Goal: Task Accomplishment & Management: Use online tool/utility

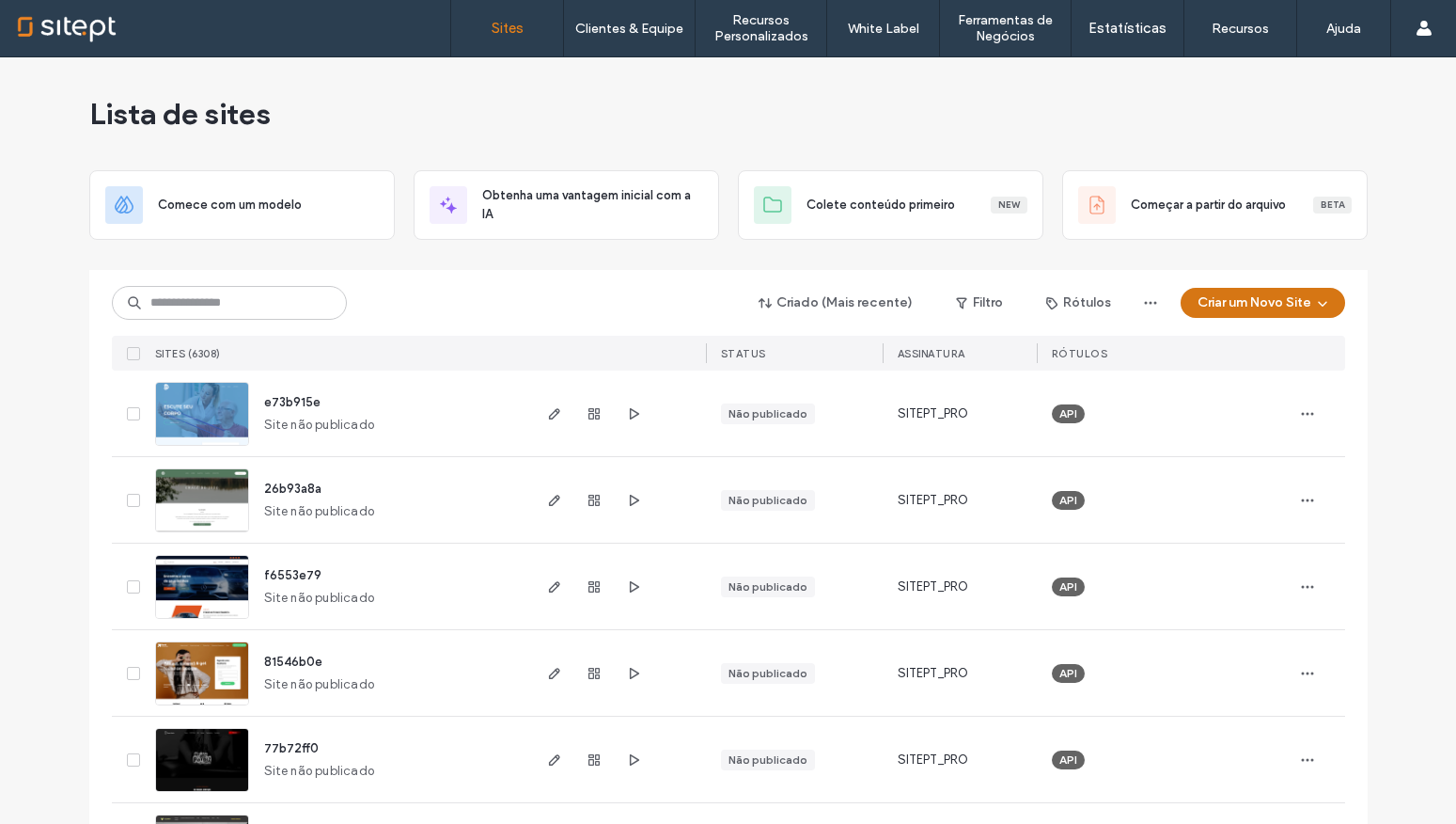
click at [1301, 308] on button "Criar um Novo Site" at bounding box center [1262, 303] width 165 height 31
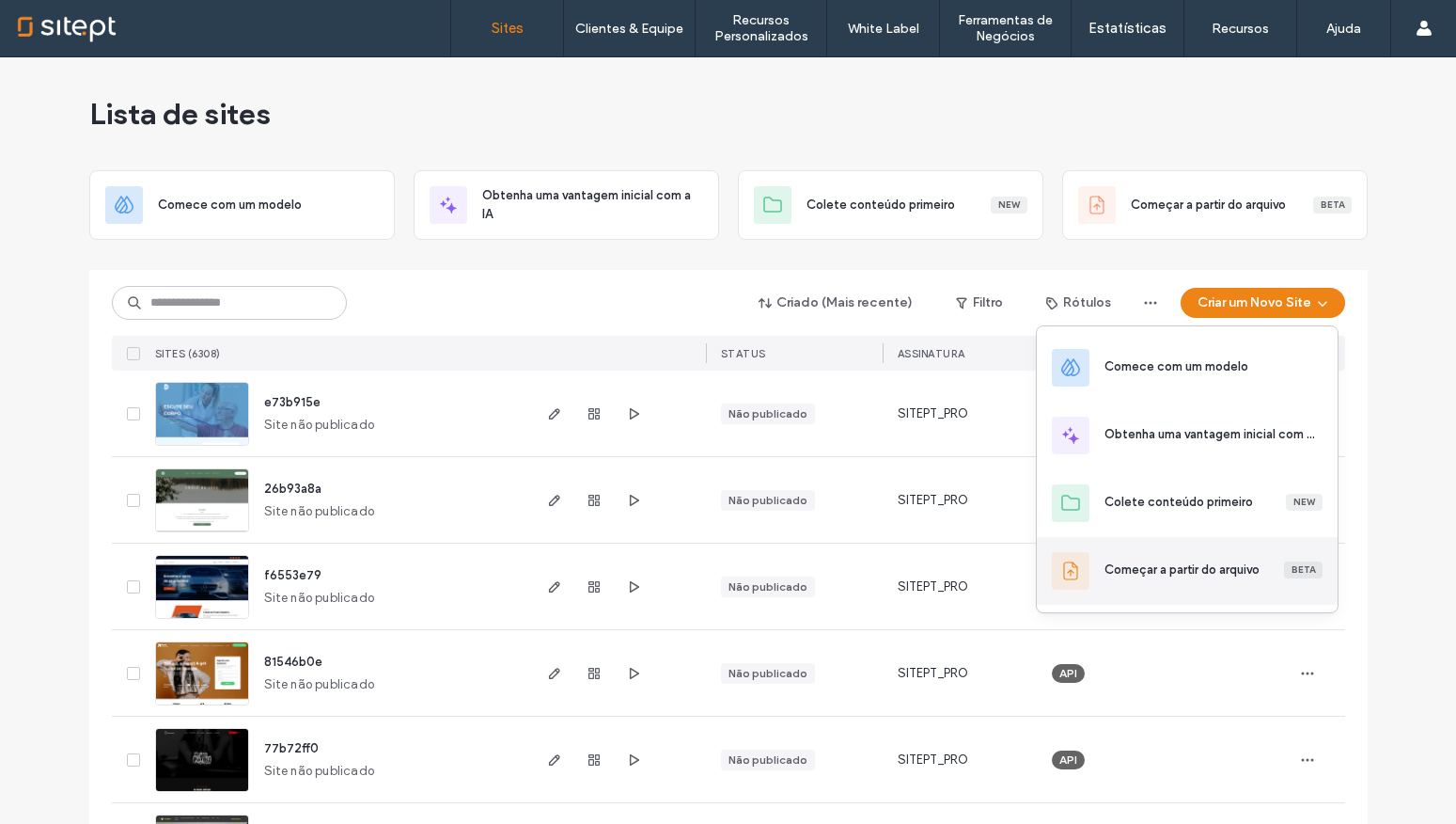
click at [1143, 573] on div "Começar a partir do arquivo" at bounding box center [1181, 570] width 155 height 19
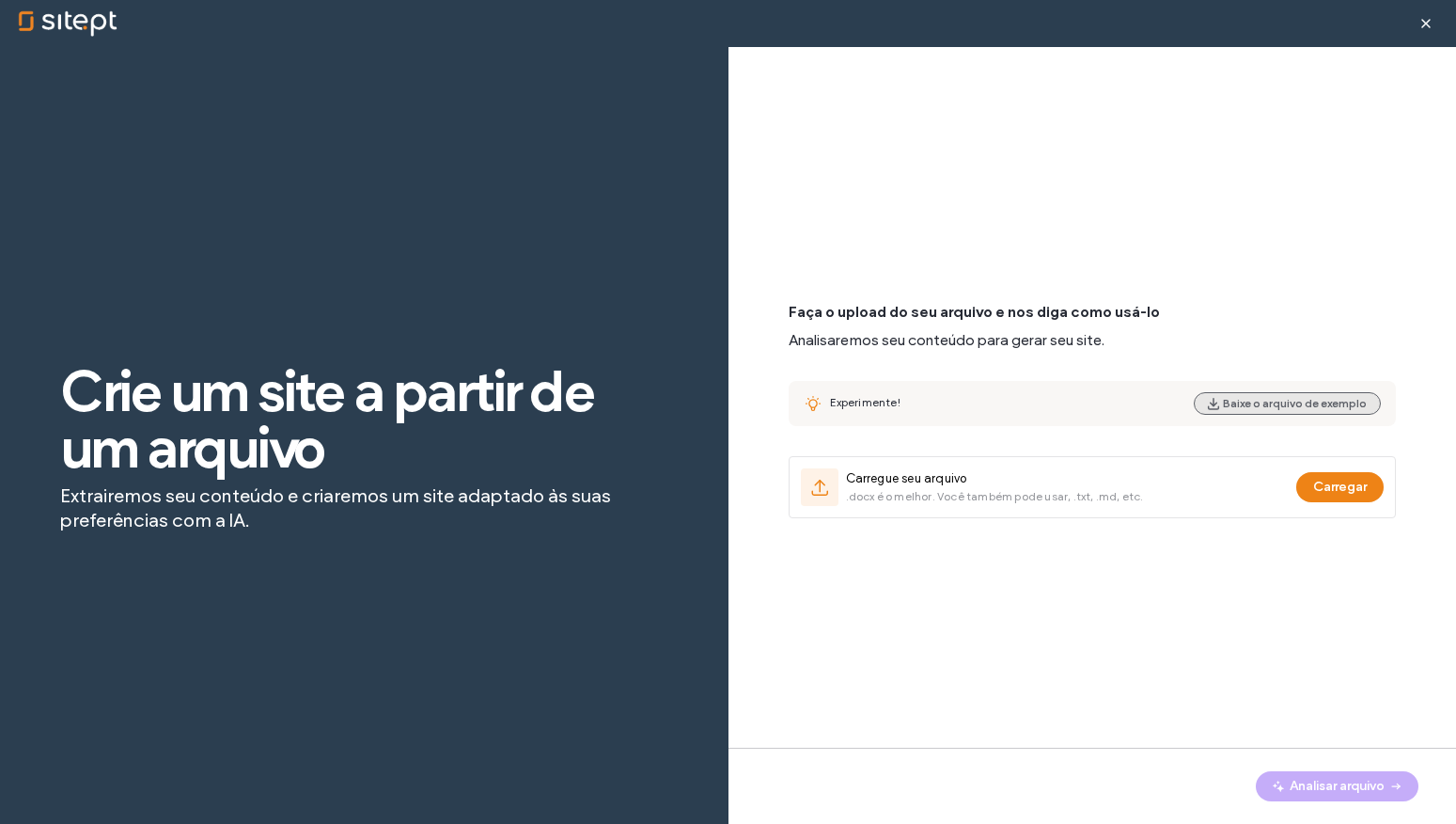
click at [1261, 409] on button "Baixe o arquivo de exemplo" at bounding box center [1288, 403] width 187 height 23
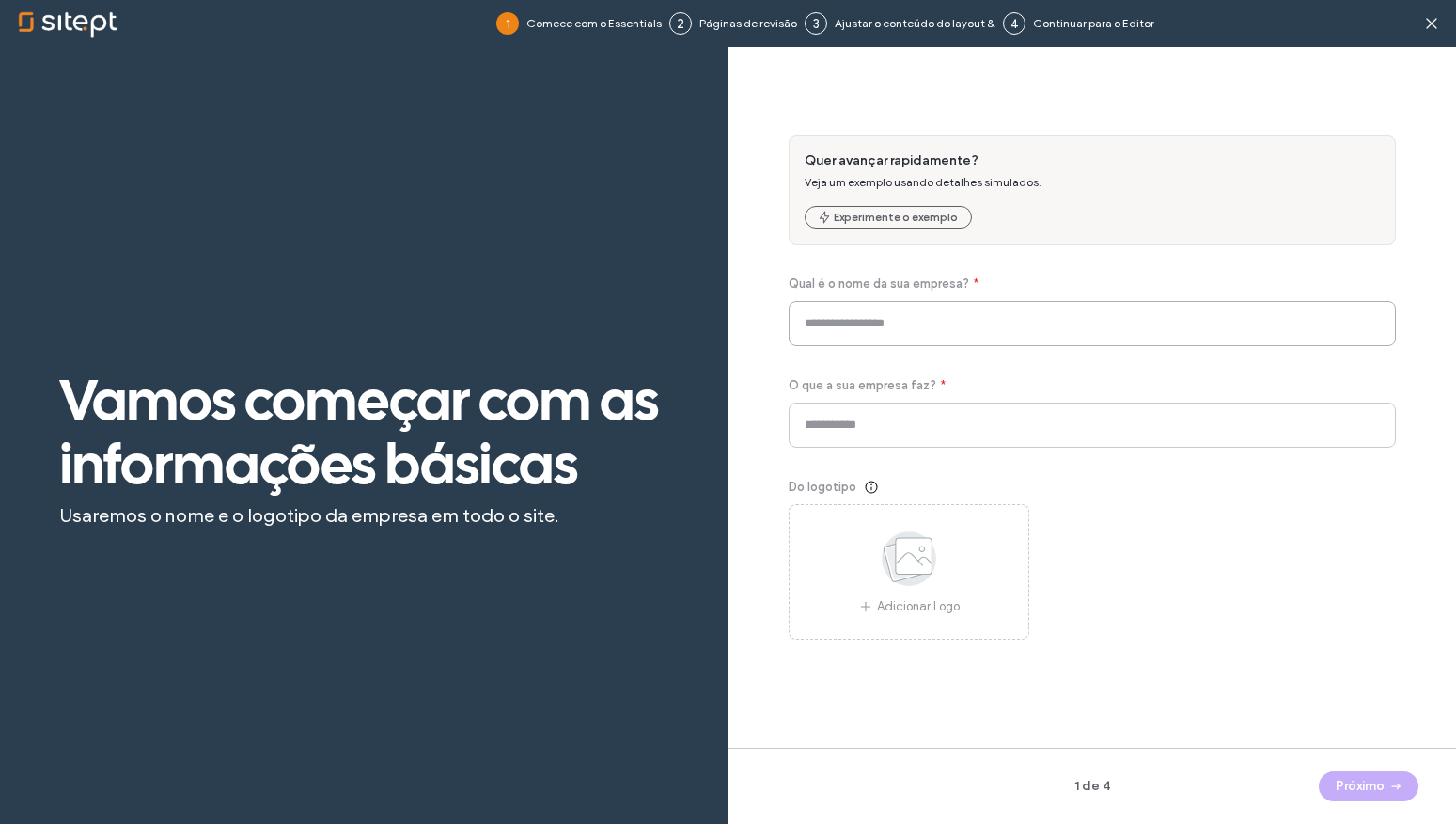
click at [841, 317] on input at bounding box center [1092, 323] width 608 height 45
drag, startPoint x: 894, startPoint y: 359, endPoint x: 917, endPoint y: 467, distance: 110.4
click at [917, 467] on div "Quer avançar rapidamente? Veja um exemplo usando detalhes simulados. Experiment…" at bounding box center [1092, 386] width 608 height 504
click at [913, 464] on div "Quer avançar rapidamente? Veja um exemplo usando detalhes simulados. Experiment…" at bounding box center [1092, 386] width 608 height 504
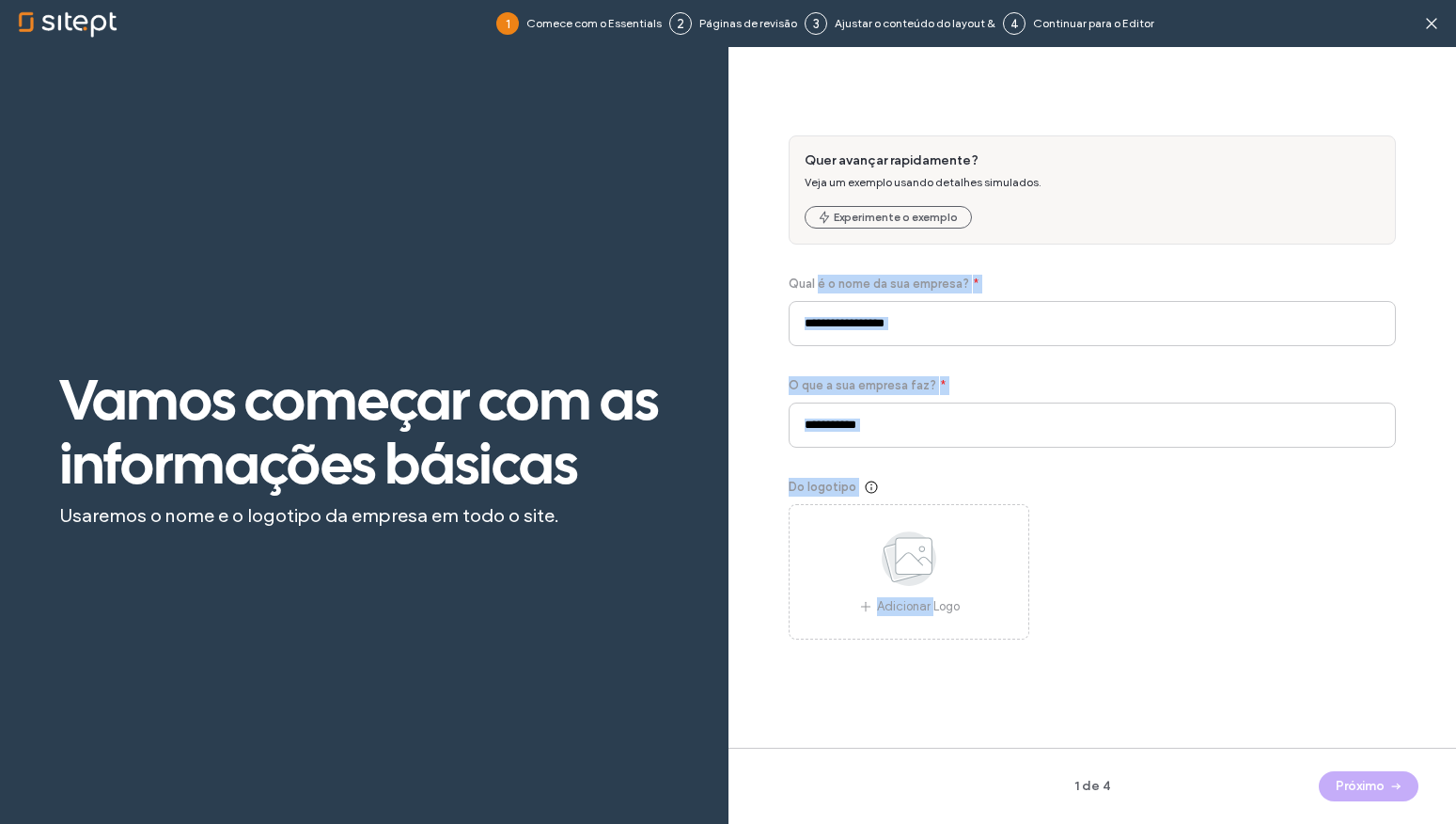
drag, startPoint x: 908, startPoint y: 459, endPoint x: 795, endPoint y: 267, distance: 222.8
click at [817, 292] on div "Quer avançar rapidamente? Veja um exemplo usando detalhes simulados. Experiment…" at bounding box center [1092, 386] width 608 height 504
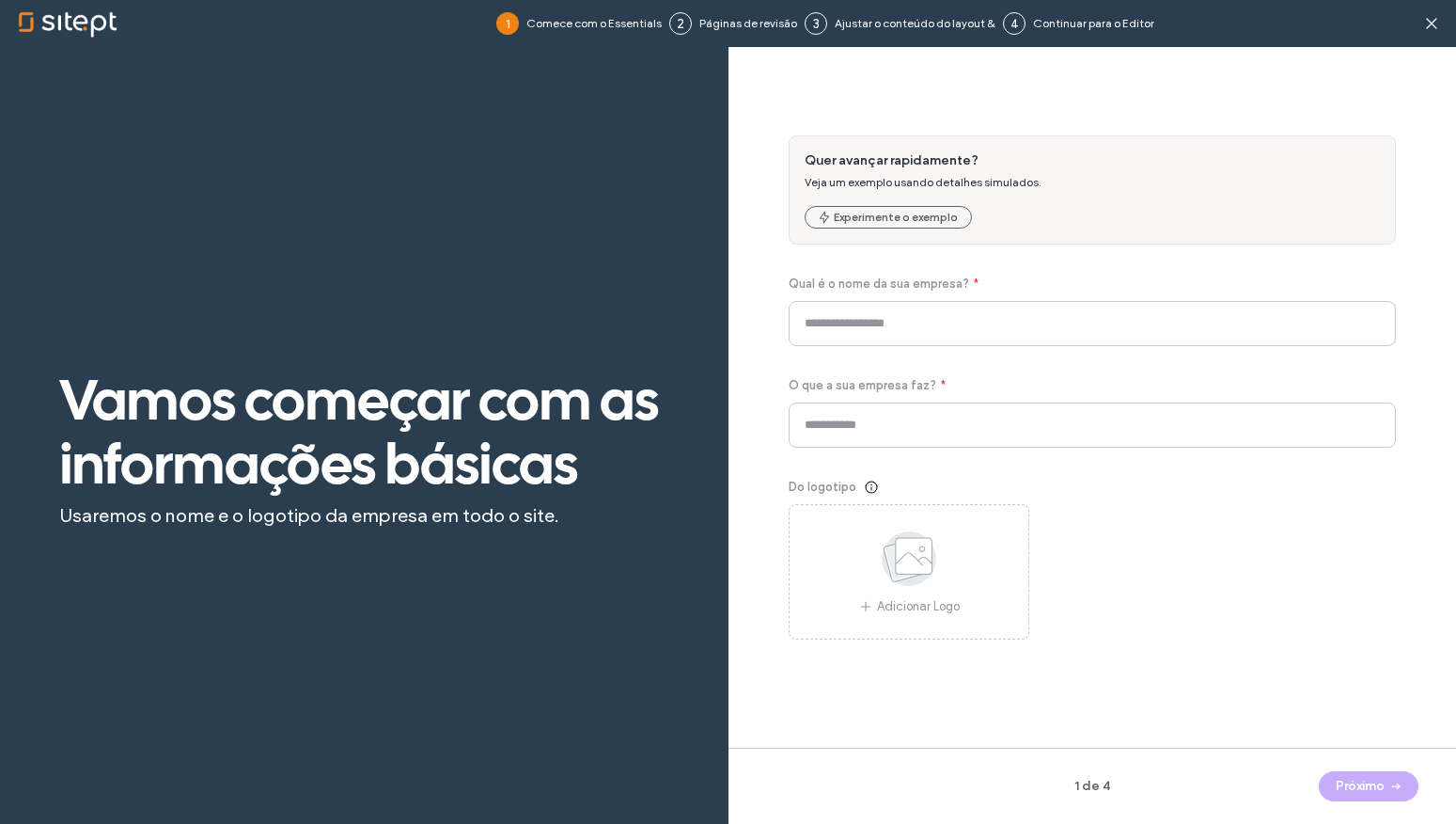
click at [790, 264] on div "Quer avançar rapidamente? Veja um exemplo usando detalhes simulados. Experiment…" at bounding box center [1092, 386] width 608 height 504
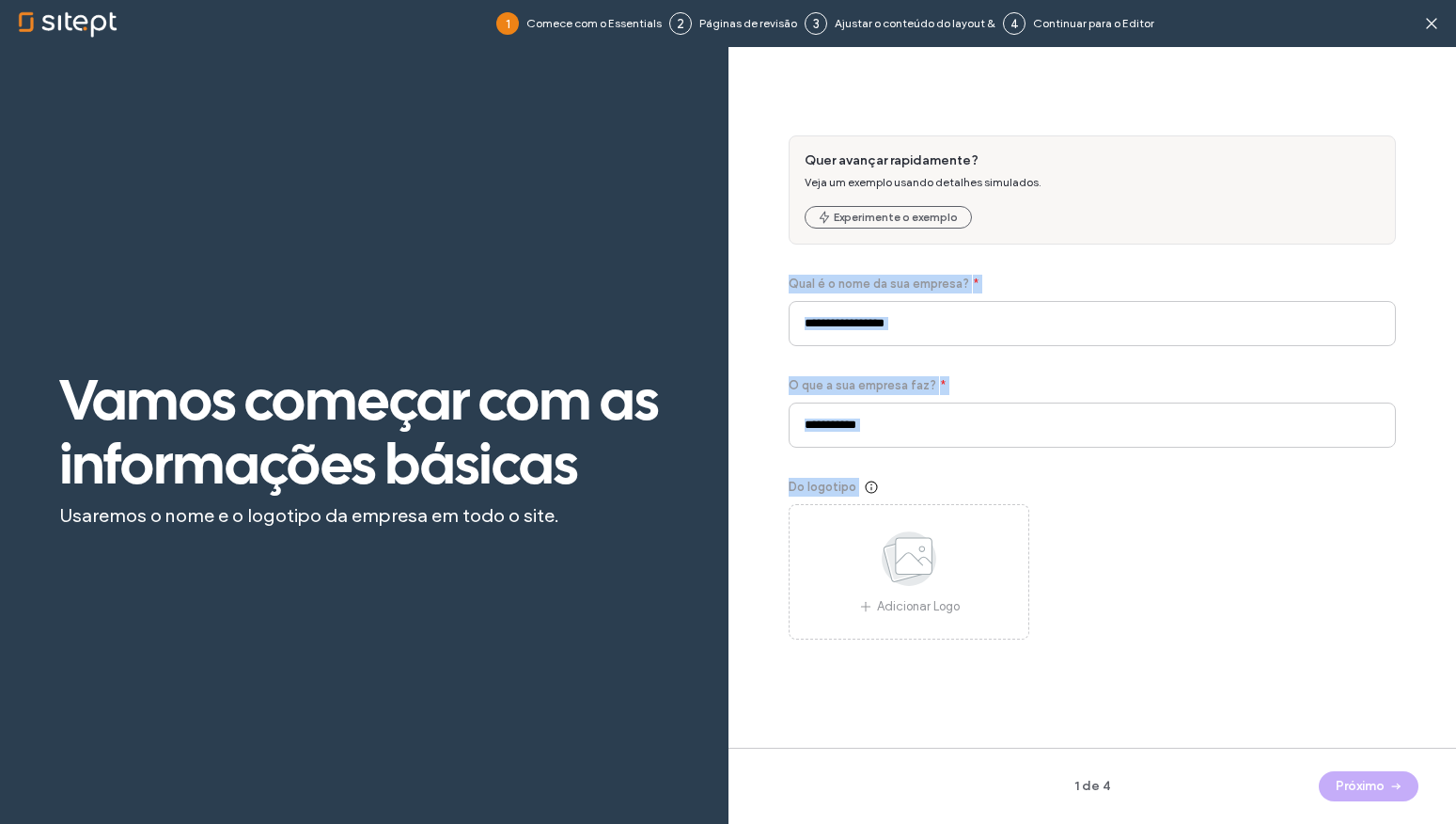
drag, startPoint x: 787, startPoint y: 274, endPoint x: 1001, endPoint y: 466, distance: 287.5
click at [1001, 466] on div "Quer avançar rapidamente? Veja um exemplo usando detalhes simulados. Experiment…" at bounding box center [1092, 386] width 608 height 504
drag, startPoint x: 960, startPoint y: 440, endPoint x: 831, endPoint y: 268, distance: 215.0
click at [831, 268] on div "Quer avançar rapidamente? Veja um exemplo usando detalhes simulados. Experiment…" at bounding box center [1092, 386] width 608 height 504
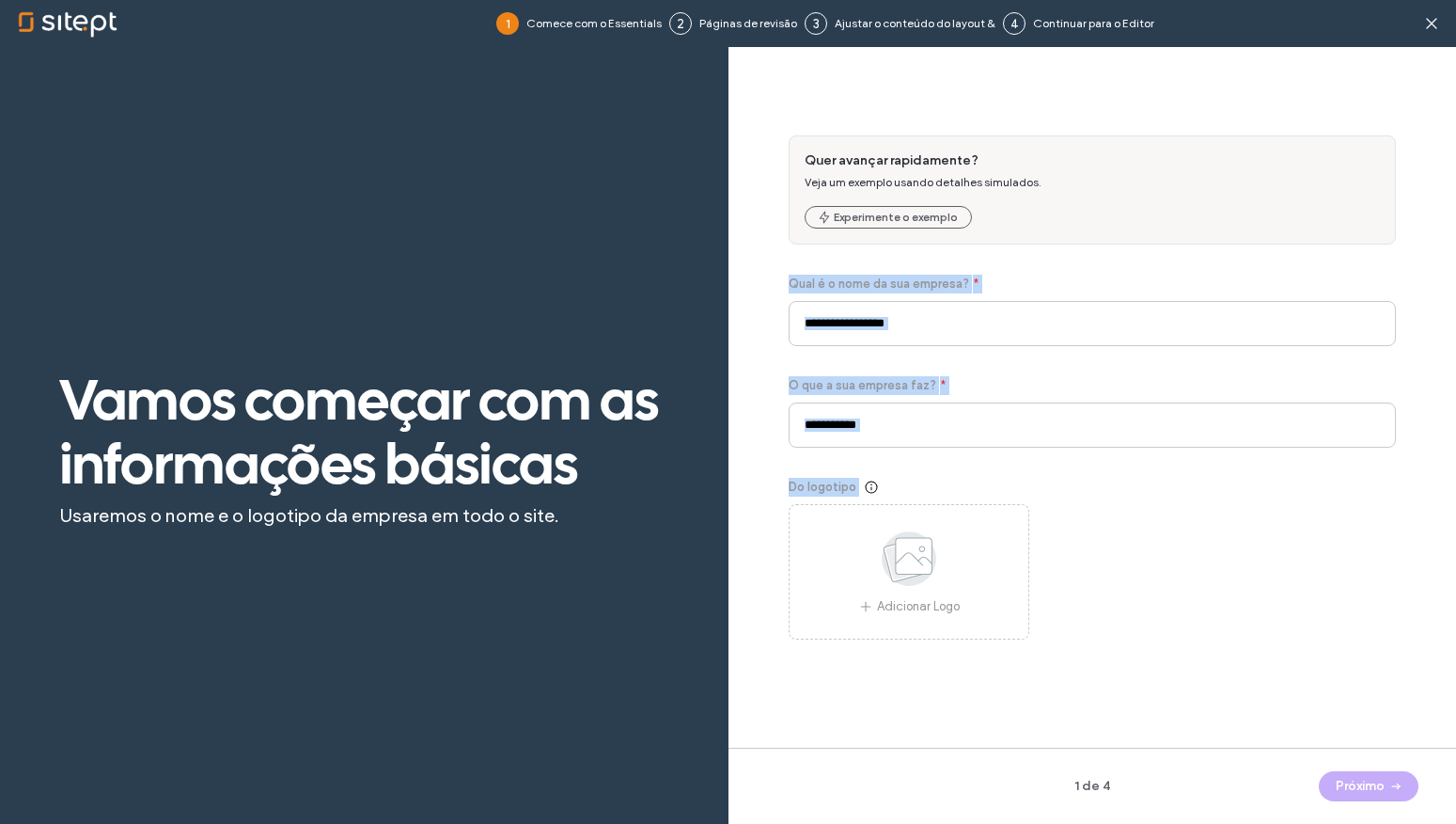
click at [831, 268] on div "Quer avançar rapidamente? Veja um exemplo usando detalhes simulados. Experiment…" at bounding box center [1092, 386] width 608 height 504
drag, startPoint x: 830, startPoint y: 267, endPoint x: 945, endPoint y: 460, distance: 224.7
click at [945, 460] on div "Quer avançar rapidamente? Veja um exemplo usando detalhes simulados. Experiment…" at bounding box center [1092, 386] width 608 height 504
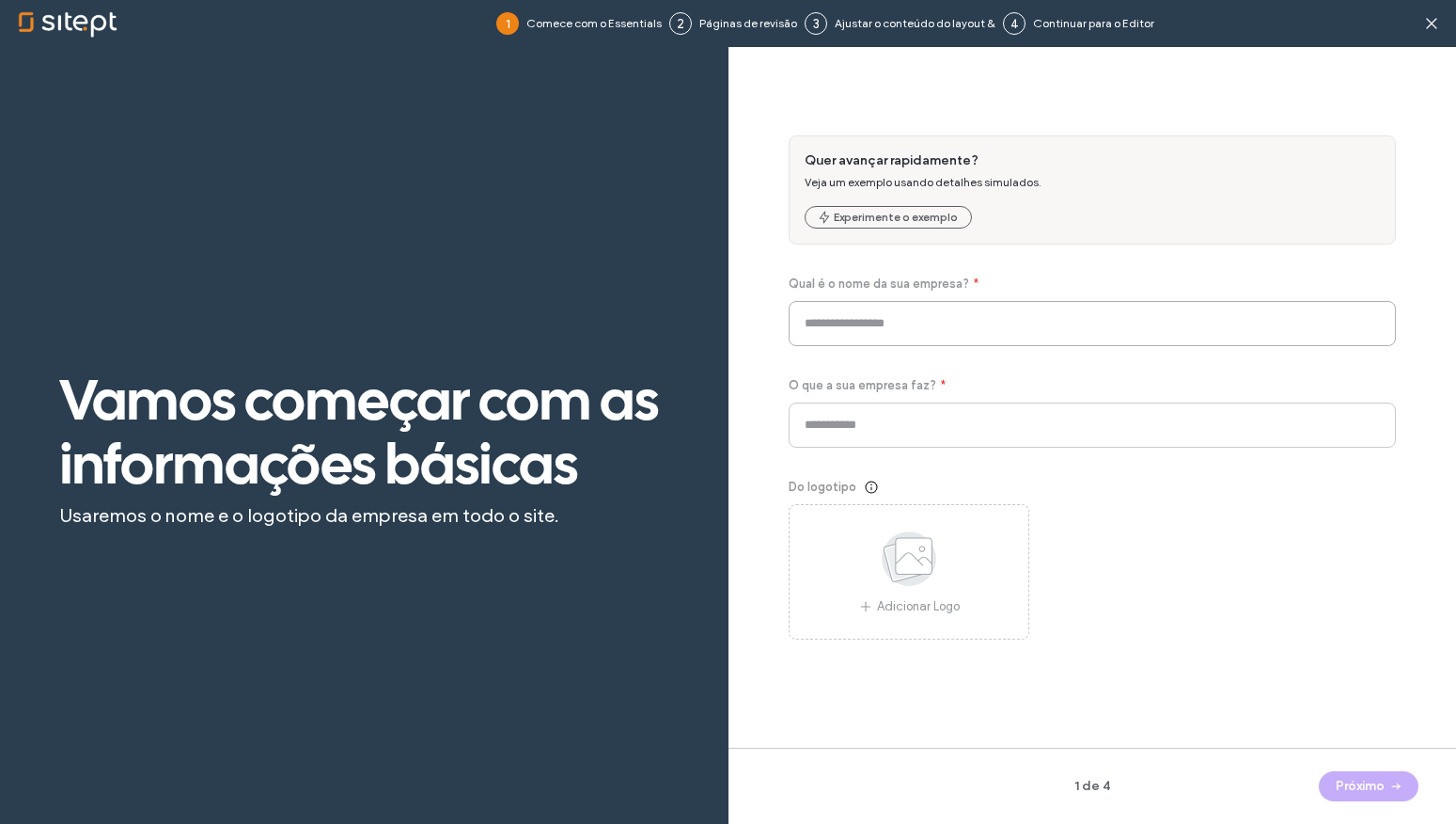
click at [869, 320] on input at bounding box center [1092, 323] width 608 height 45
click at [57, 27] on div at bounding box center [121, 24] width 214 height 31
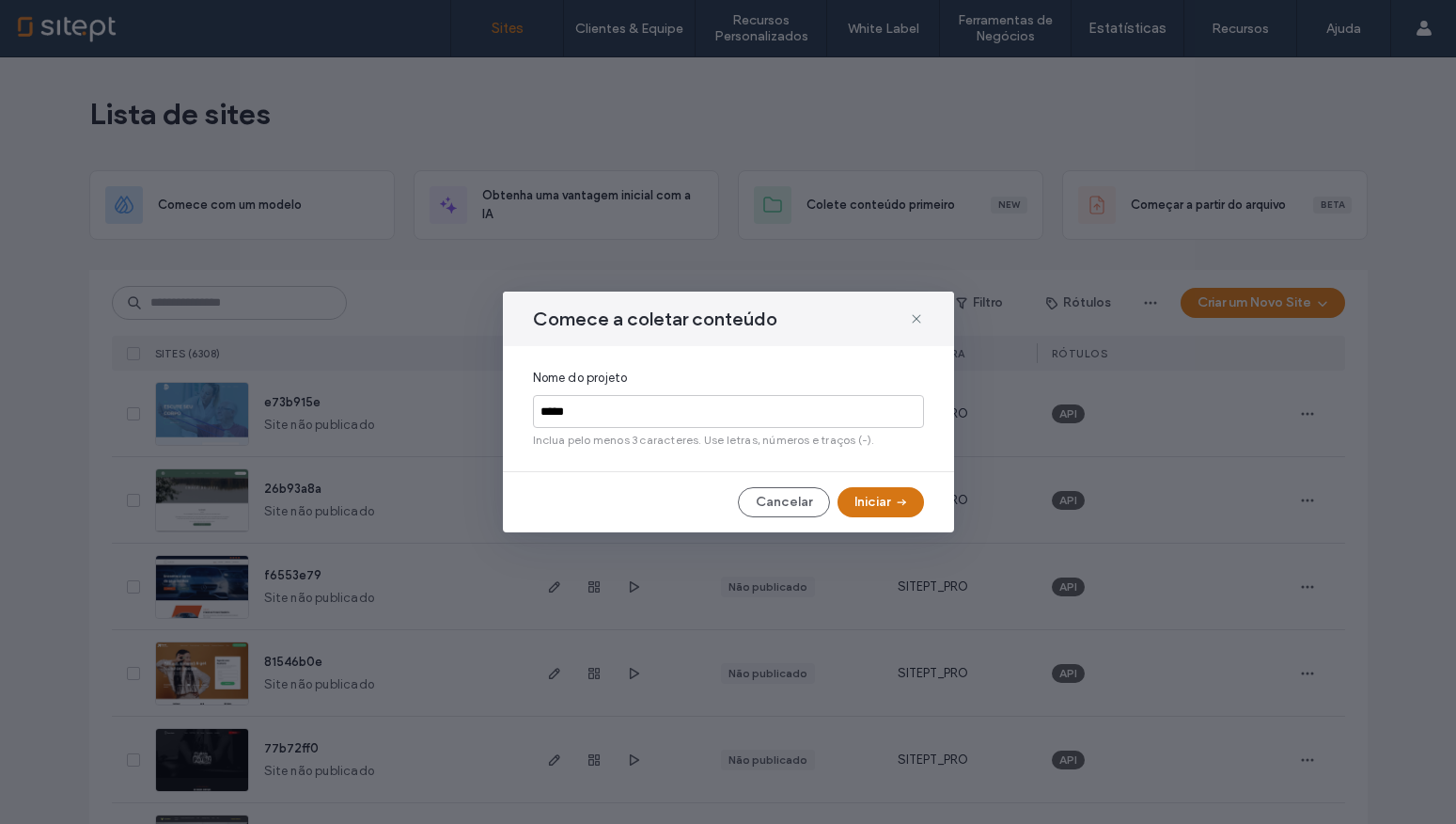
type input "*****"
click at [867, 507] on button "Iniciar" at bounding box center [881, 502] width 87 height 31
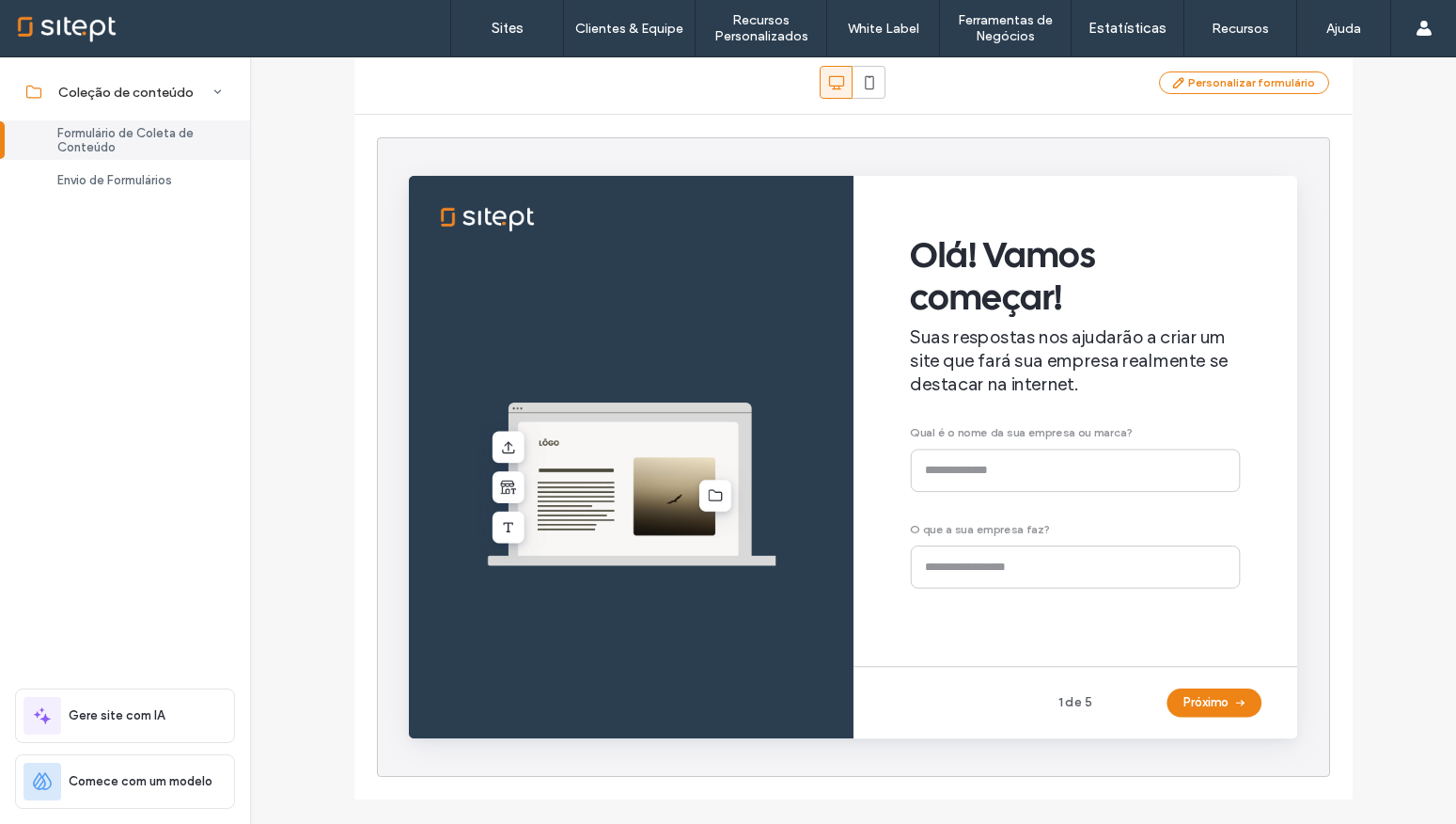
scroll to position [157, 0]
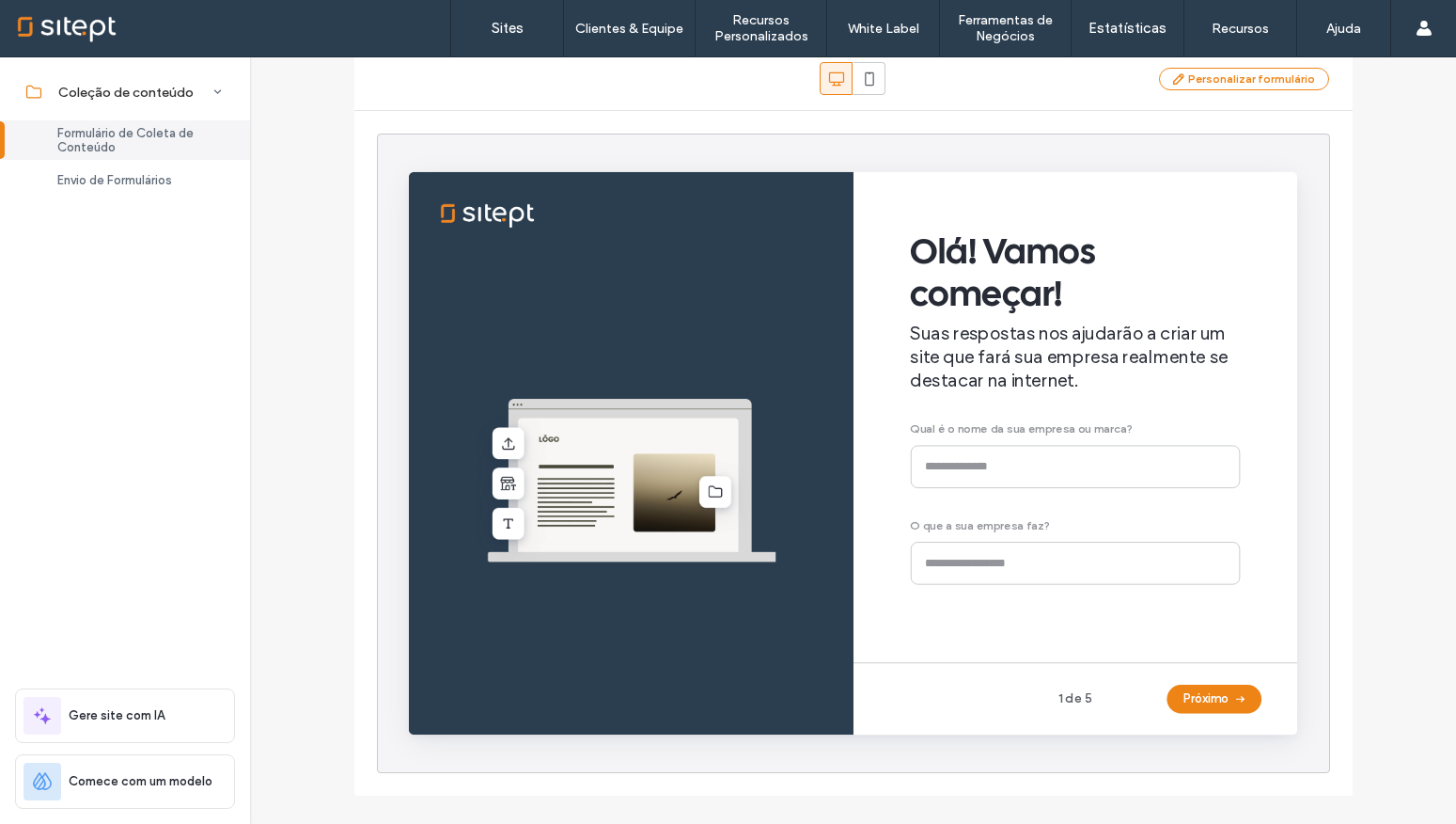
click at [1035, 479] on div "Olá! Vamos começar! Suas respostas nos ajudarão a criar um site que fará sua em…" at bounding box center [1109, 418] width 348 height 419
click at [1034, 501] on div "Olá! Vamos começar! Suas respostas nos ajudarão a criar um site que fará sua em…" at bounding box center [1109, 418] width 348 height 419
click at [1031, 480] on div "Olá! Vamos começar! Suas respostas nos ajudarão a criar um site que fará sua em…" at bounding box center [1109, 418] width 348 height 419
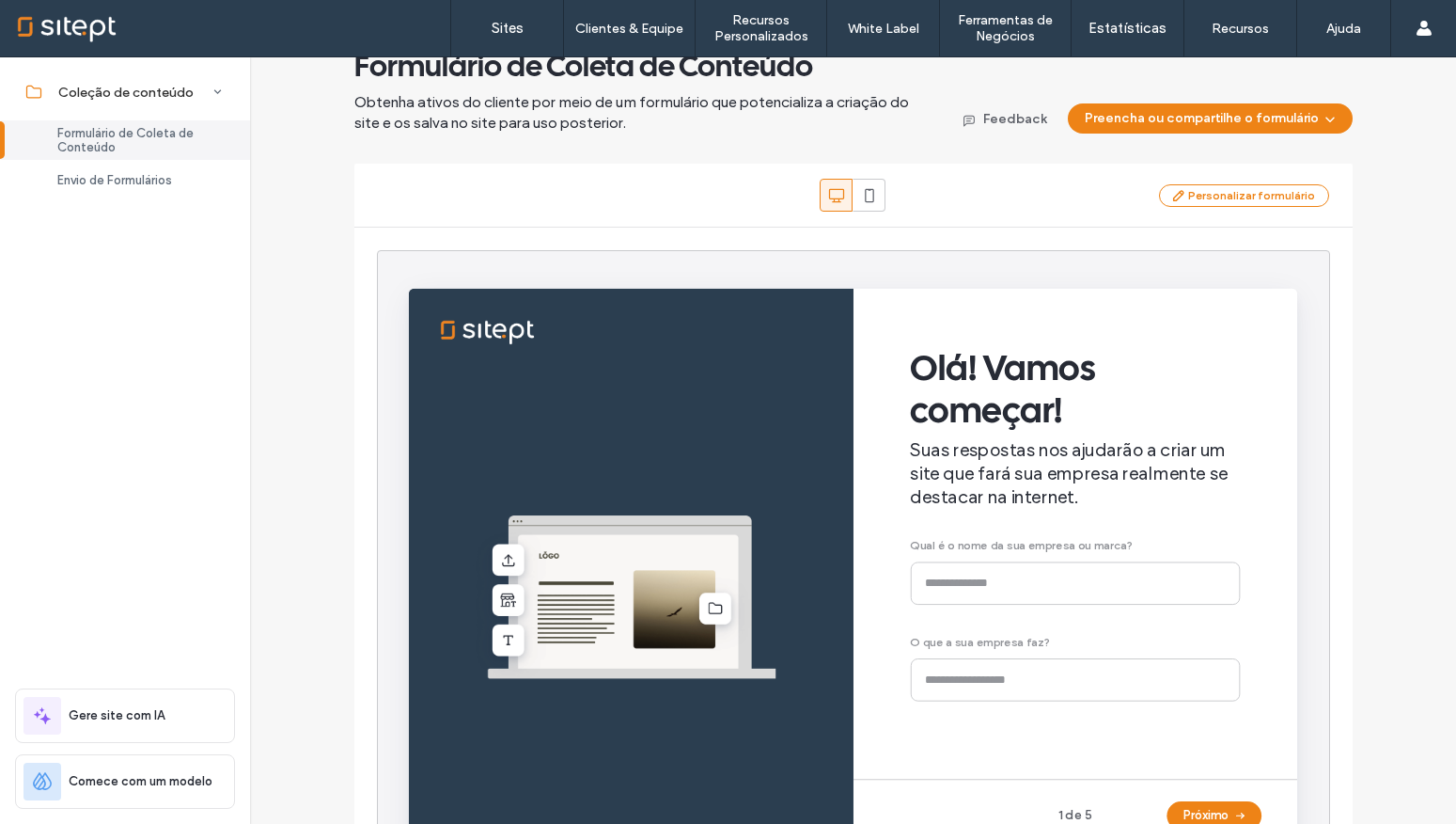
scroll to position [0, 0]
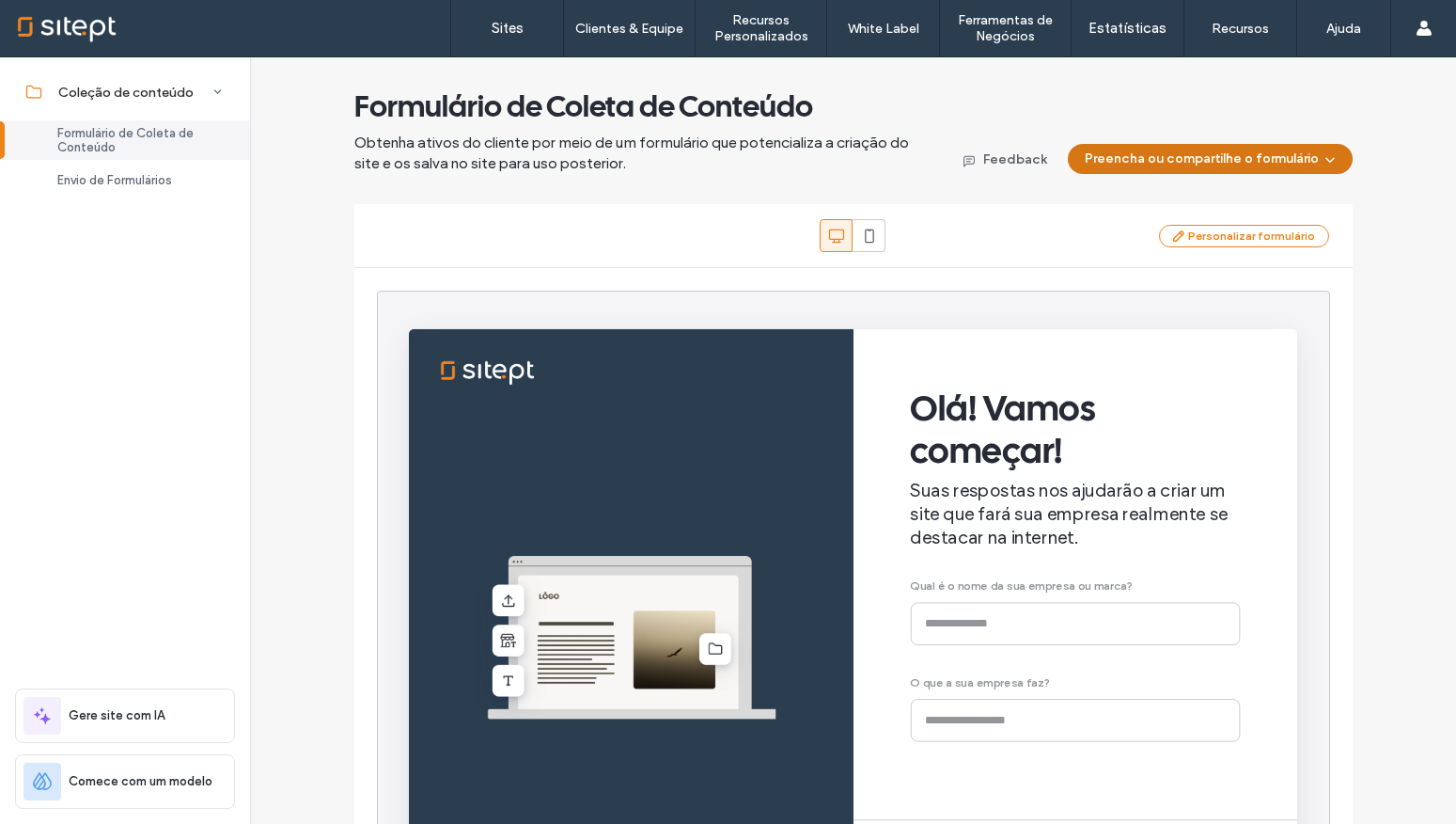
click at [1116, 170] on button "Preencha ou compartilhe o formulário" at bounding box center [1210, 159] width 285 height 31
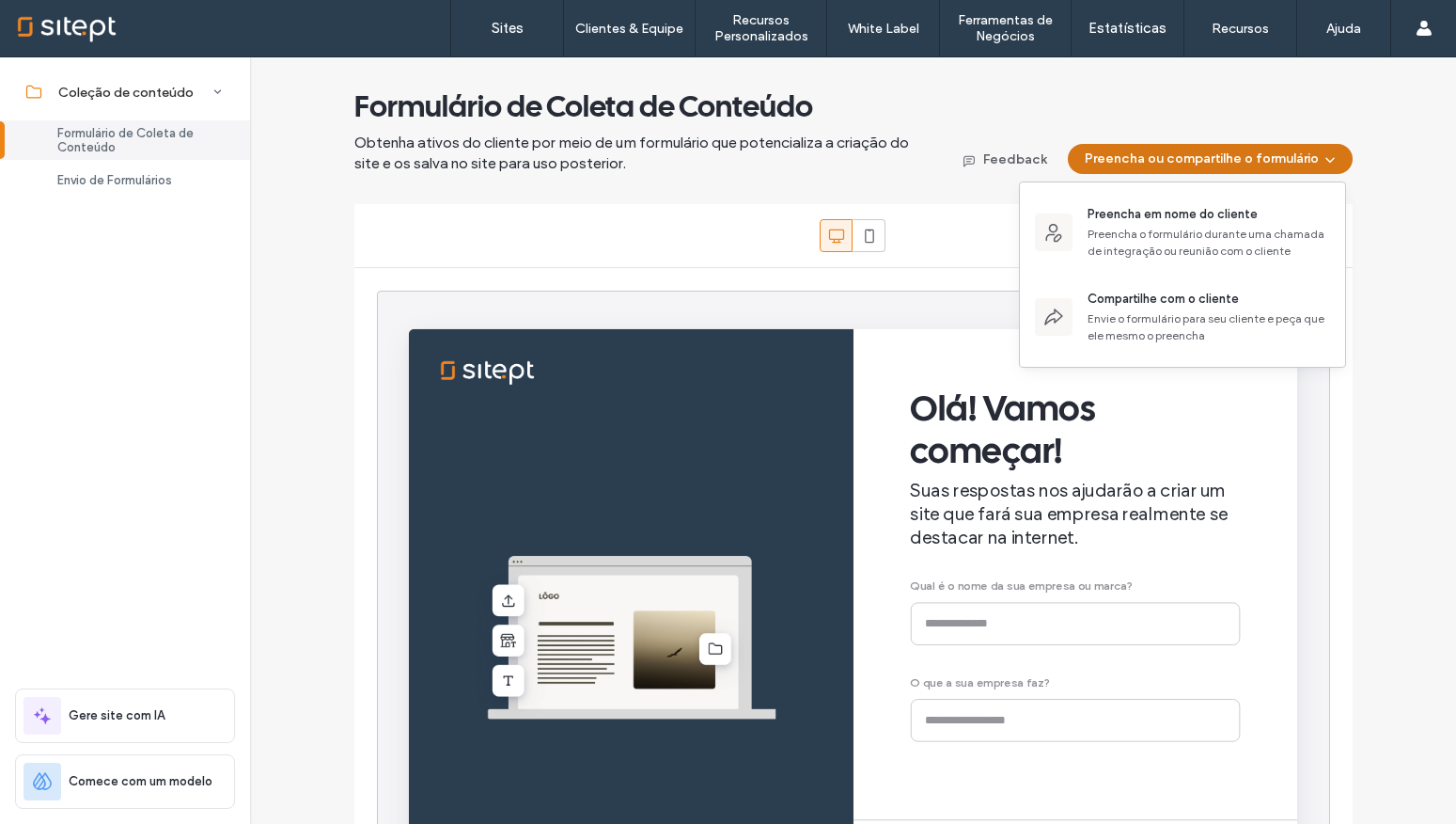
click at [1122, 166] on button "Preencha ou compartilhe o formulário" at bounding box center [1210, 159] width 285 height 31
click at [576, 172] on span "Obtenha ativos do cliente por meio de um formulário que potencializa a criação …" at bounding box center [643, 154] width 577 height 41
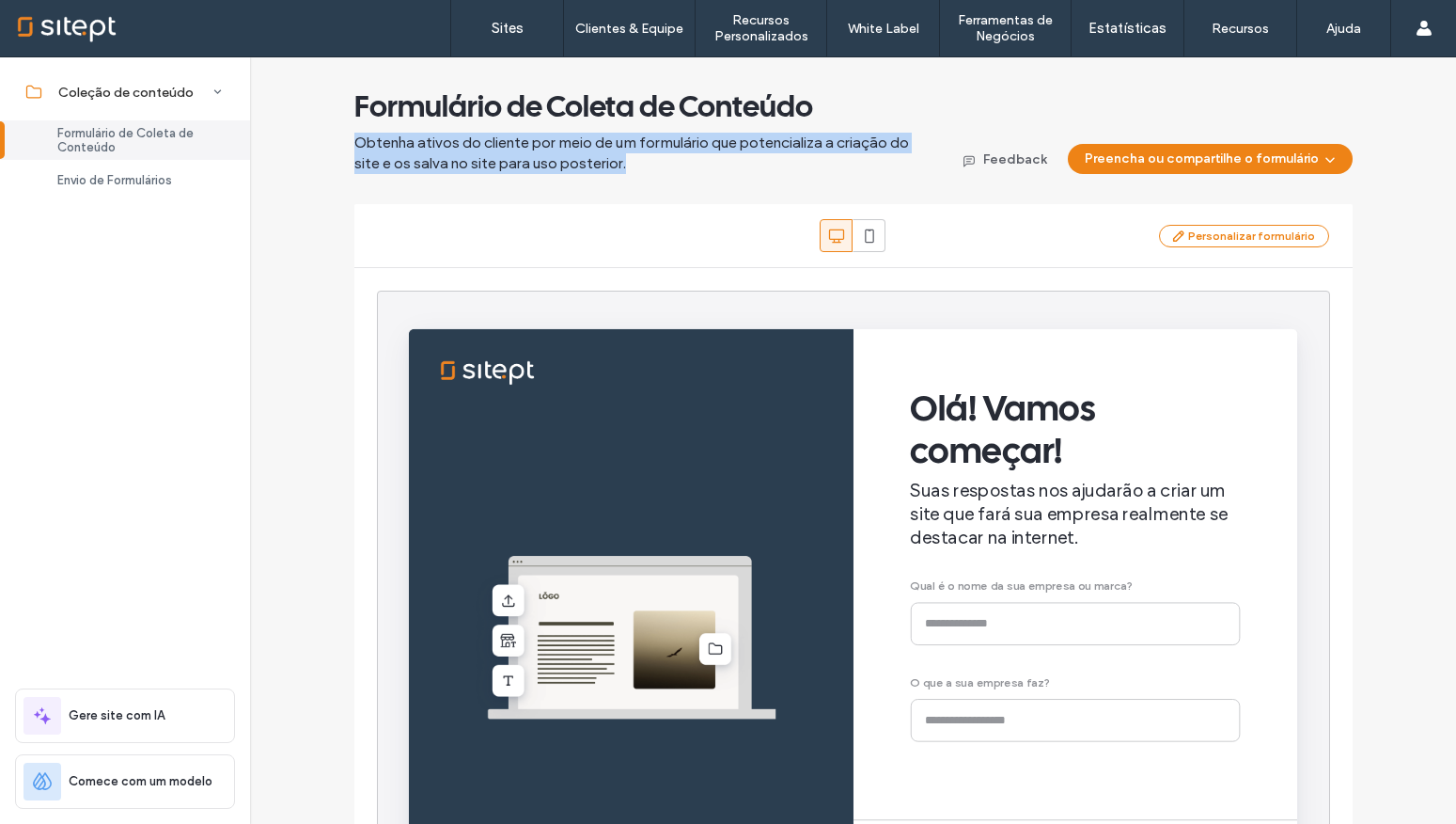
drag, startPoint x: 445, startPoint y: 142, endPoint x: 276, endPoint y: 142, distance: 169.0
click at [332, 135] on div "Formulário de Coleta de Conteúdo Obtenha ativos do cliente por meio de um formu…" at bounding box center [853, 520] width 1043 height 865
click at [135, 173] on span "Envio de Formulários" at bounding box center [114, 180] width 114 height 14
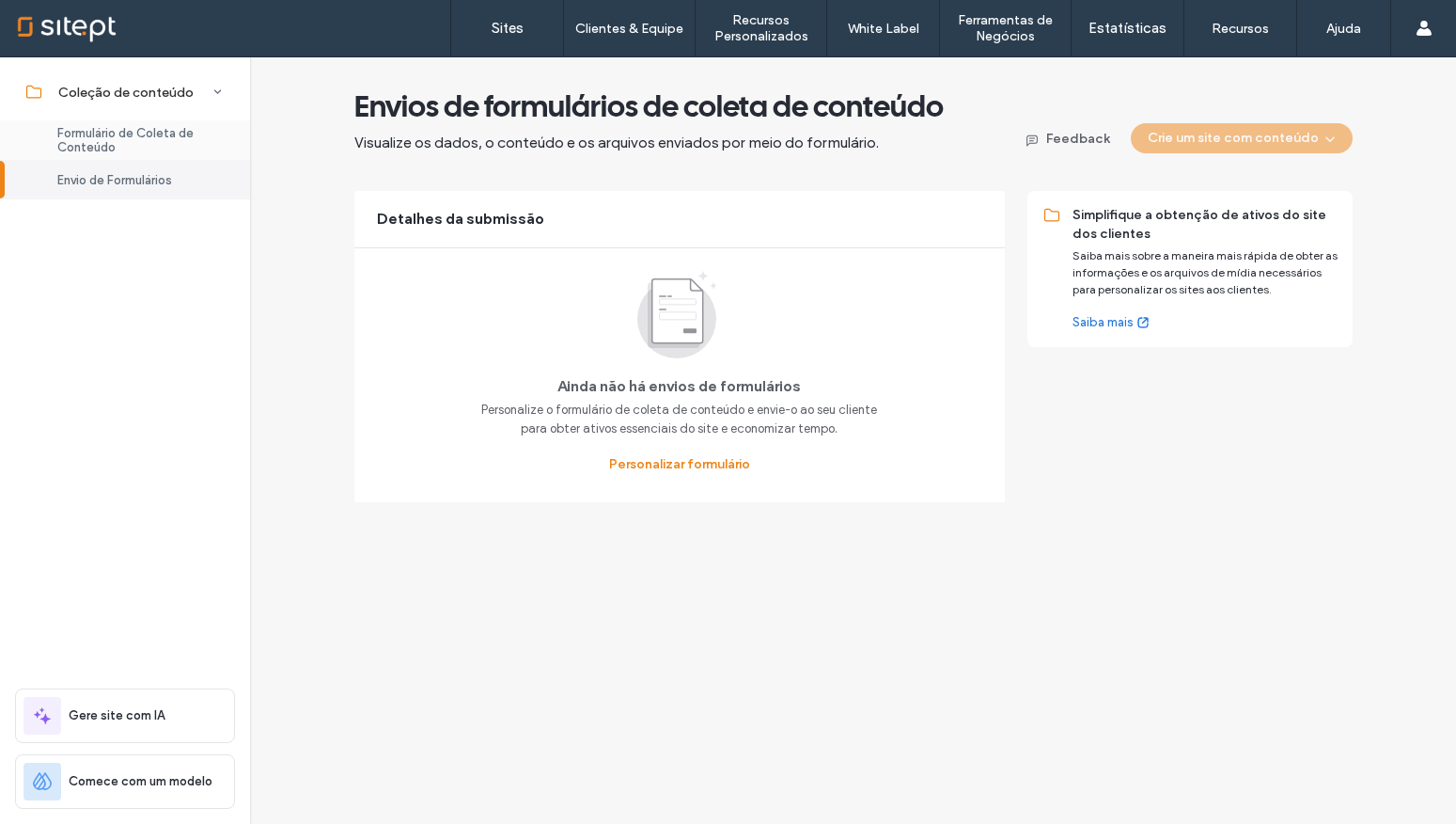
click at [135, 138] on span "Formulário de Coleta de Conteúdo" at bounding box center [142, 140] width 170 height 29
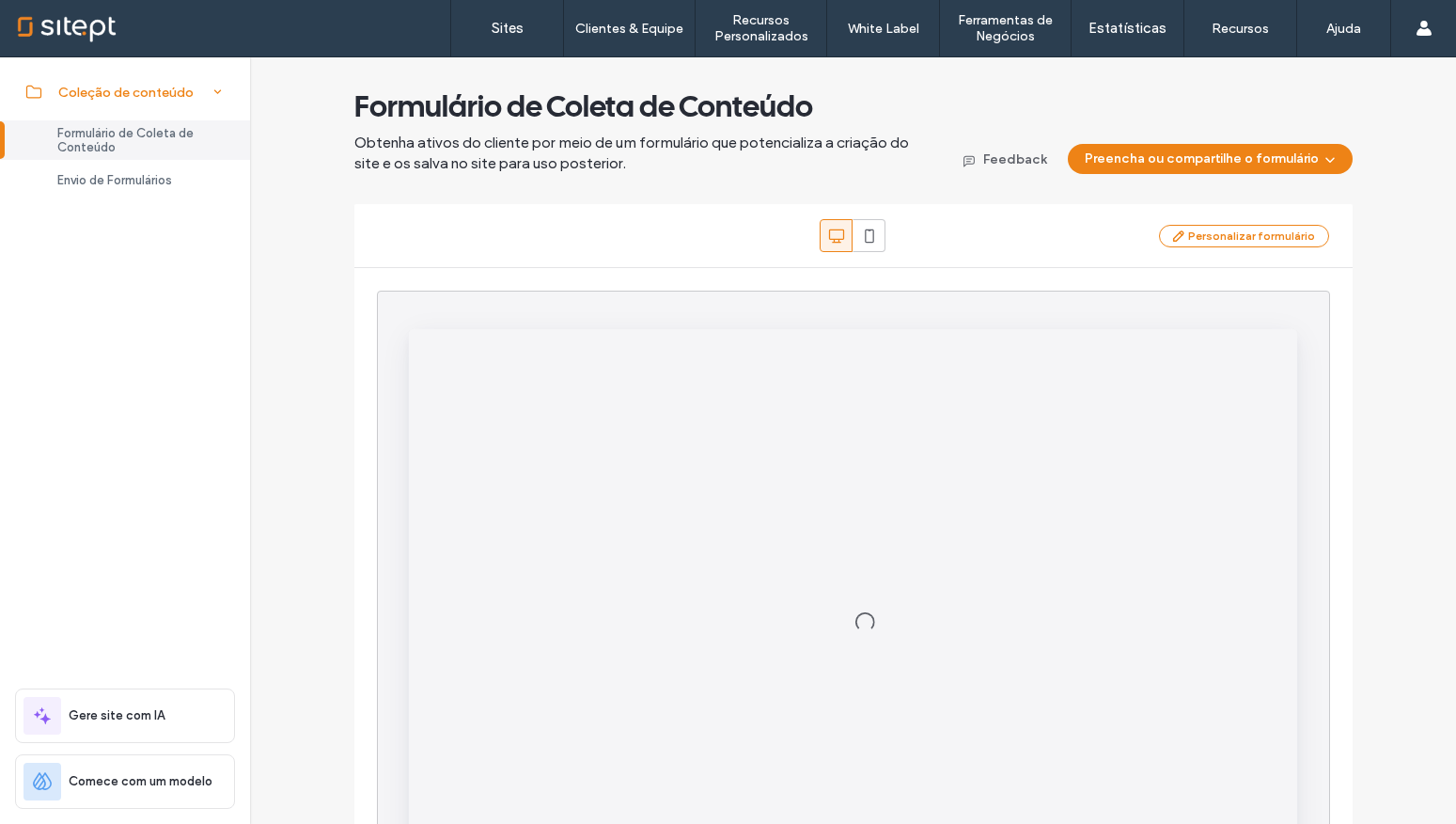
click at [76, 93] on span "Coleção de conteúdo" at bounding box center [125, 93] width 135 height 16
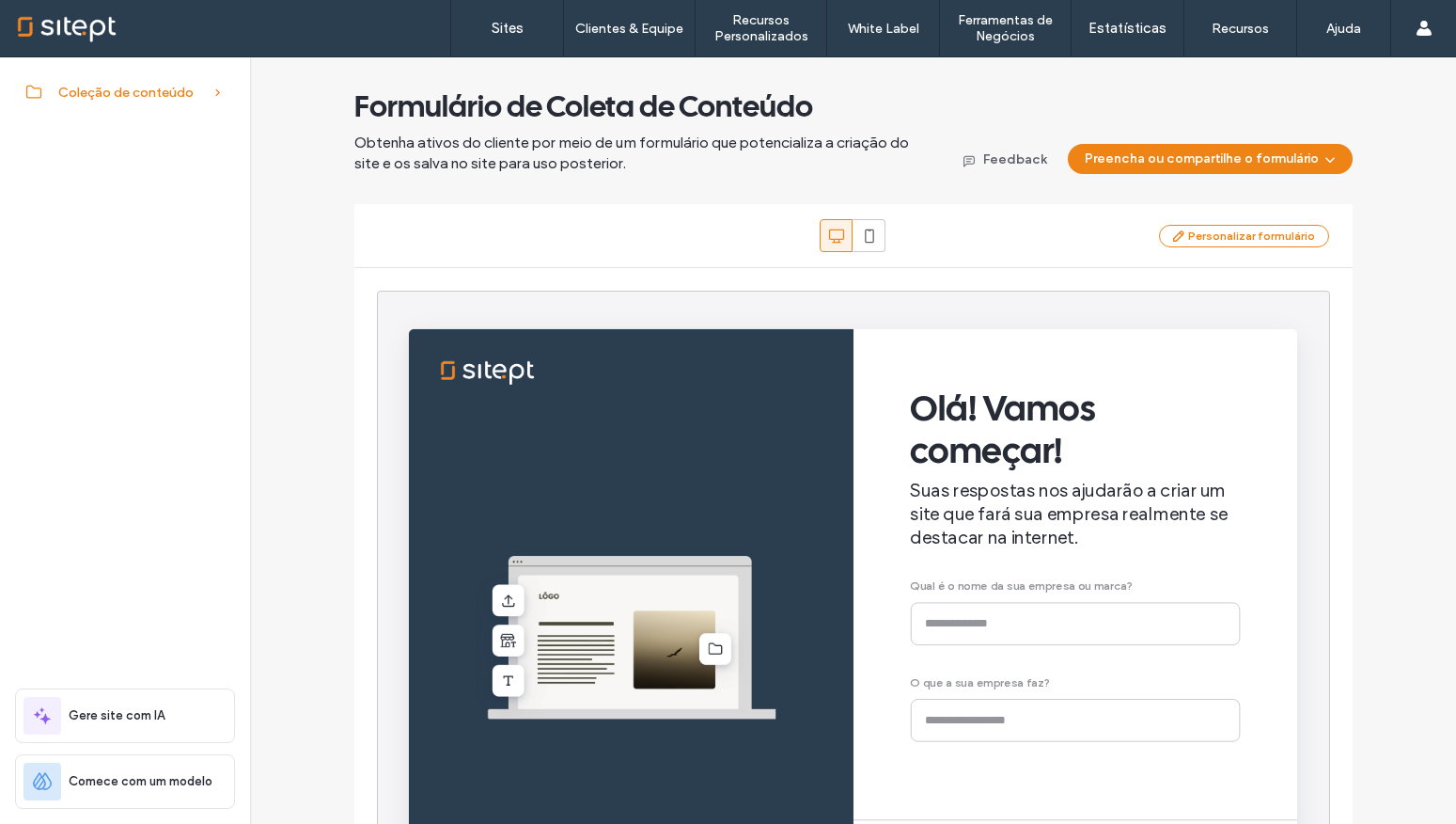
click at [95, 93] on span "Coleção de conteúdo" at bounding box center [125, 93] width 135 height 16
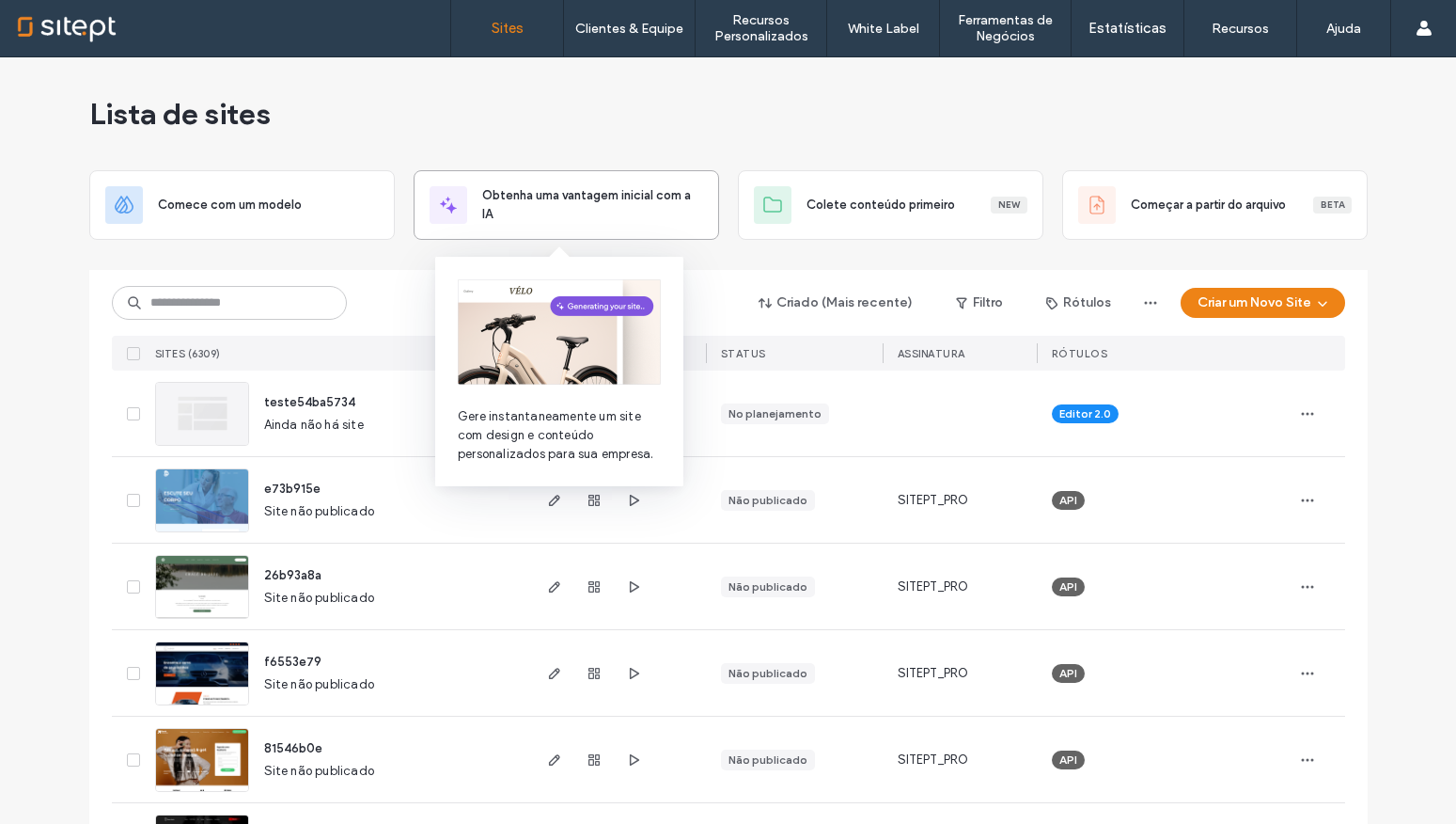
click at [547, 188] on span "Obtenha uma vantagem inicial com a IA" at bounding box center [592, 205] width 221 height 37
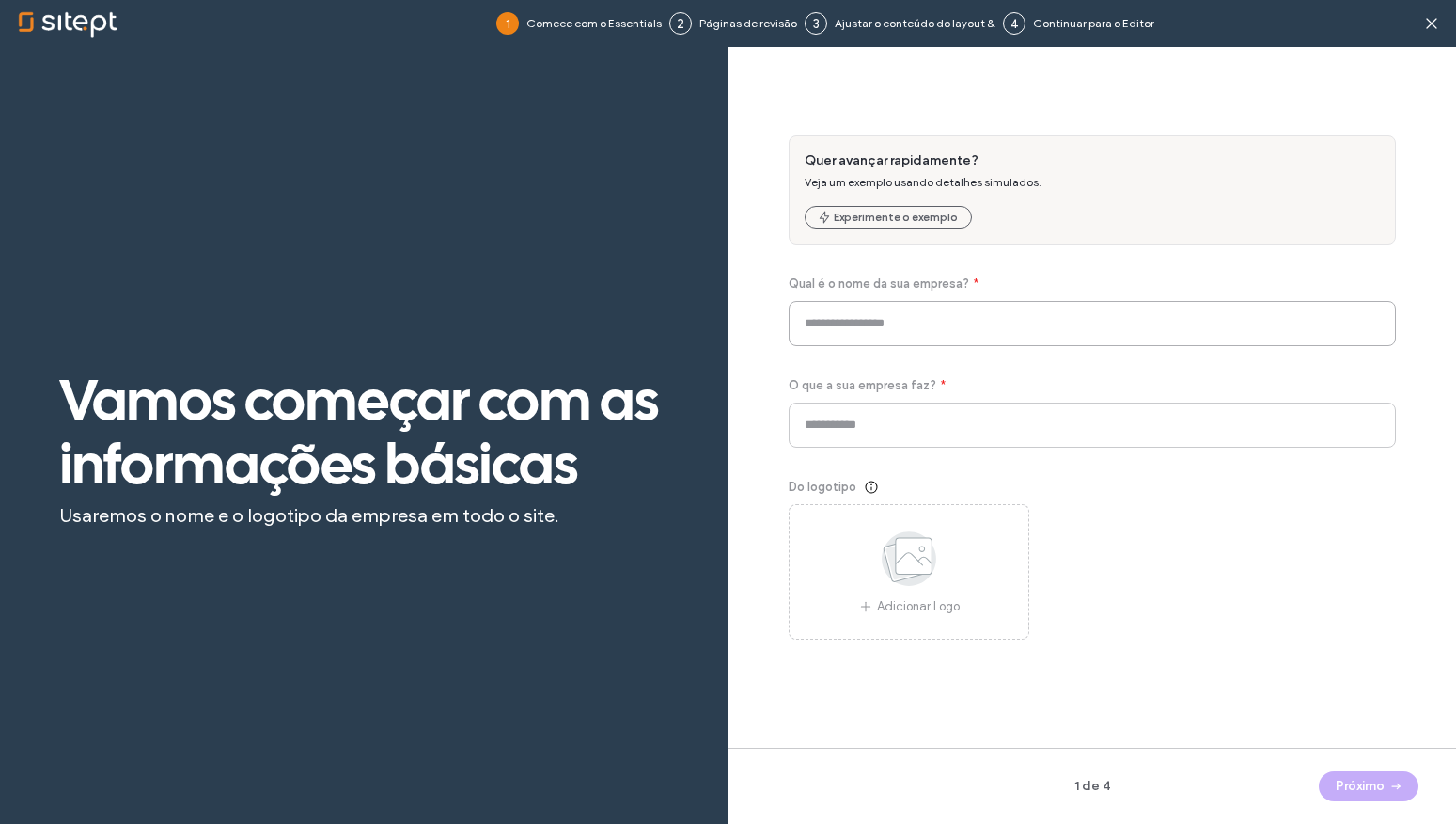
click at [898, 315] on input at bounding box center [1092, 323] width 608 height 45
click at [894, 322] on input at bounding box center [1092, 323] width 608 height 45
type input "******"
drag, startPoint x: 924, startPoint y: 460, endPoint x: 919, endPoint y: 436, distance: 24.5
click at [924, 460] on div "Quer avançar rapidamente? Veja um exemplo usando detalhes simulados. Experiment…" at bounding box center [1092, 386] width 608 height 504
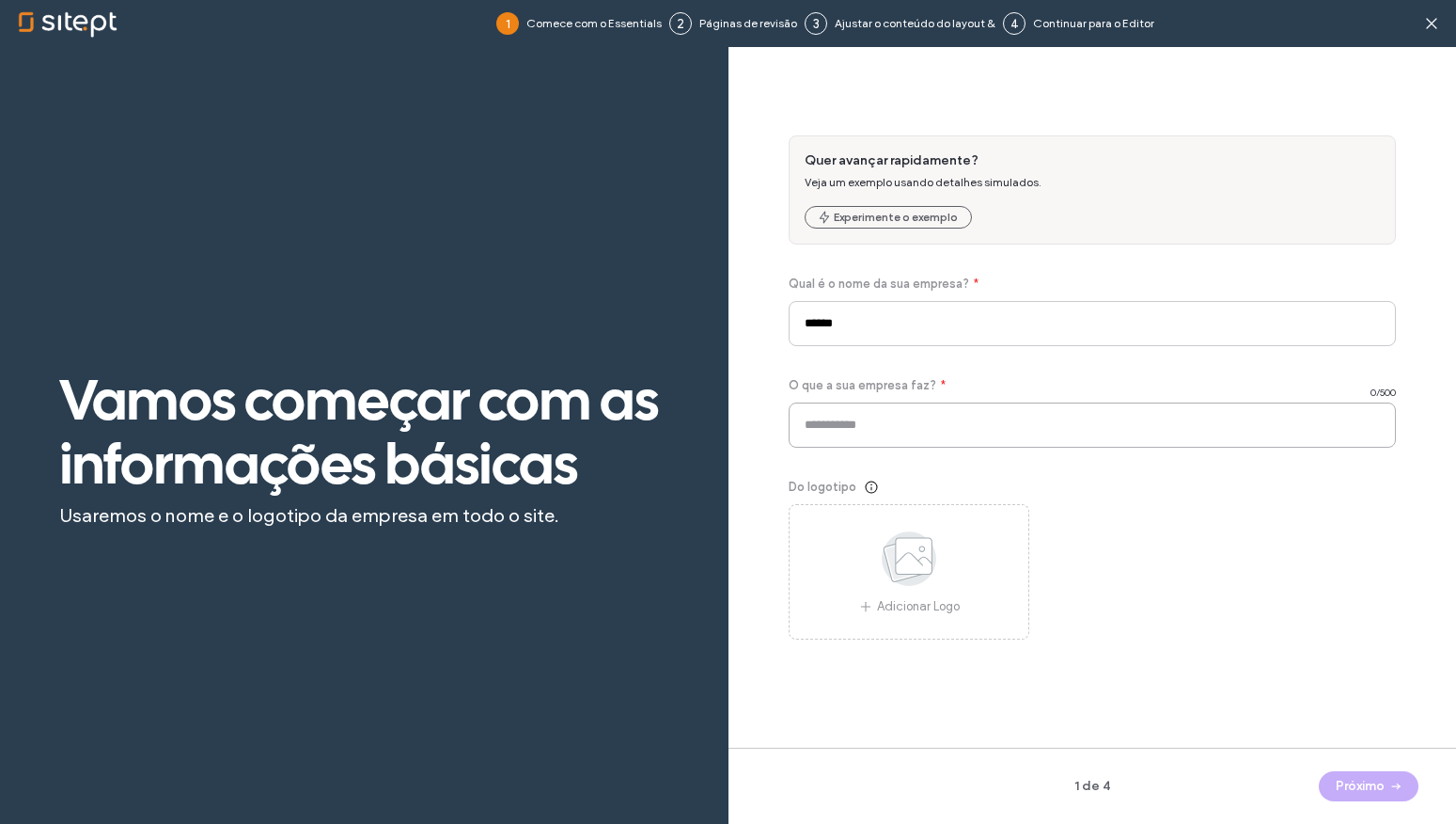
click at [919, 436] on input at bounding box center [1092, 425] width 608 height 45
type input "*"
type input "**********"
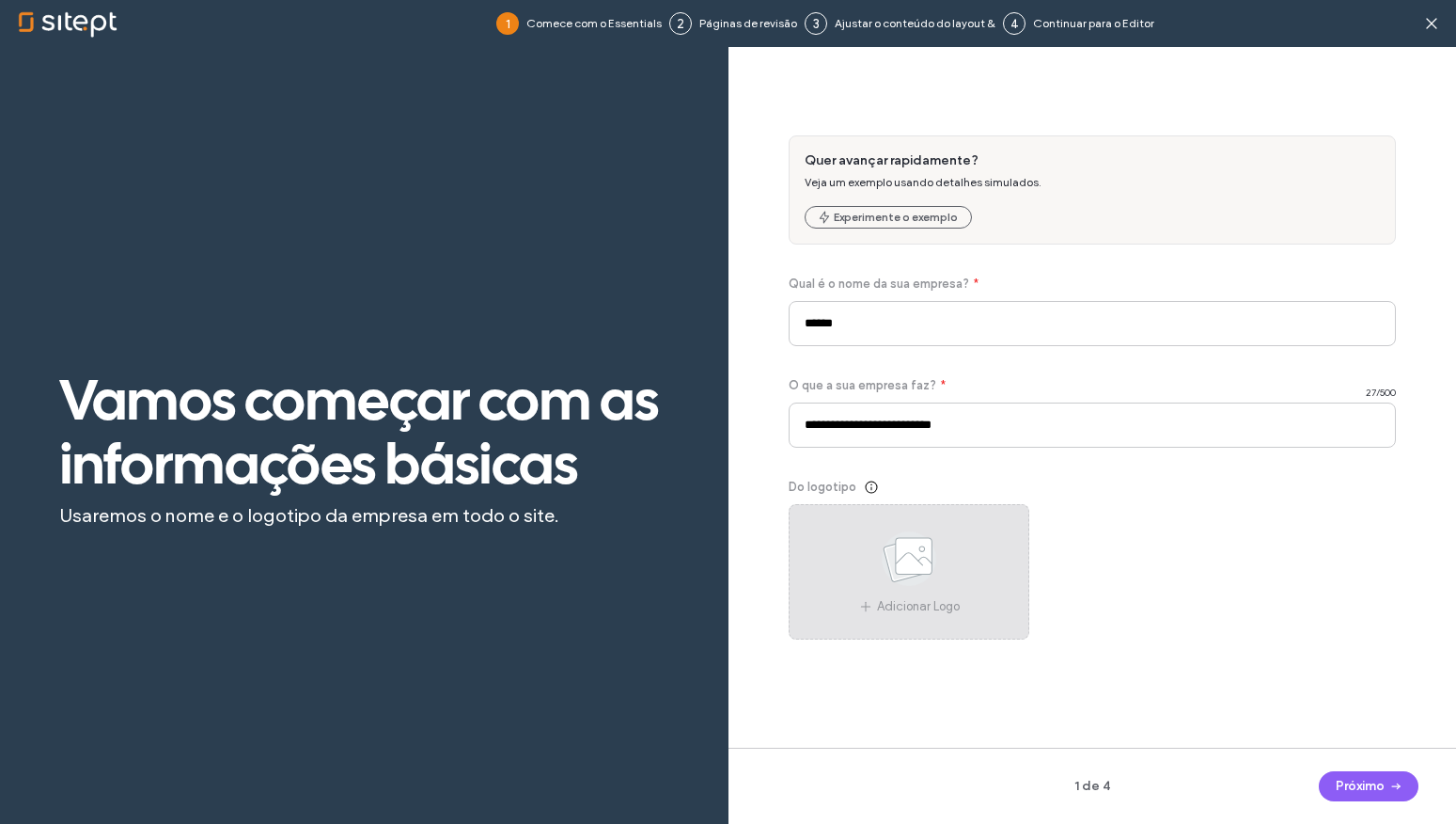
click at [862, 560] on icon at bounding box center [908, 558] width 94 height 62
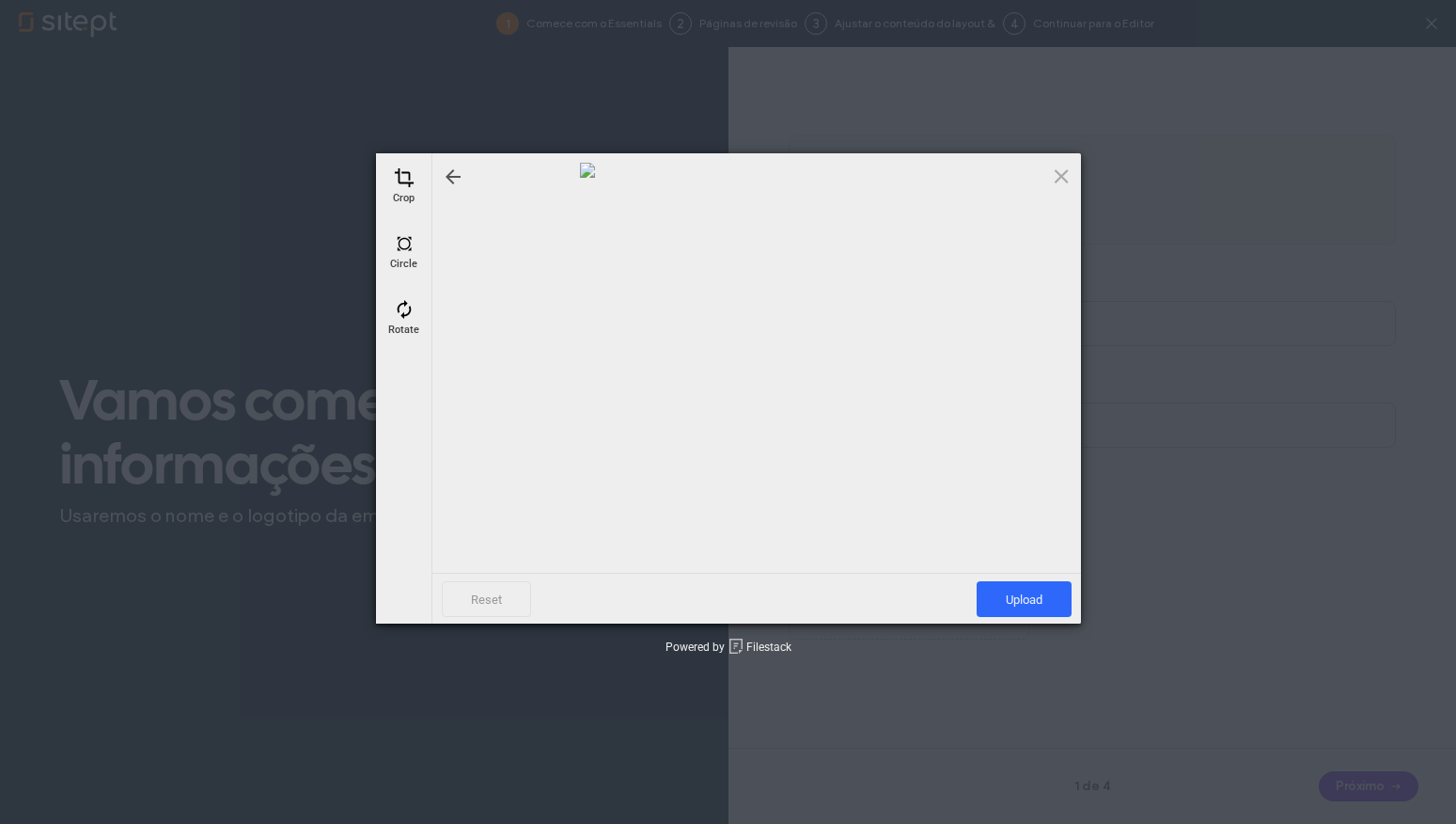
click at [493, 320] on div at bounding box center [756, 339] width 629 height 354
click at [1030, 595] on span "Upload" at bounding box center [1024, 599] width 95 height 35
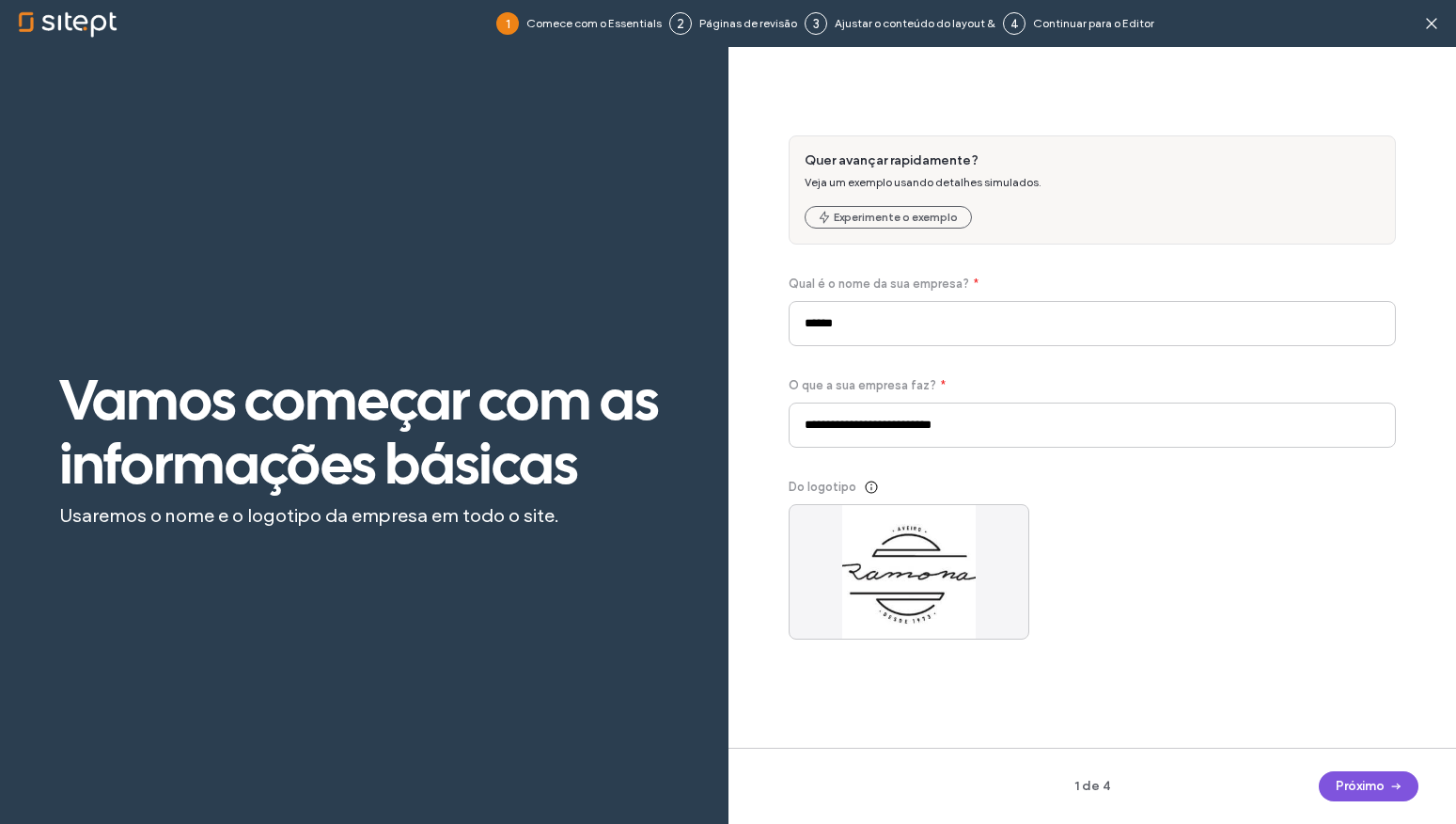
click at [1360, 790] on button "Próximo" at bounding box center [1368, 786] width 99 height 31
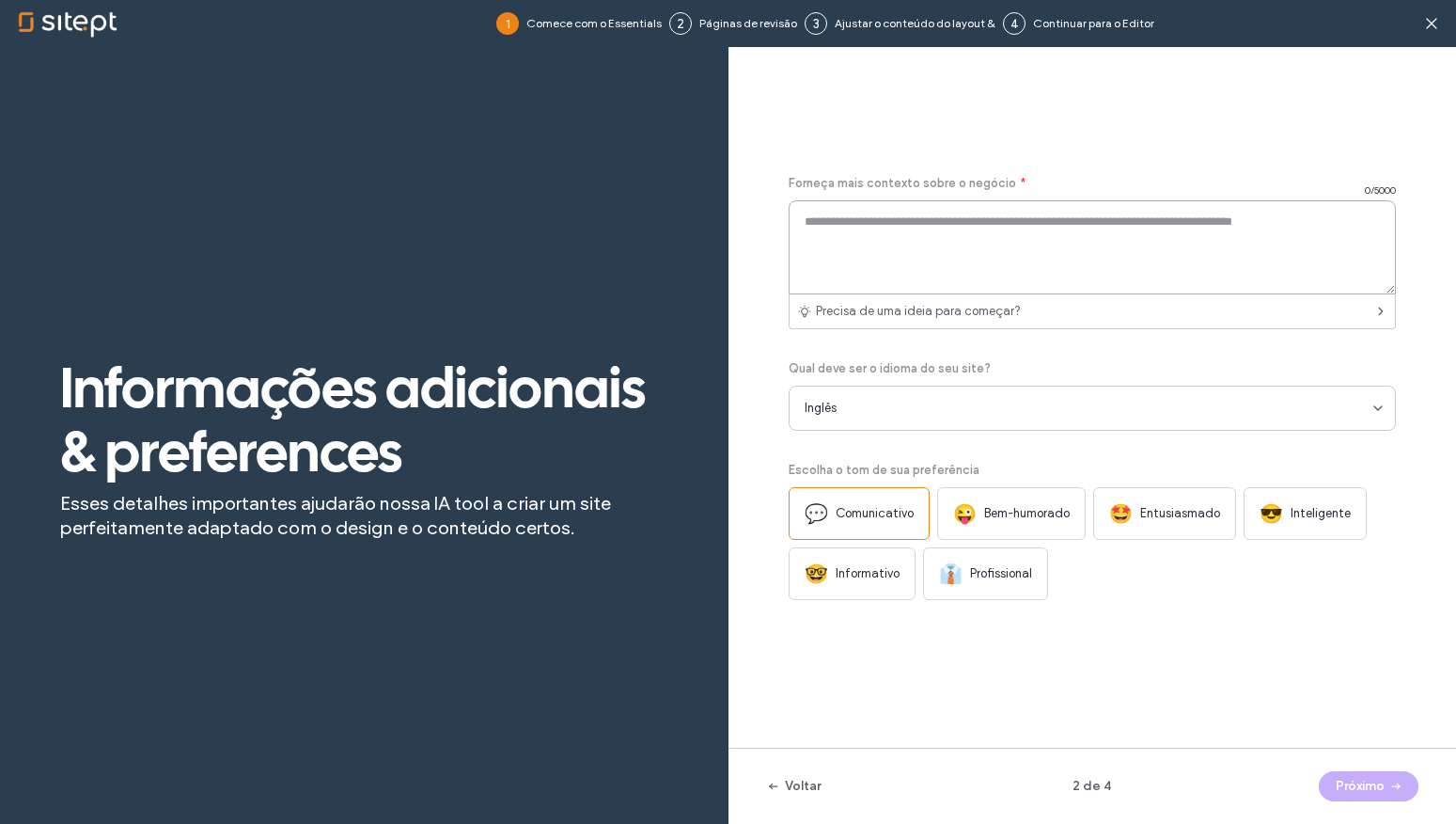
click at [937, 244] on textarea at bounding box center [1092, 246] width 608 height 94
click at [957, 256] on textarea at bounding box center [1092, 246] width 608 height 94
drag, startPoint x: 837, startPoint y: 183, endPoint x: 963, endPoint y: 185, distance: 126.0
click at [962, 185] on span "Forneça mais contexto sobre o negócio" at bounding box center [902, 183] width 228 height 19
click at [967, 234] on textarea at bounding box center [1092, 246] width 608 height 94
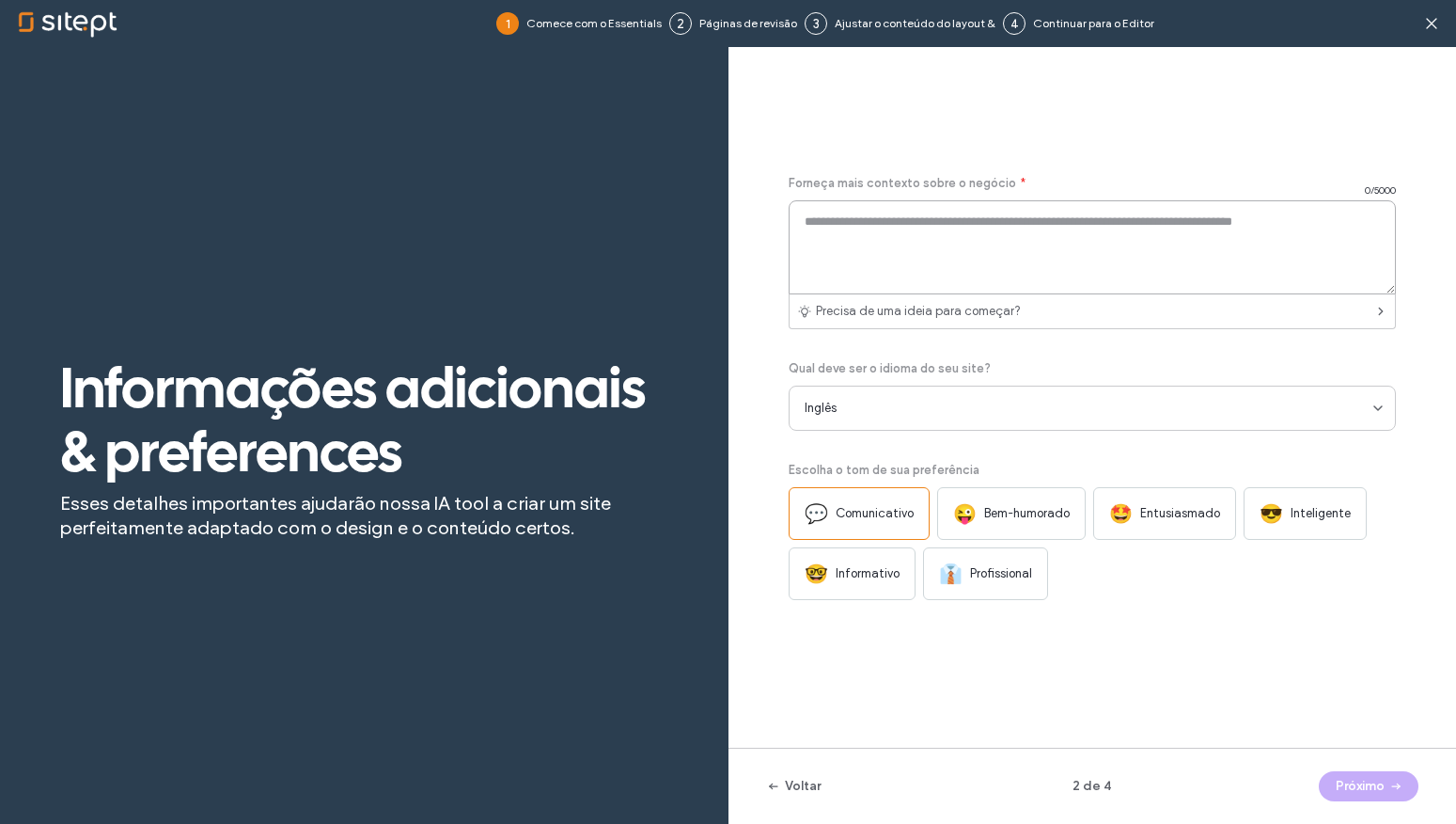
paste textarea "**********"
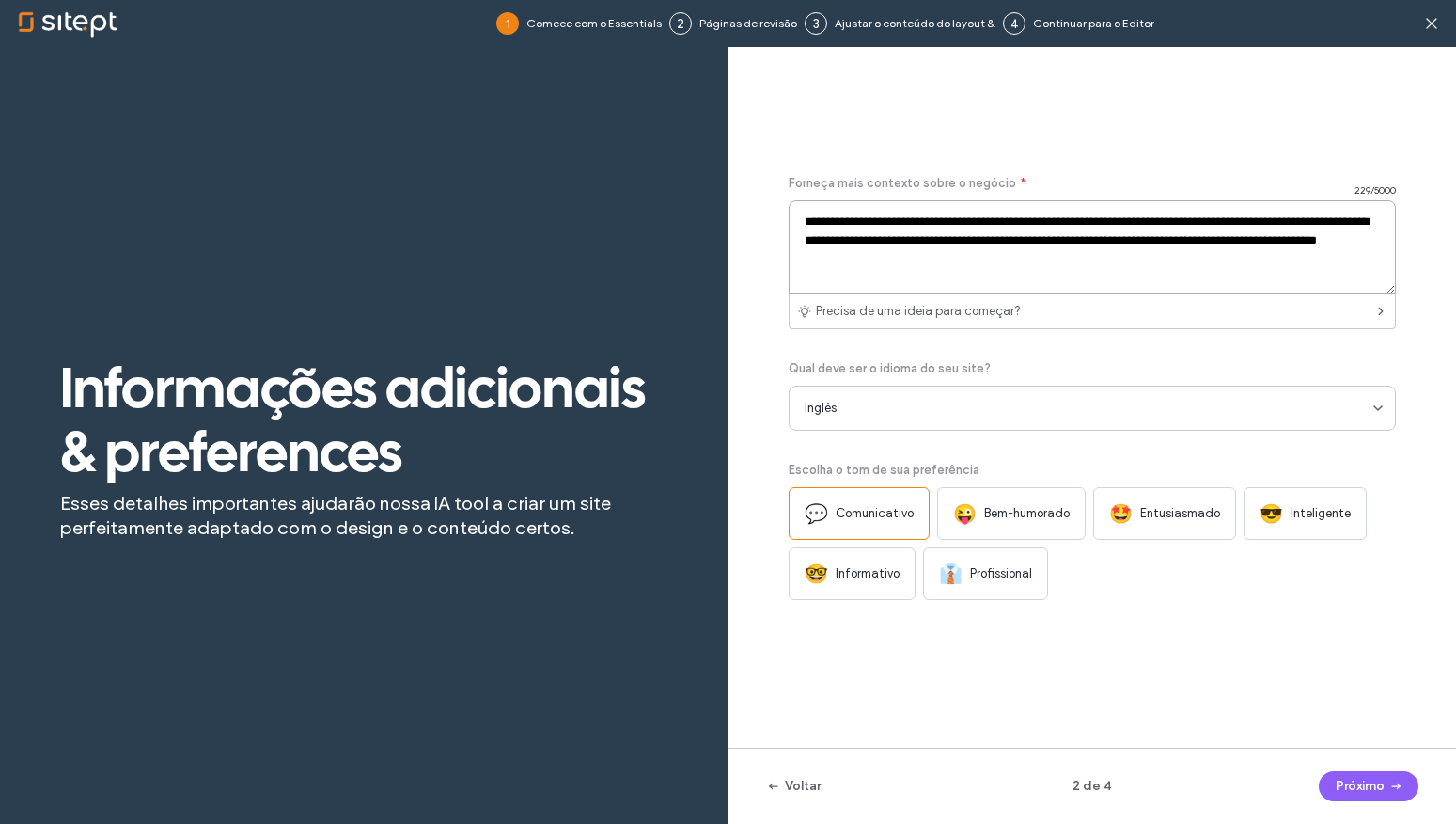
drag, startPoint x: 1077, startPoint y: 266, endPoint x: 917, endPoint y: 195, distance: 175.0
click at [878, 221] on textarea "**********" at bounding box center [1092, 246] width 608 height 94
click at [1011, 226] on textarea "**********" at bounding box center [1092, 246] width 608 height 94
drag, startPoint x: 1056, startPoint y: 254, endPoint x: 852, endPoint y: 221, distance: 206.7
click at [842, 200] on textarea "**********" at bounding box center [1092, 246] width 608 height 94
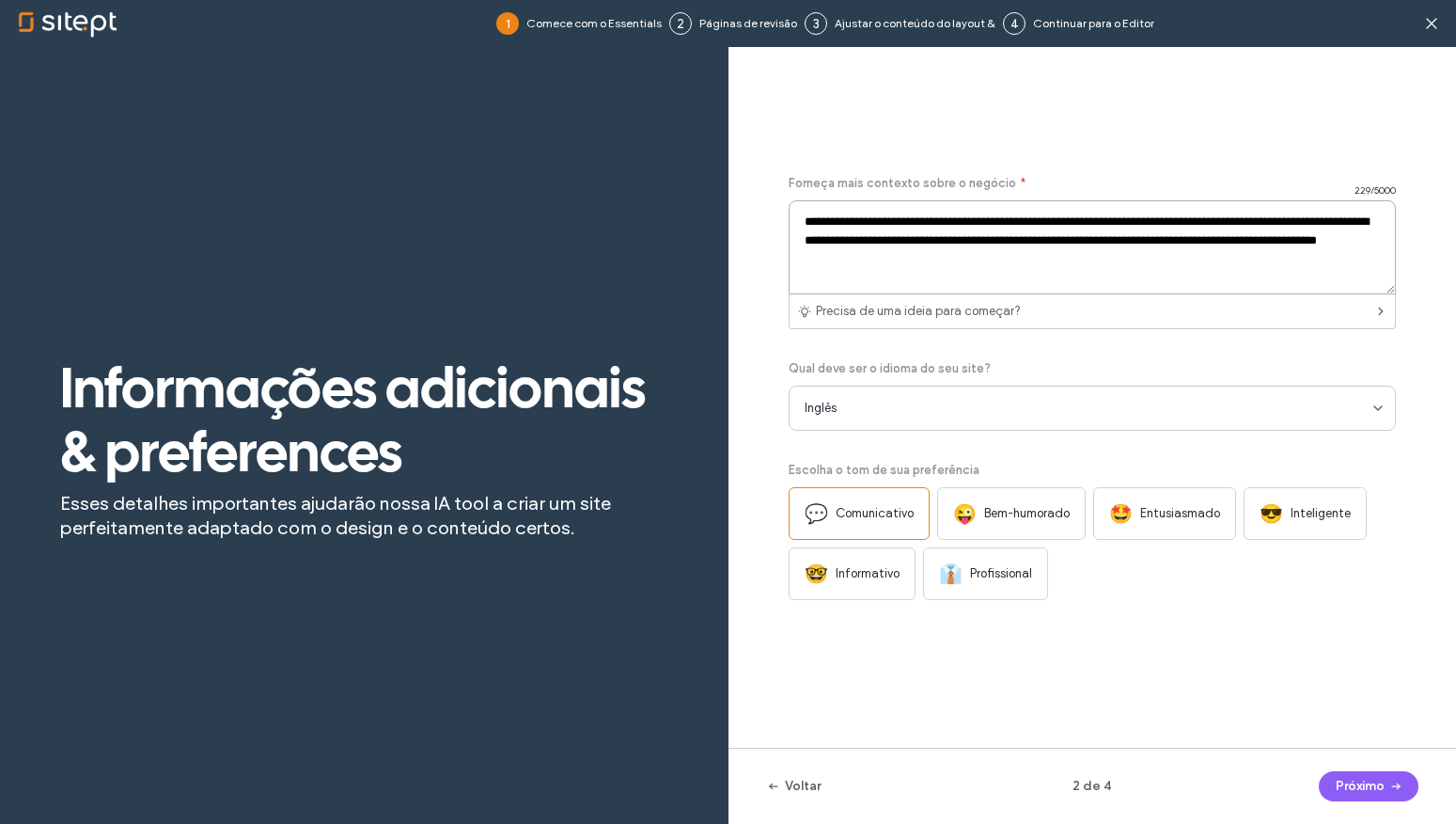
click at [933, 245] on textarea "**********" at bounding box center [1092, 246] width 608 height 94
type textarea "**********"
click at [839, 411] on div "Inglês" at bounding box center [1090, 408] width 569 height 19
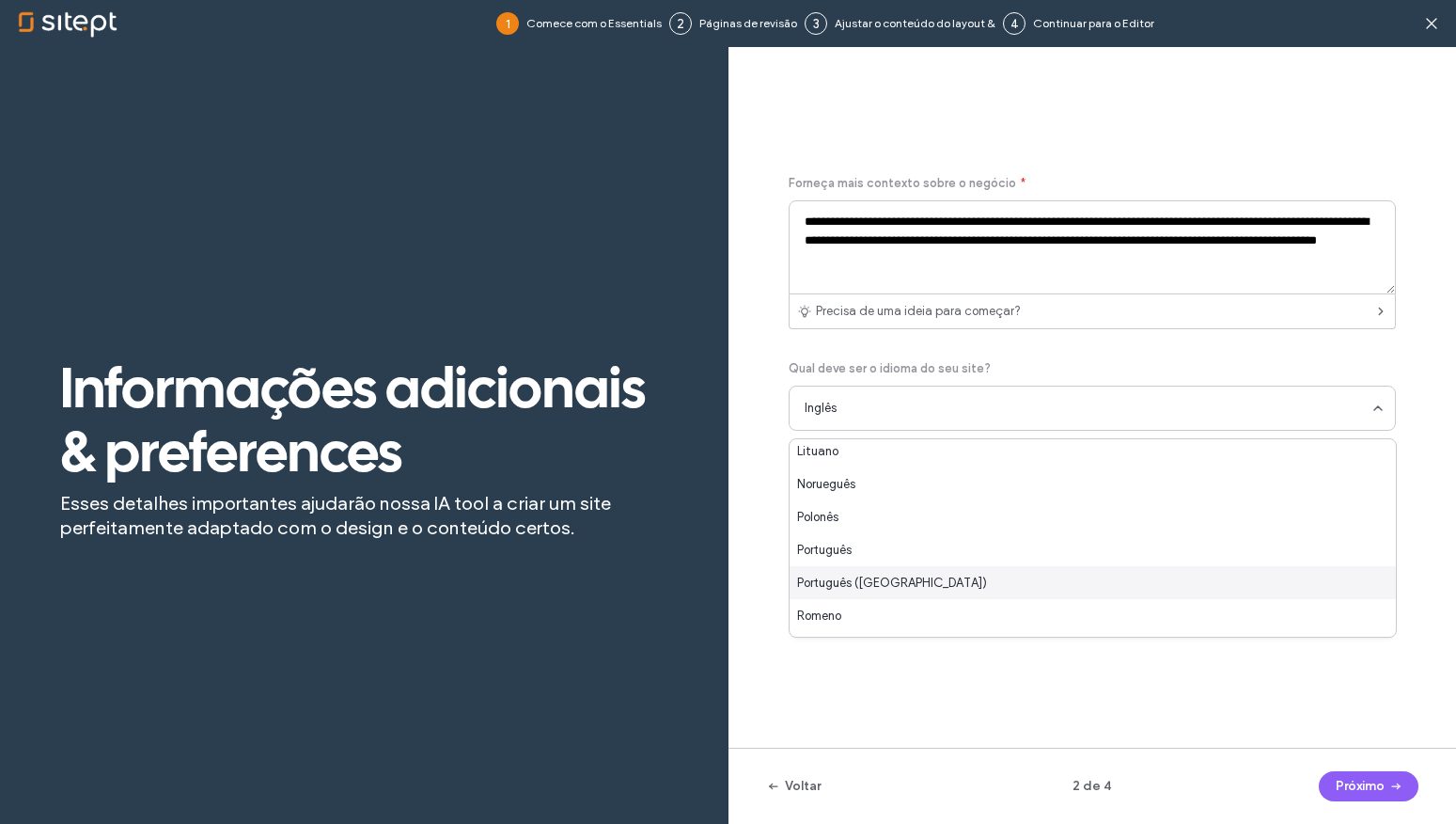
scroll to position [634, 0]
click at [889, 584] on span "Português ([GEOGRAPHIC_DATA])" at bounding box center [892, 579] width 190 height 19
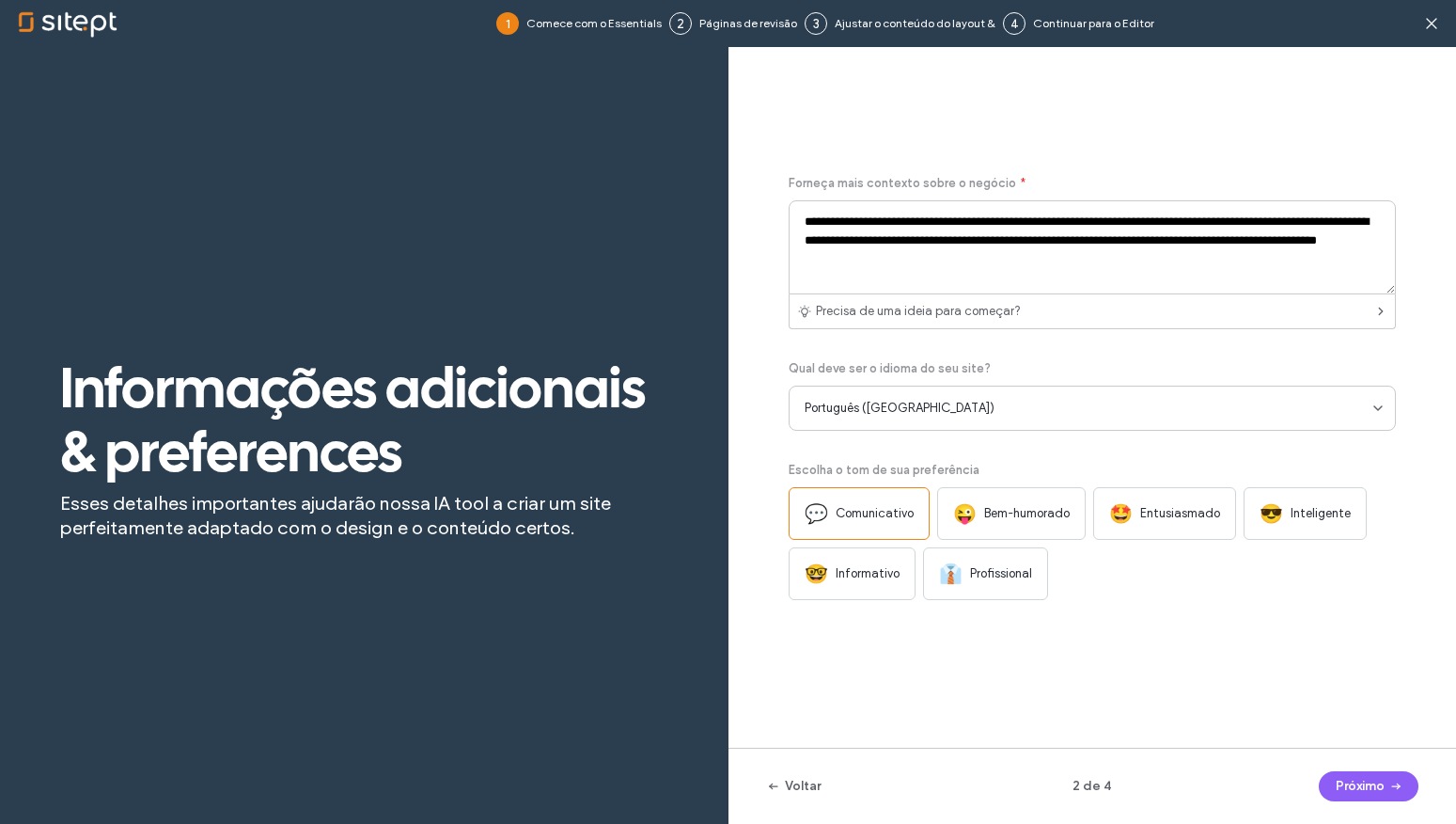
click at [902, 525] on div "💬 Comunicativo" at bounding box center [859, 513] width 141 height 52
click at [1284, 670] on div "**********" at bounding box center [1092, 409] width 608 height 650
click at [1370, 790] on button "Próximo" at bounding box center [1368, 786] width 99 height 31
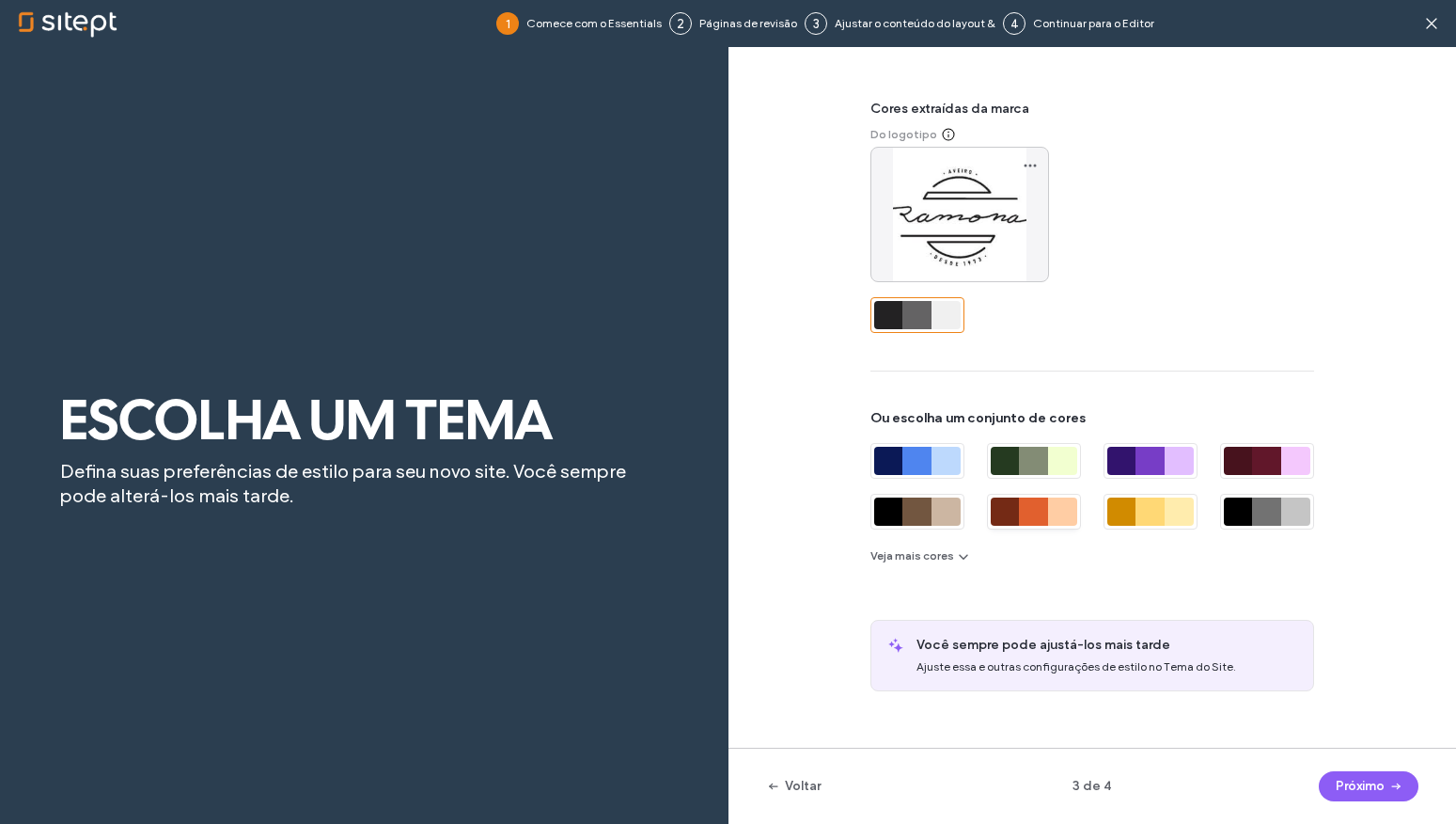
click at [1048, 500] on div at bounding box center [1063, 512] width 30 height 29
click at [957, 603] on div "Cores extraídas da marca Do logotipo Ou escolha um conjunto de cores Veja mais …" at bounding box center [1092, 387] width 474 height 606
click at [1352, 787] on button "Próximo" at bounding box center [1368, 786] width 99 height 31
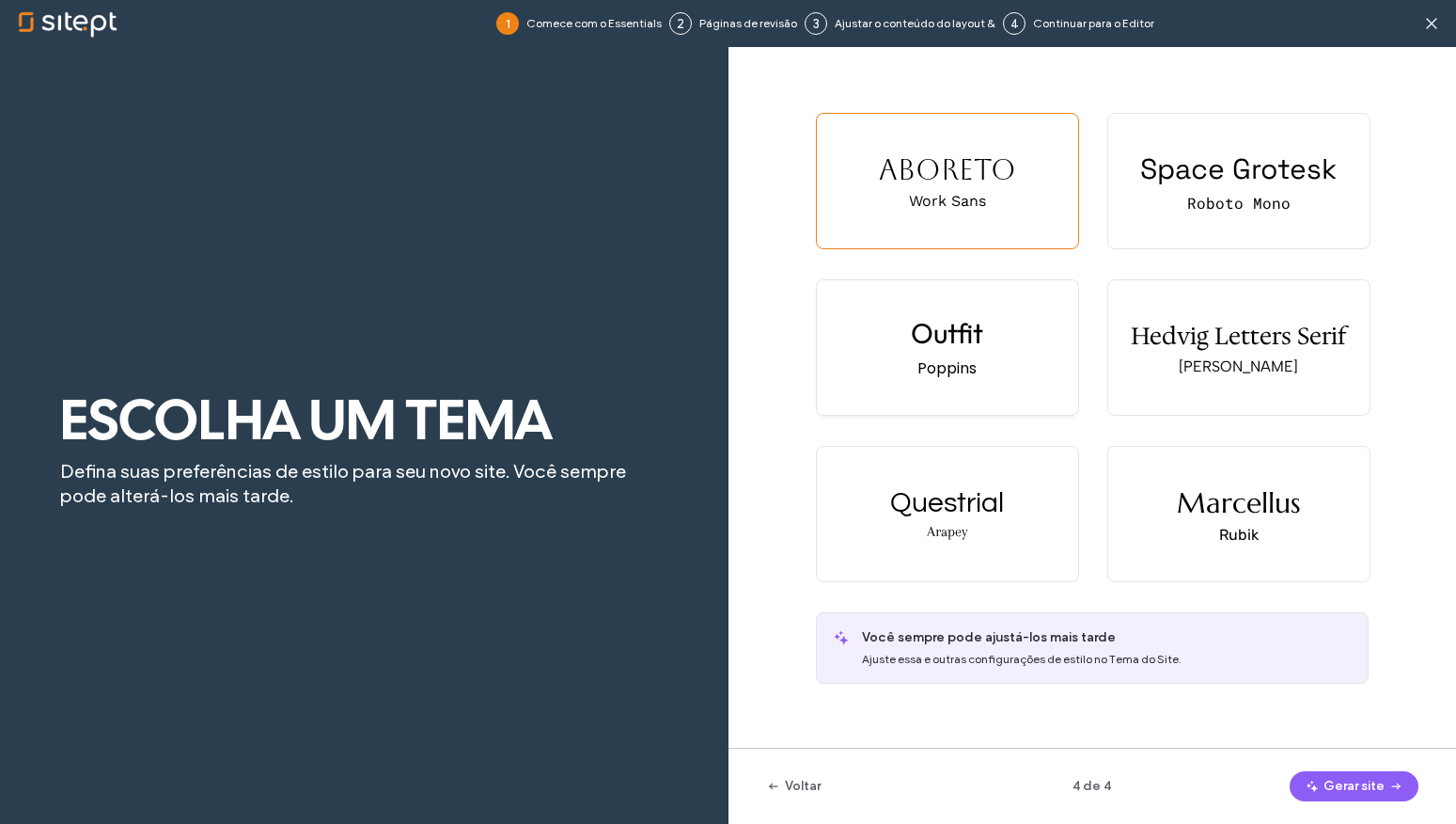
click at [1017, 379] on div "Outfit Poppins" at bounding box center [947, 347] width 261 height 134
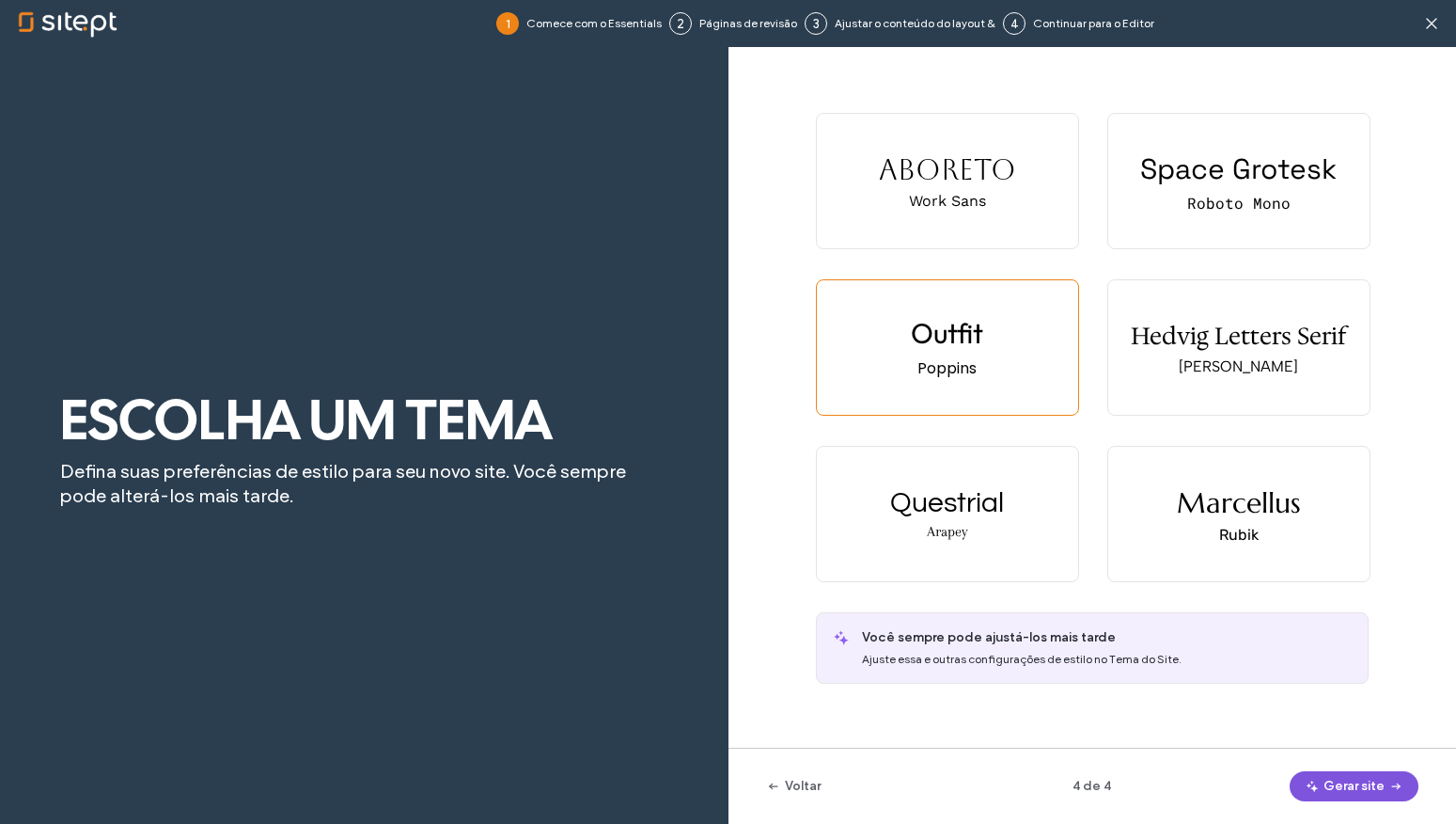
click at [1365, 784] on button "Gerar site" at bounding box center [1354, 786] width 129 height 31
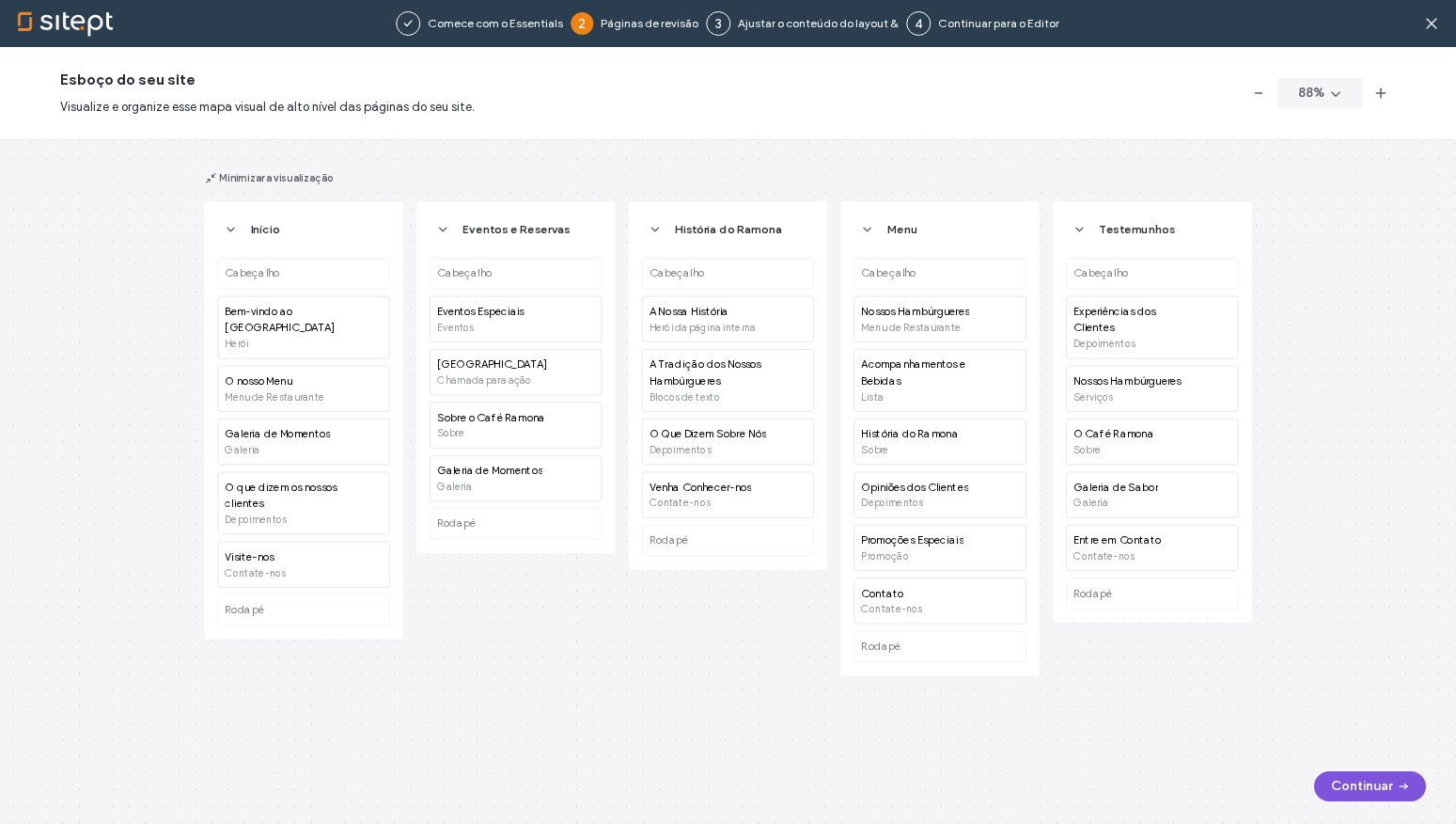
click at [1386, 771] on button "Continuar" at bounding box center [1370, 786] width 112 height 31
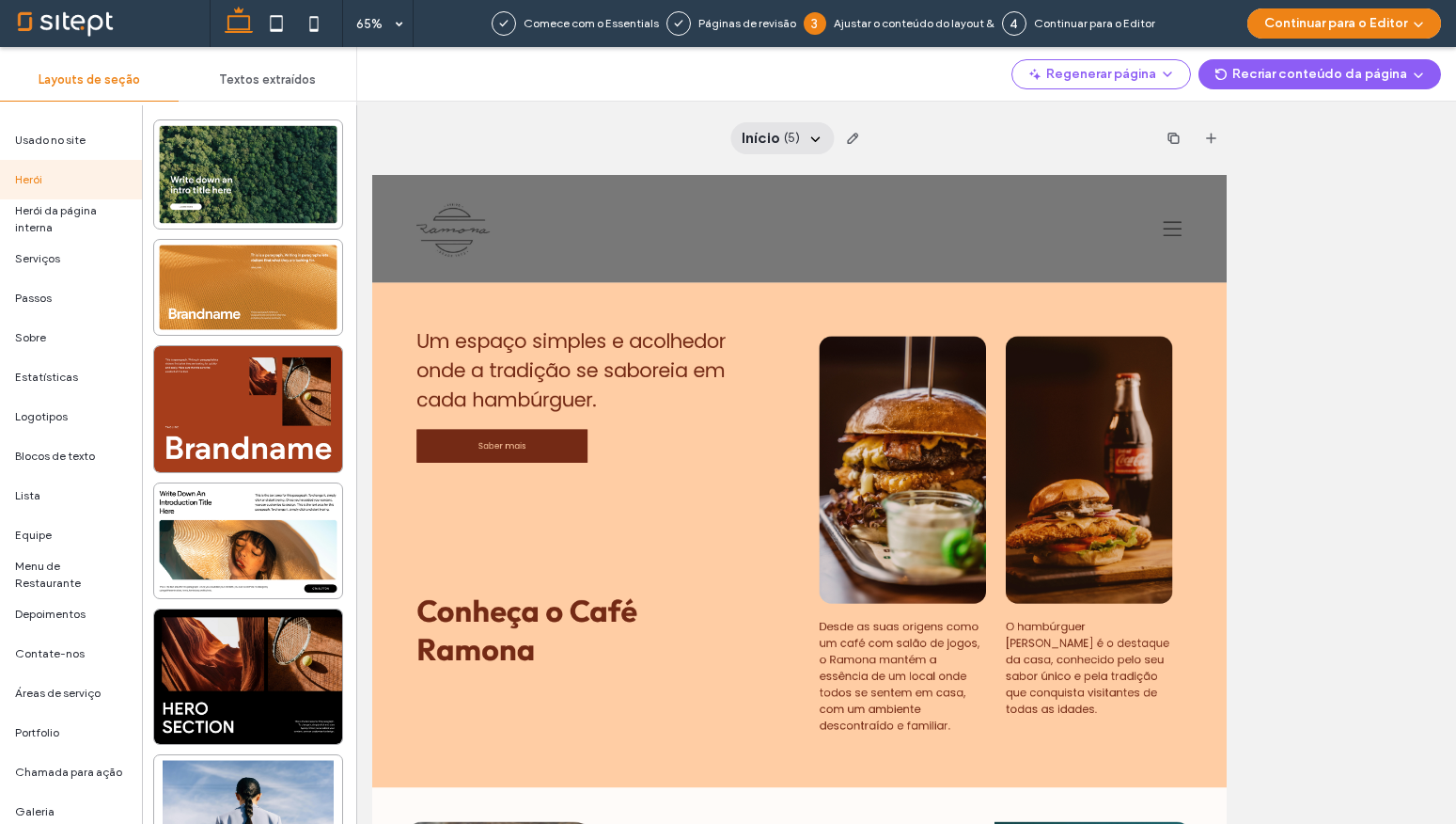
click at [787, 133] on span "( 5 )" at bounding box center [792, 138] width 16 height 19
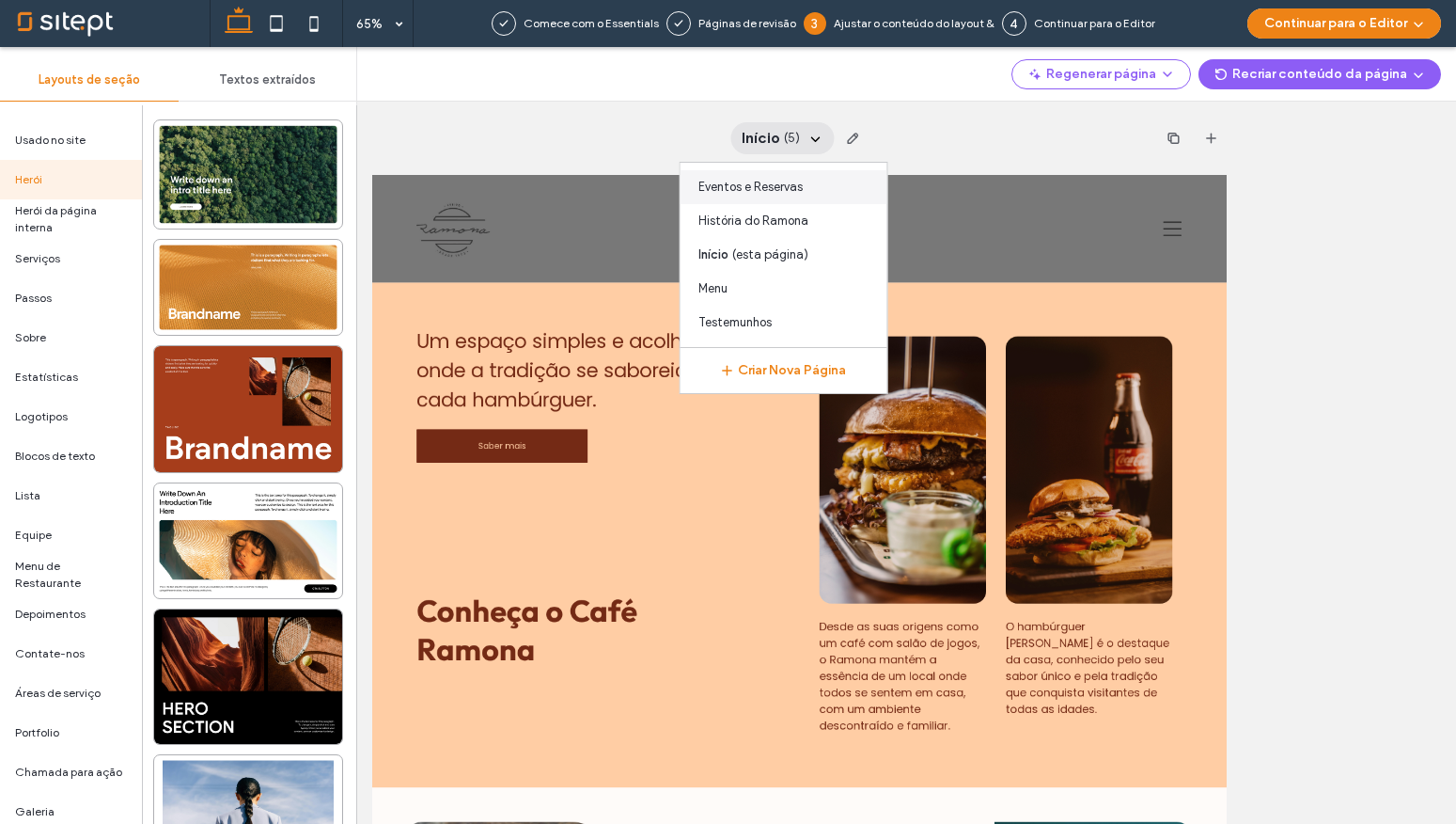
click at [775, 194] on span "Eventos e Reservas" at bounding box center [751, 186] width 104 height 19
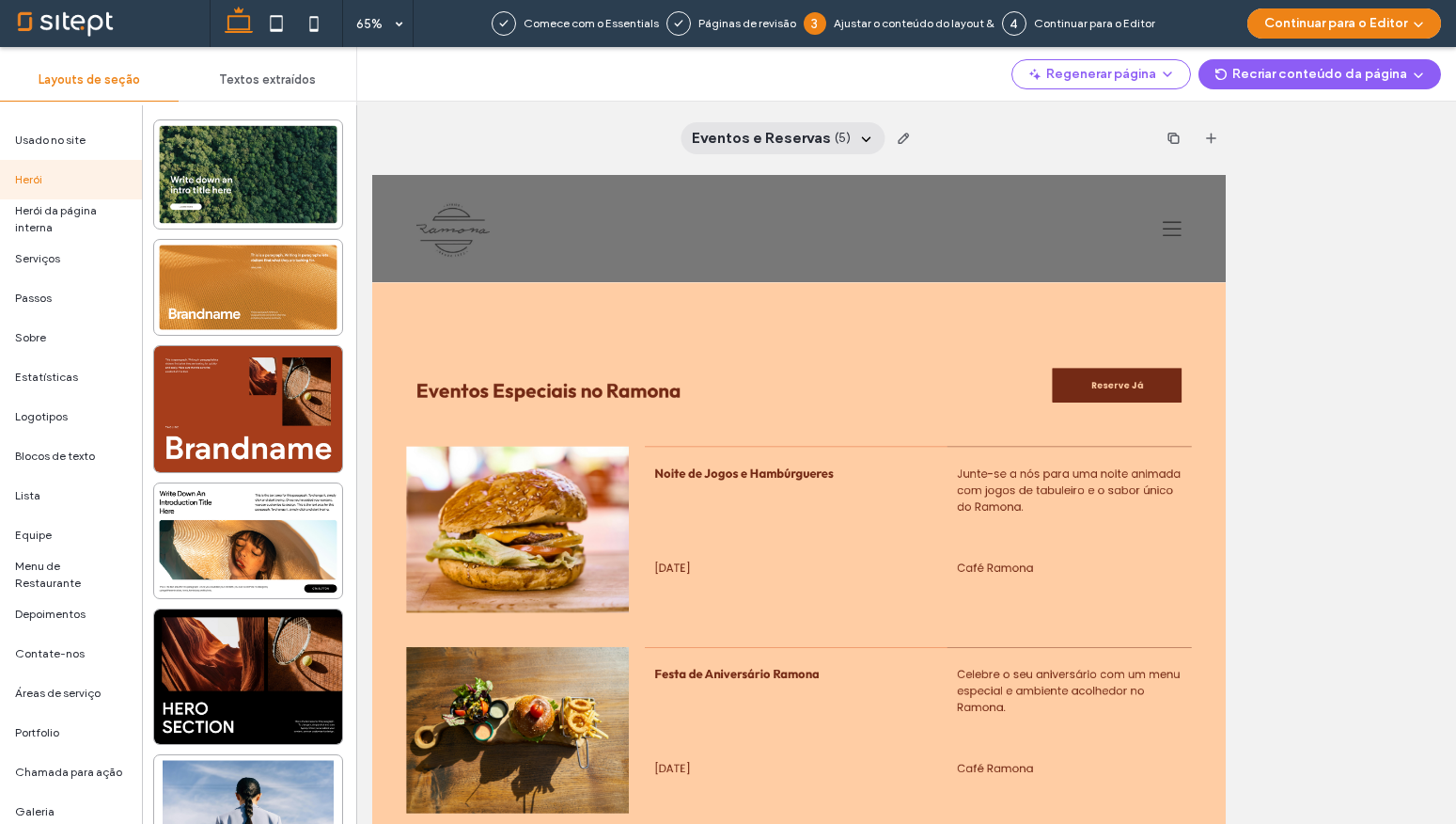
click at [791, 143] on span "Eventos e Reservas" at bounding box center [761, 138] width 139 height 21
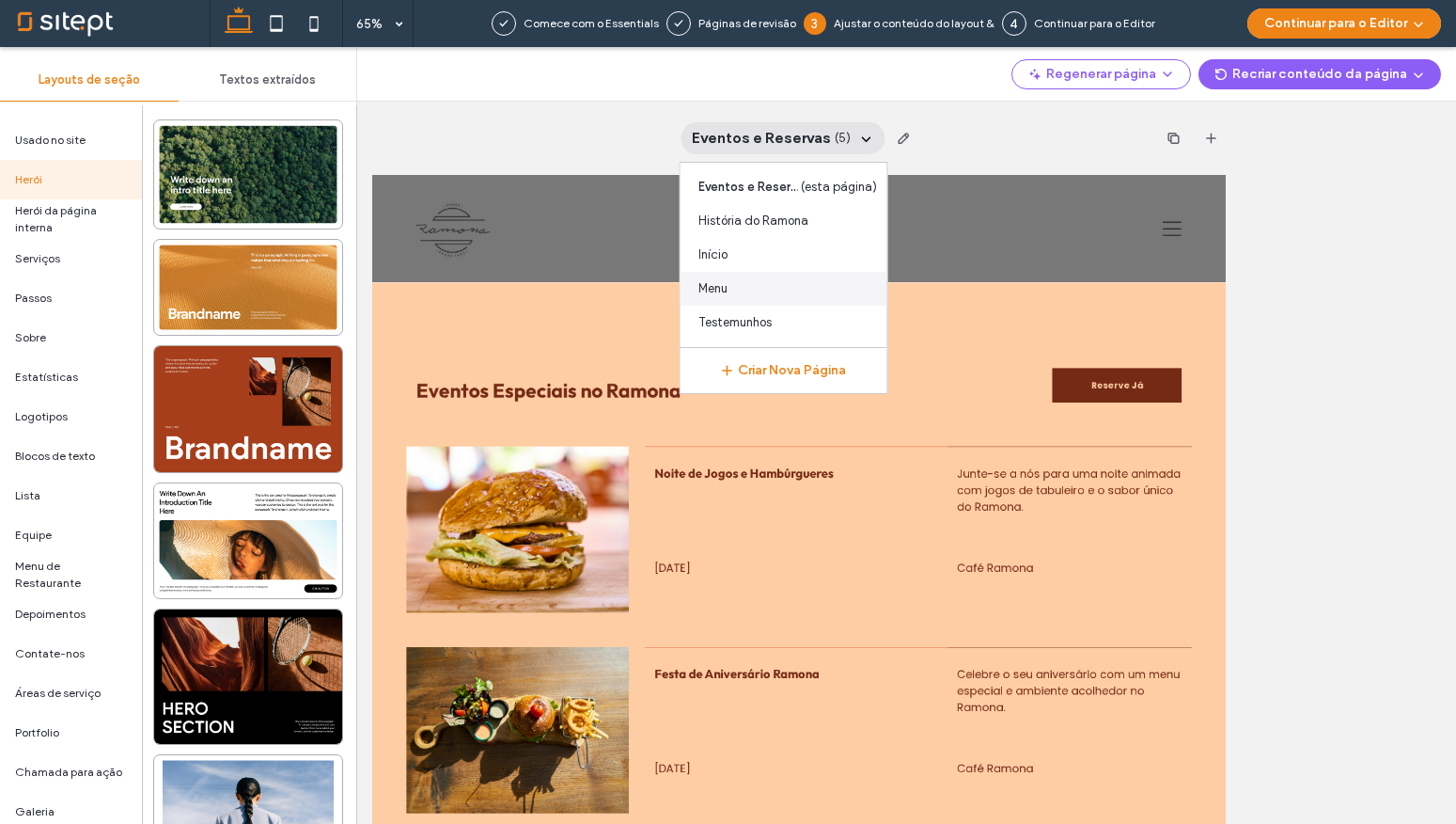
click at [741, 291] on div "Menu" at bounding box center [783, 289] width 207 height 34
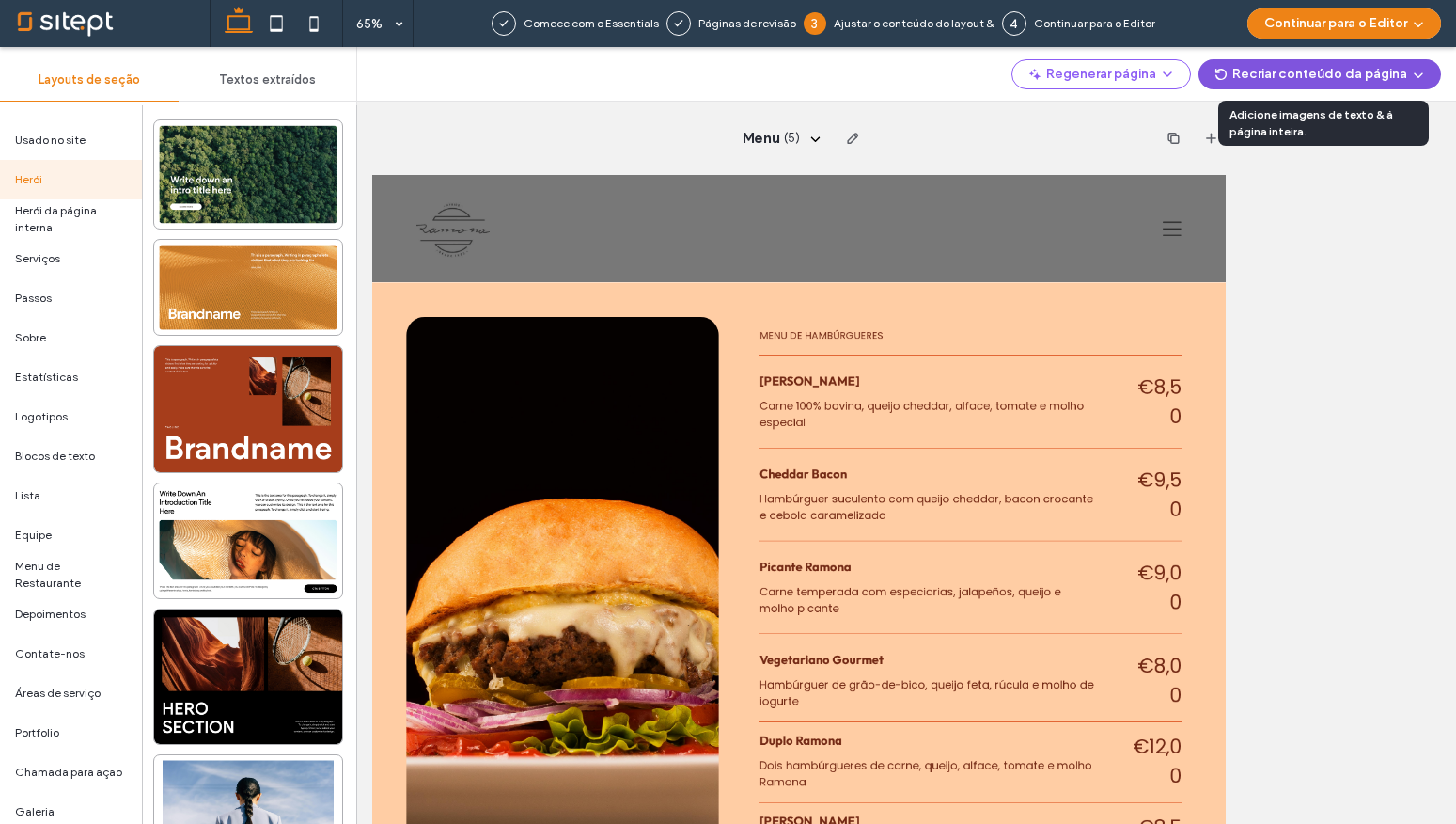
click at [1344, 74] on button "Recriar conteúdo da página" at bounding box center [1320, 74] width 242 height 31
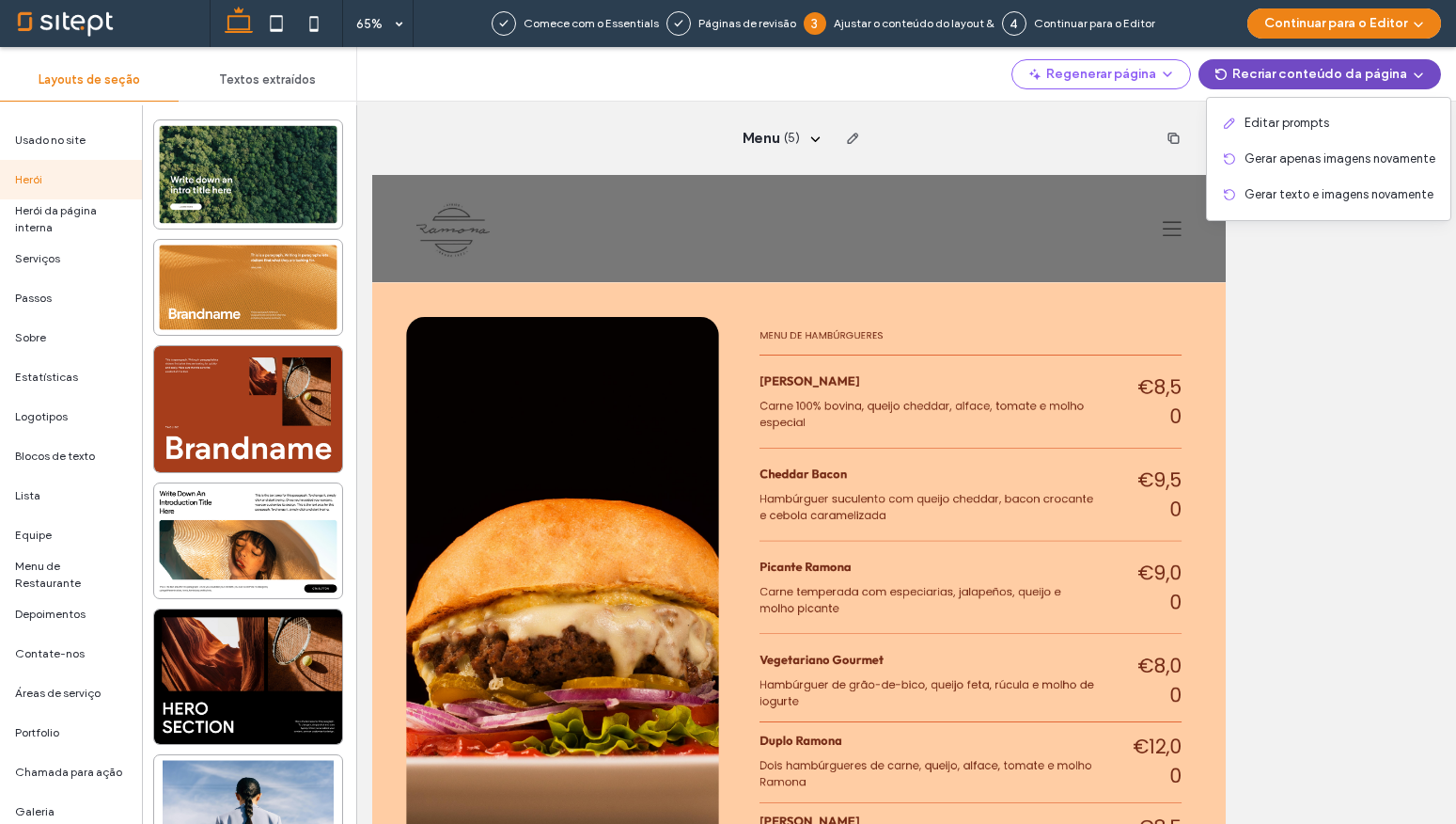
click at [1351, 77] on button "Recriar conteúdo da página" at bounding box center [1320, 74] width 242 height 31
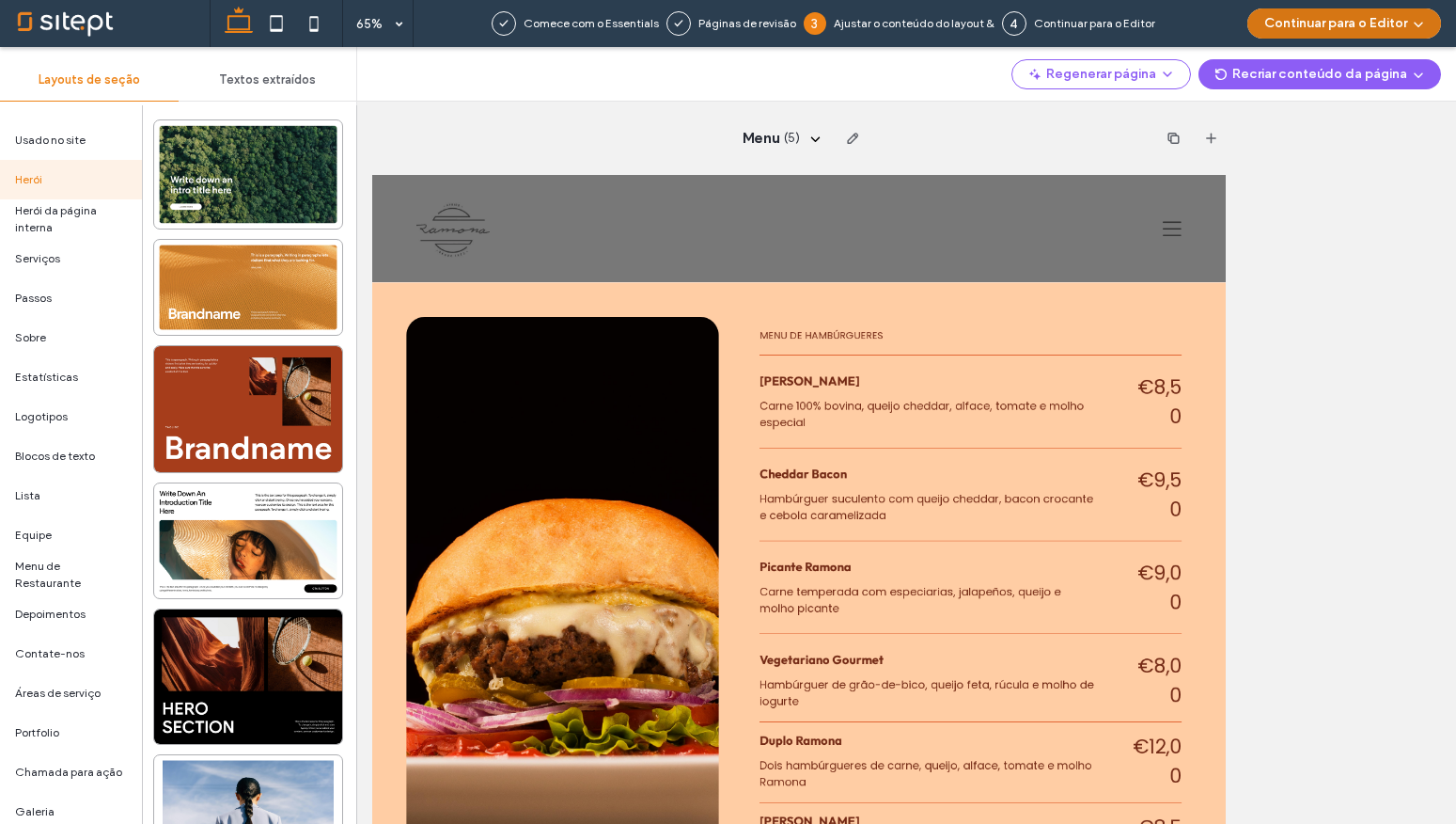
click at [1296, 20] on button "Continuar para o Editor" at bounding box center [1344, 24] width 194 height 31
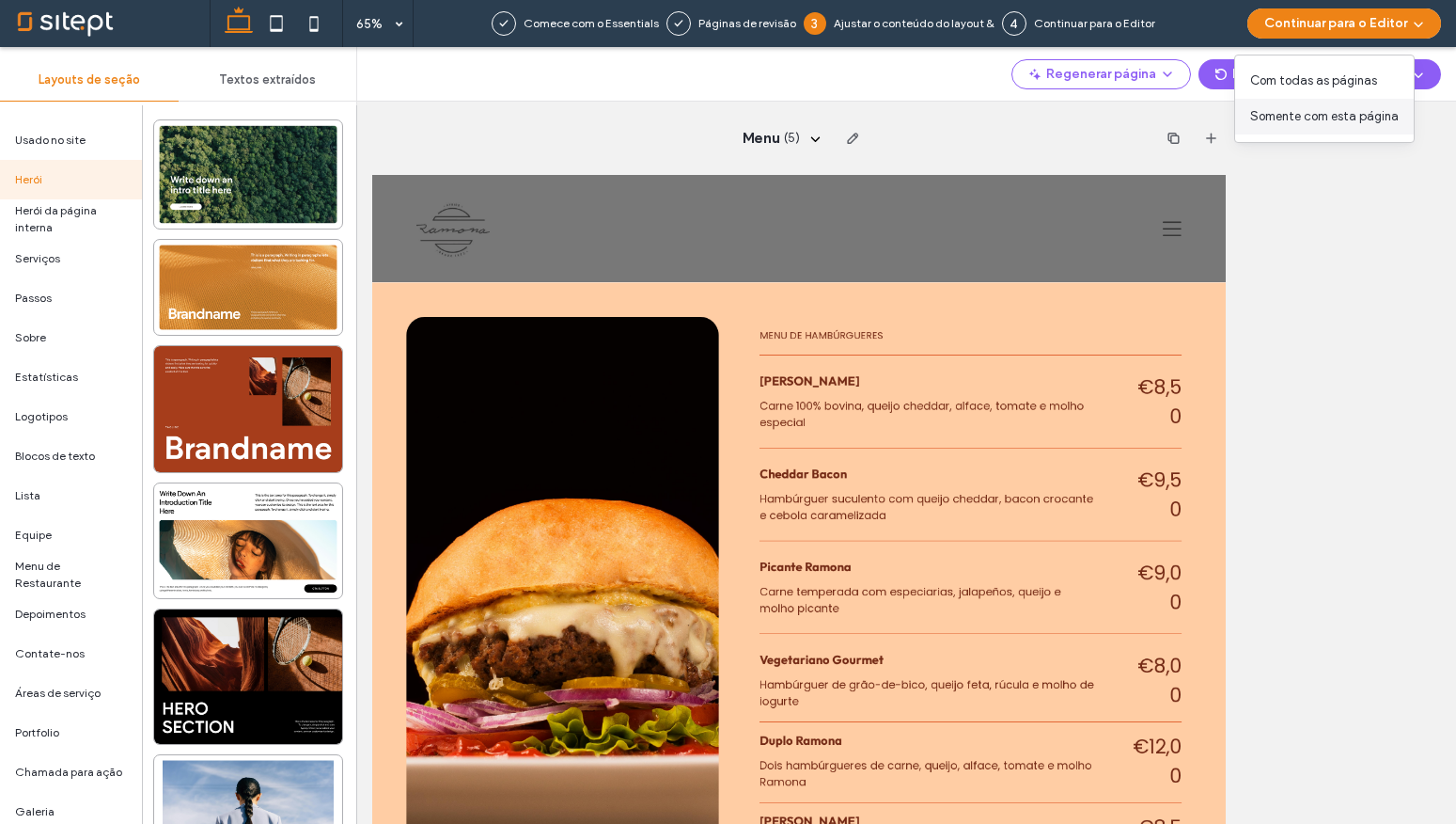
click at [1304, 113] on span "Somente com esta página" at bounding box center [1324, 116] width 149 height 19
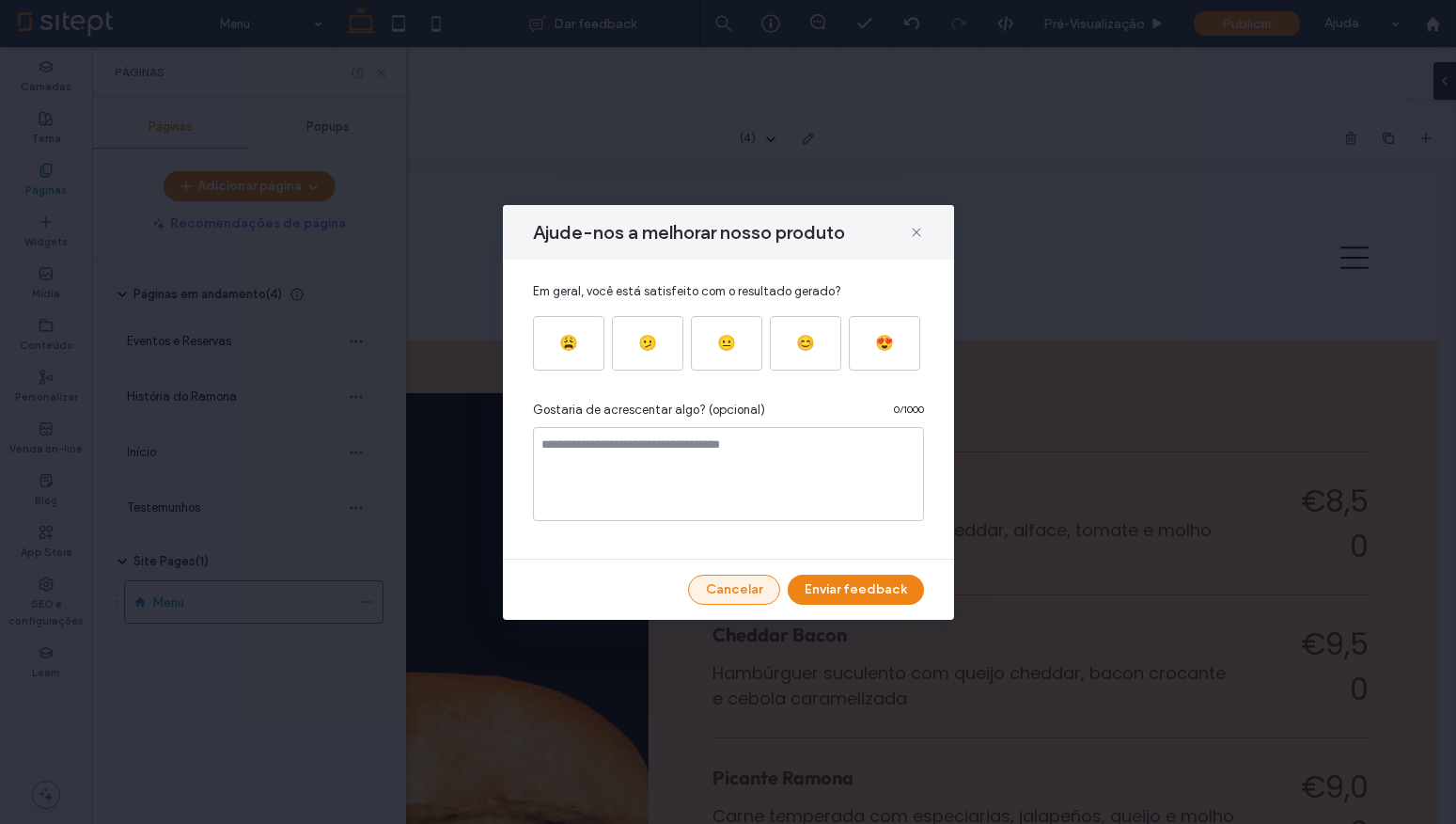
click at [751, 581] on button "Cancelar" at bounding box center [734, 589] width 93 height 31
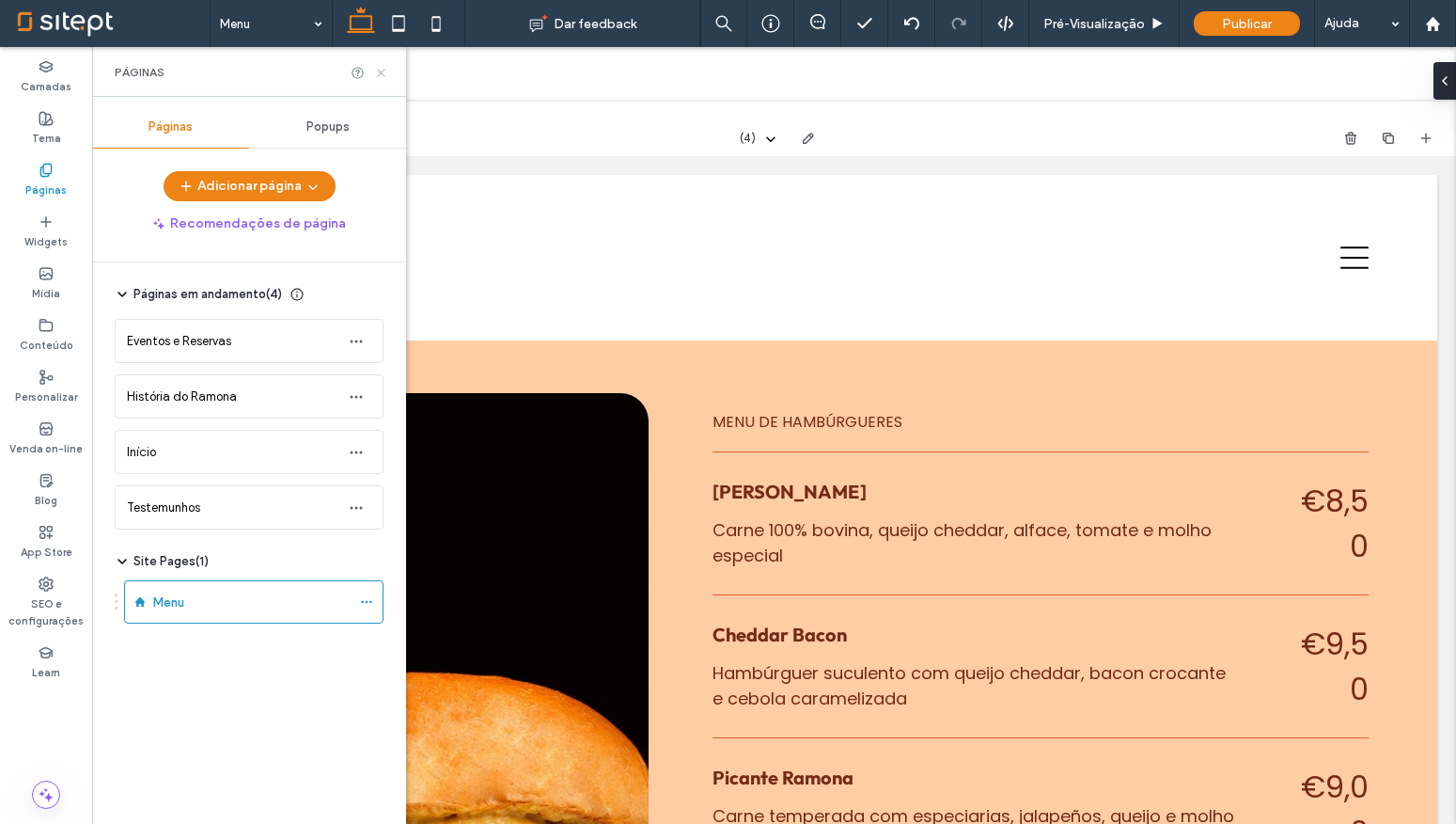
click at [379, 72] on icon at bounding box center [381, 73] width 14 height 14
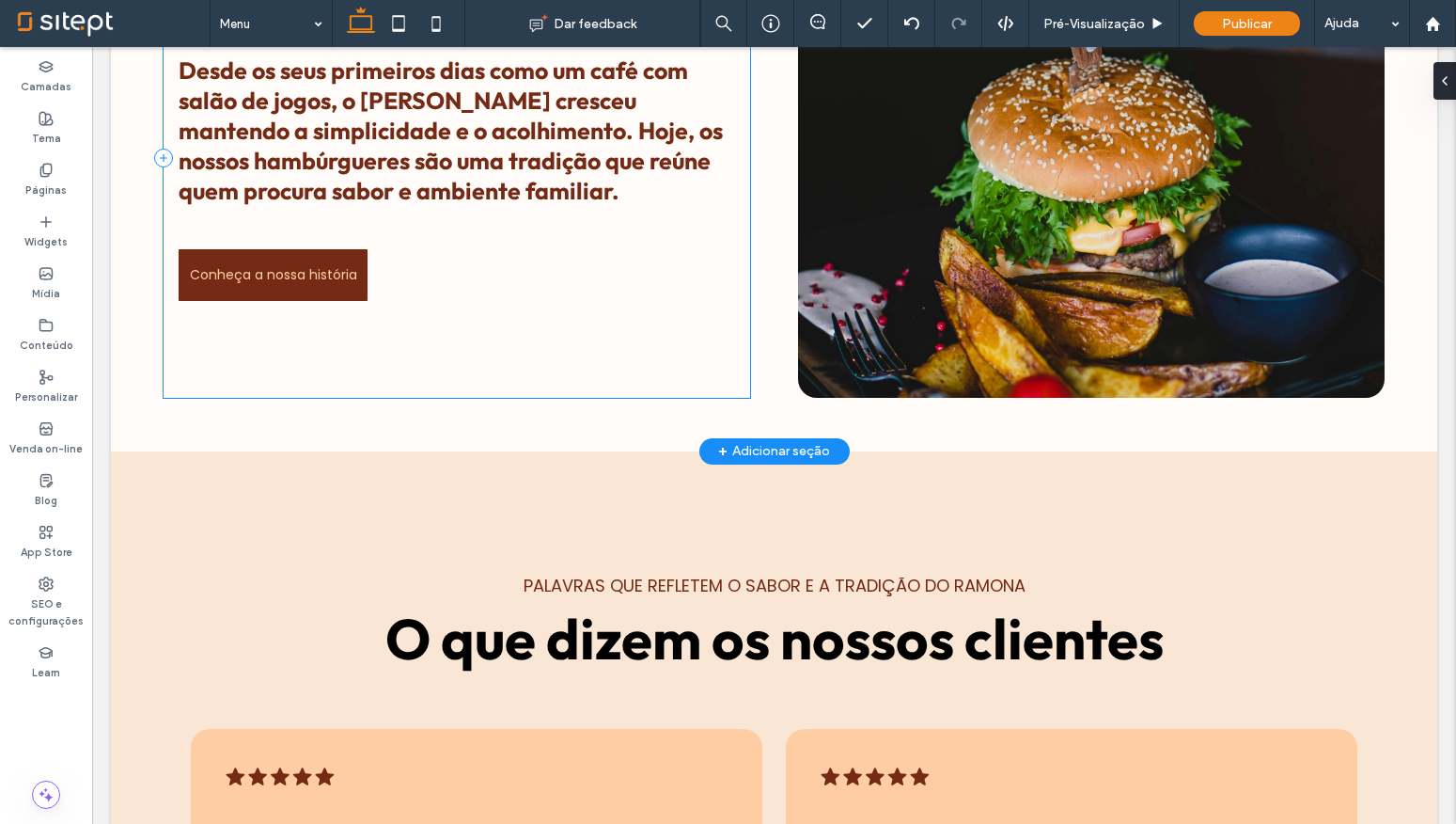
scroll to position [1904, 0]
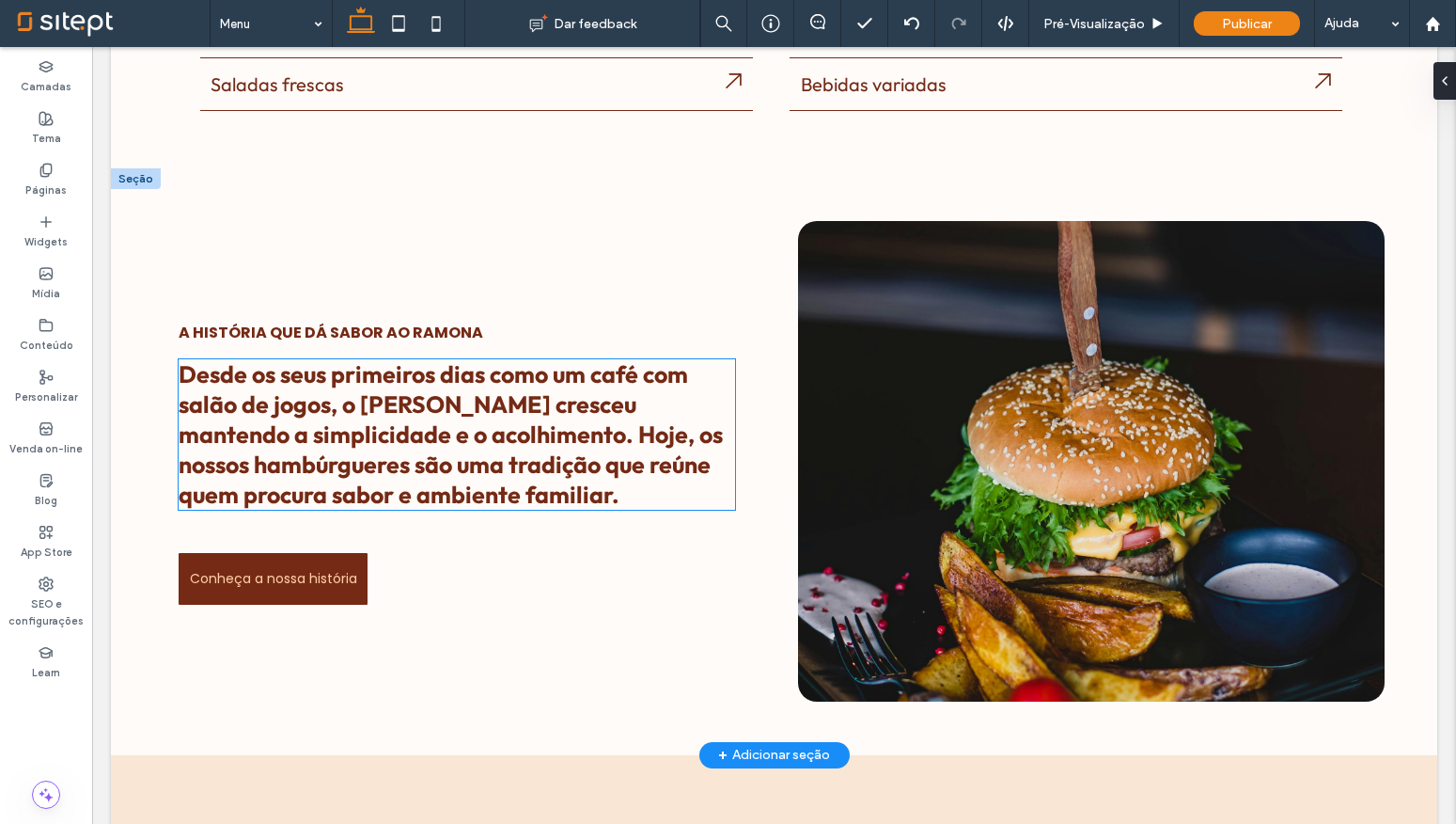
click at [282, 442] on span "Desde os seus primeiros dias como um café com salão de jogos, o Ramona cresceu …" at bounding box center [450, 434] width 544 height 151
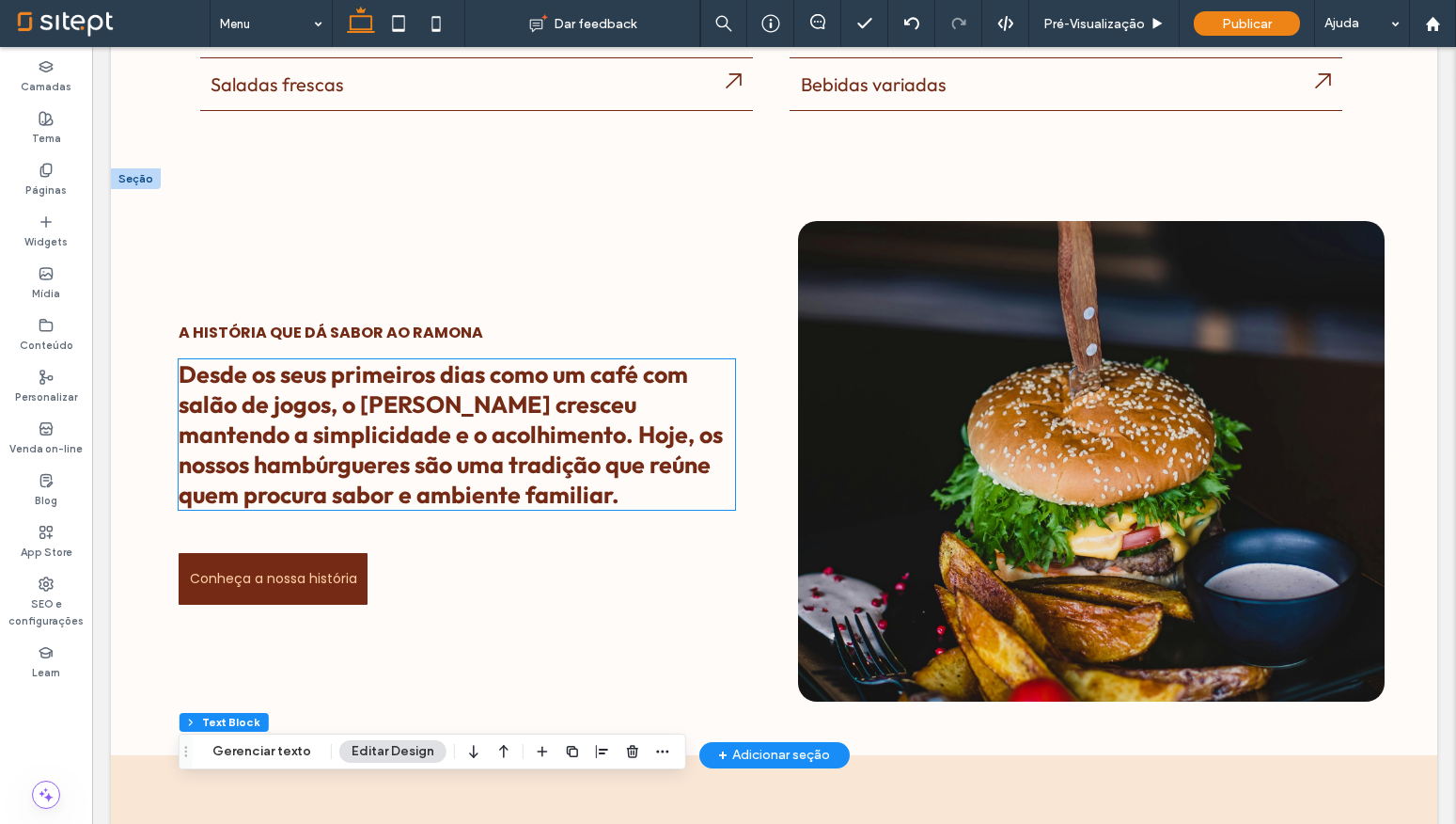
click at [282, 442] on span "Desde os seus primeiros dias como um café com salão de jogos, o Ramona cresceu …" at bounding box center [450, 434] width 544 height 151
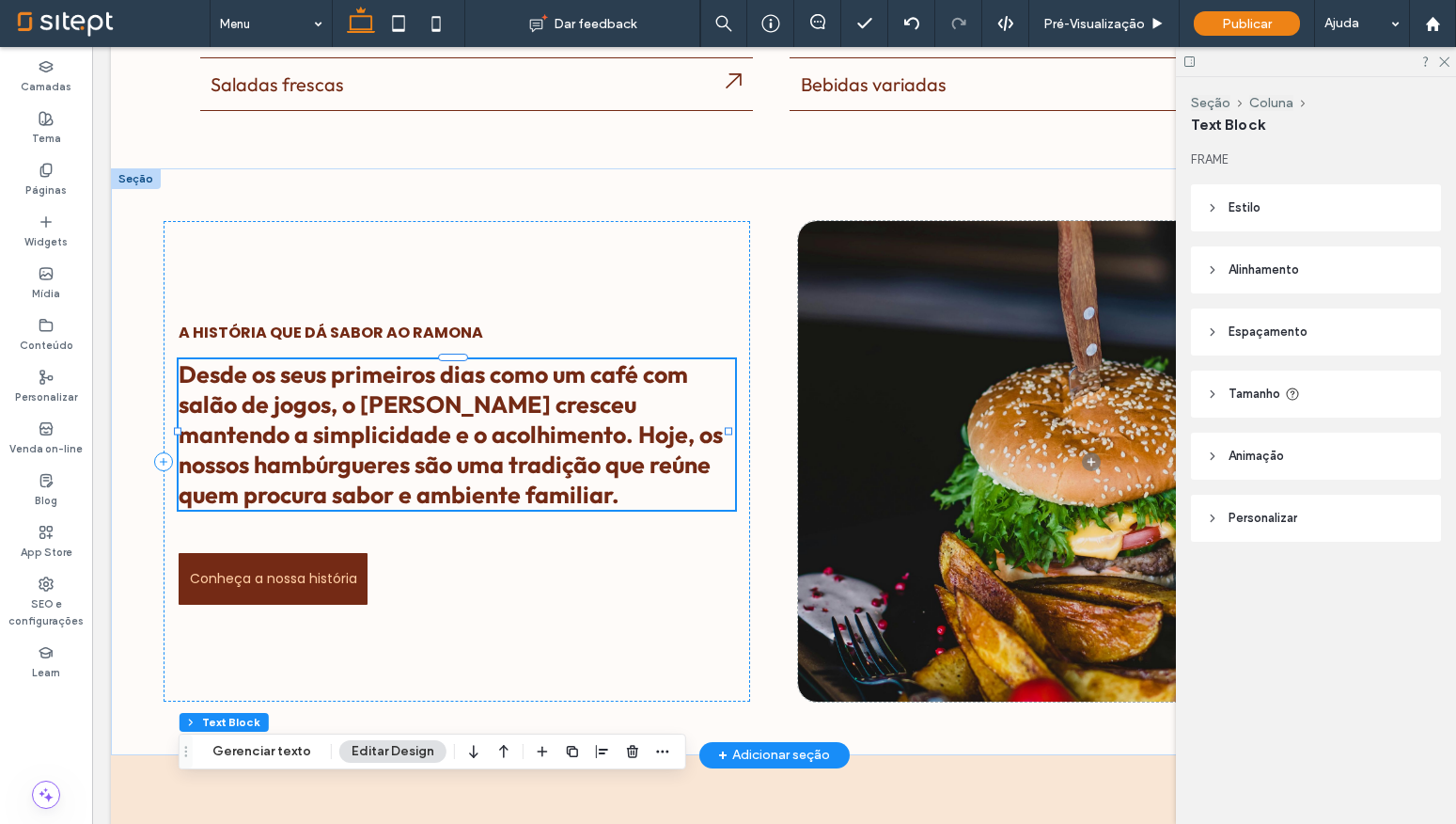
click at [319, 405] on span "Desde os seus primeiros dias como um café com salão de jogos, o Ramona cresceu …" at bounding box center [450, 434] width 544 height 151
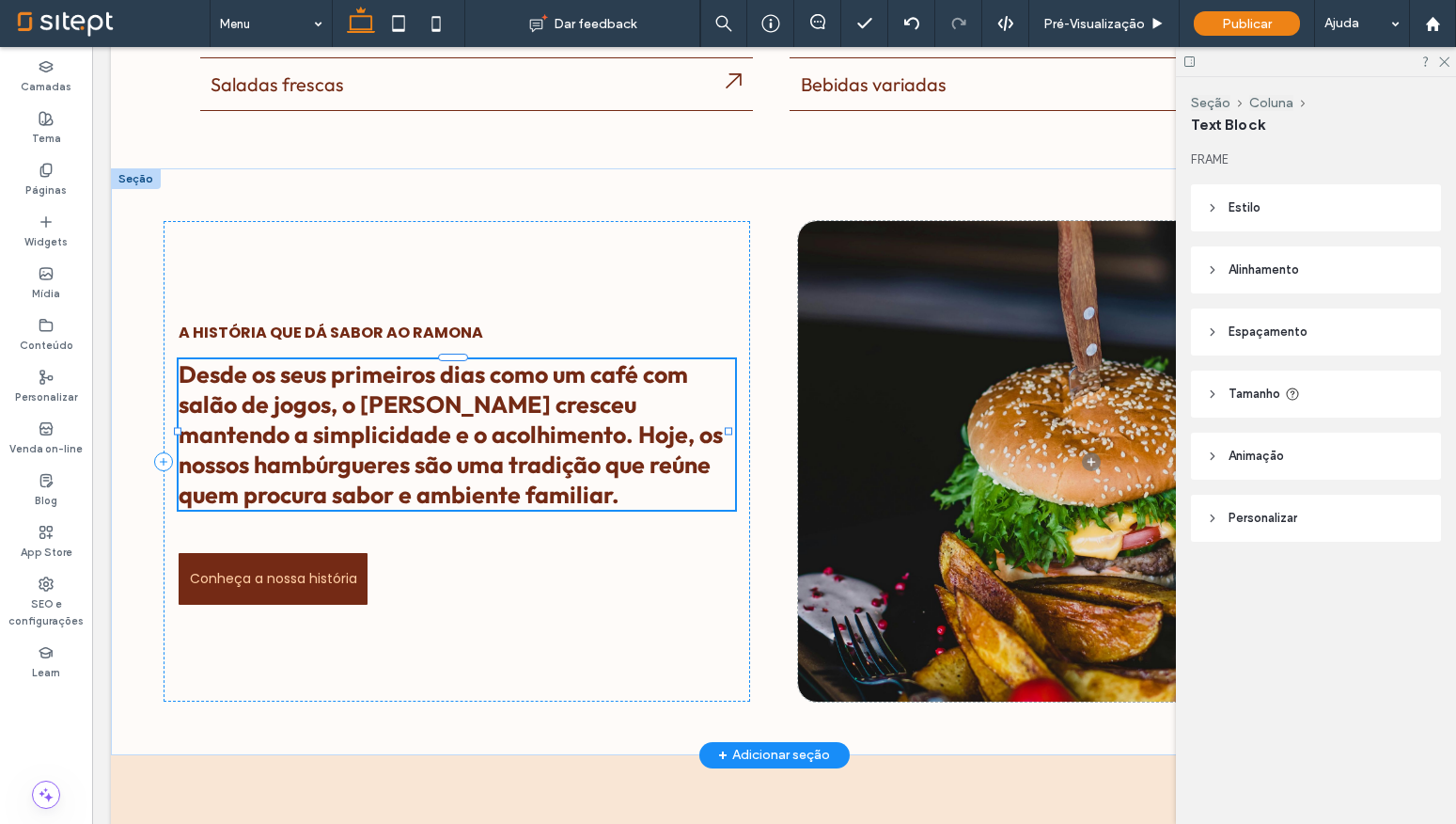
type input "******"
type input "**"
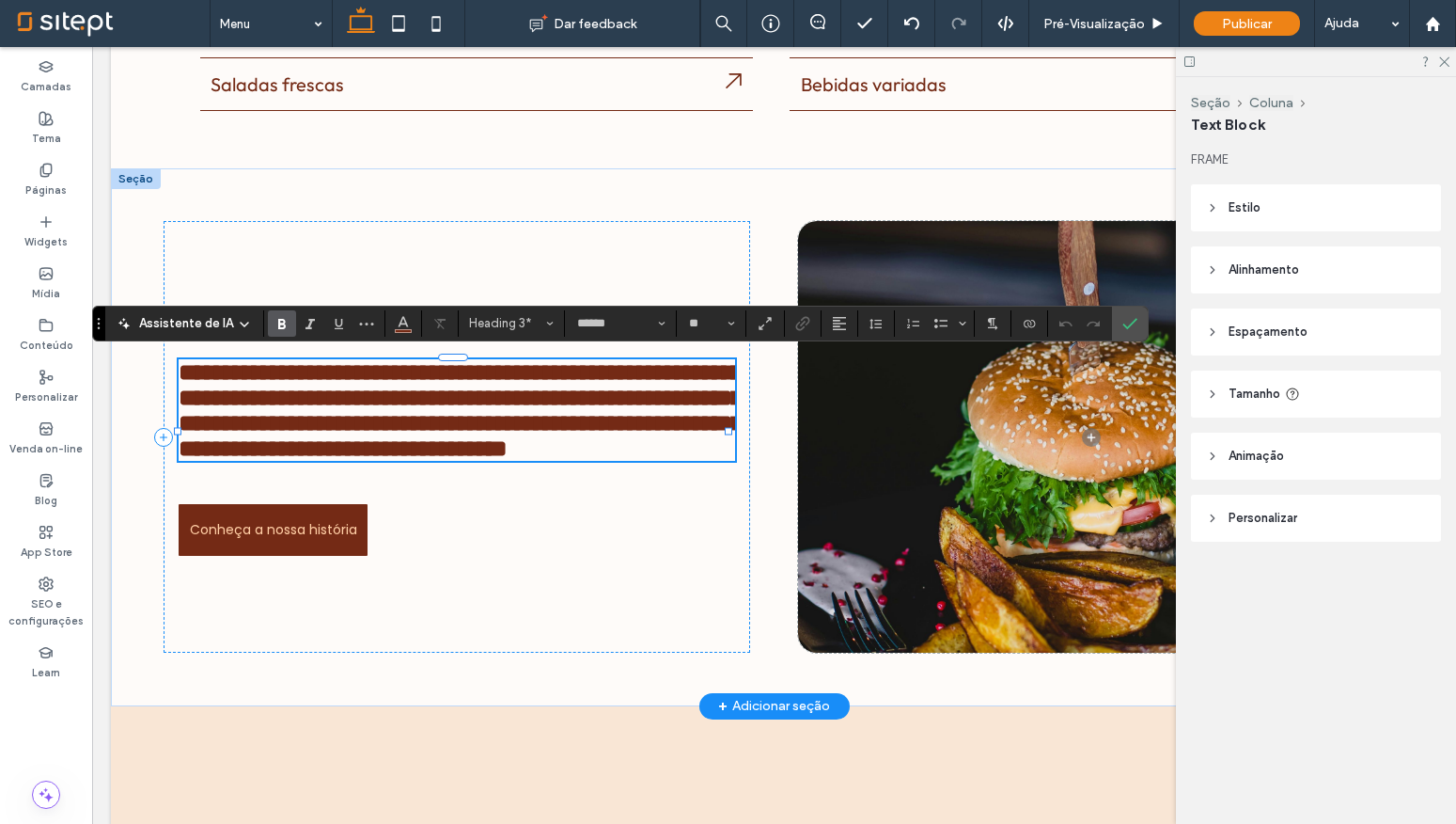
click at [502, 460] on span "**********" at bounding box center [460, 409] width 564 height 100
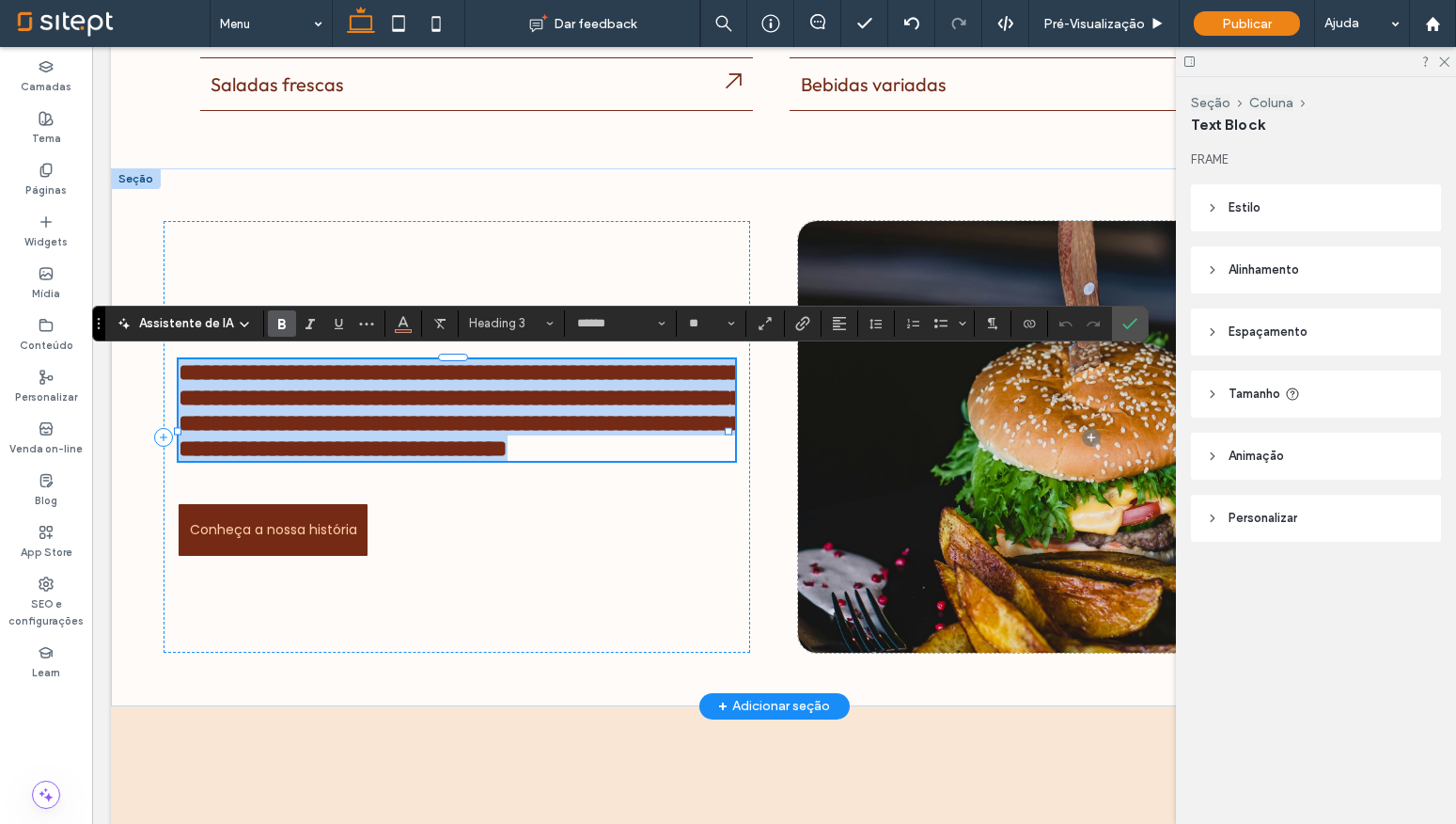
drag, startPoint x: 579, startPoint y: 488, endPoint x: 186, endPoint y: 365, distance: 411.8
click at [186, 365] on h3 "**********" at bounding box center [456, 409] width 556 height 102
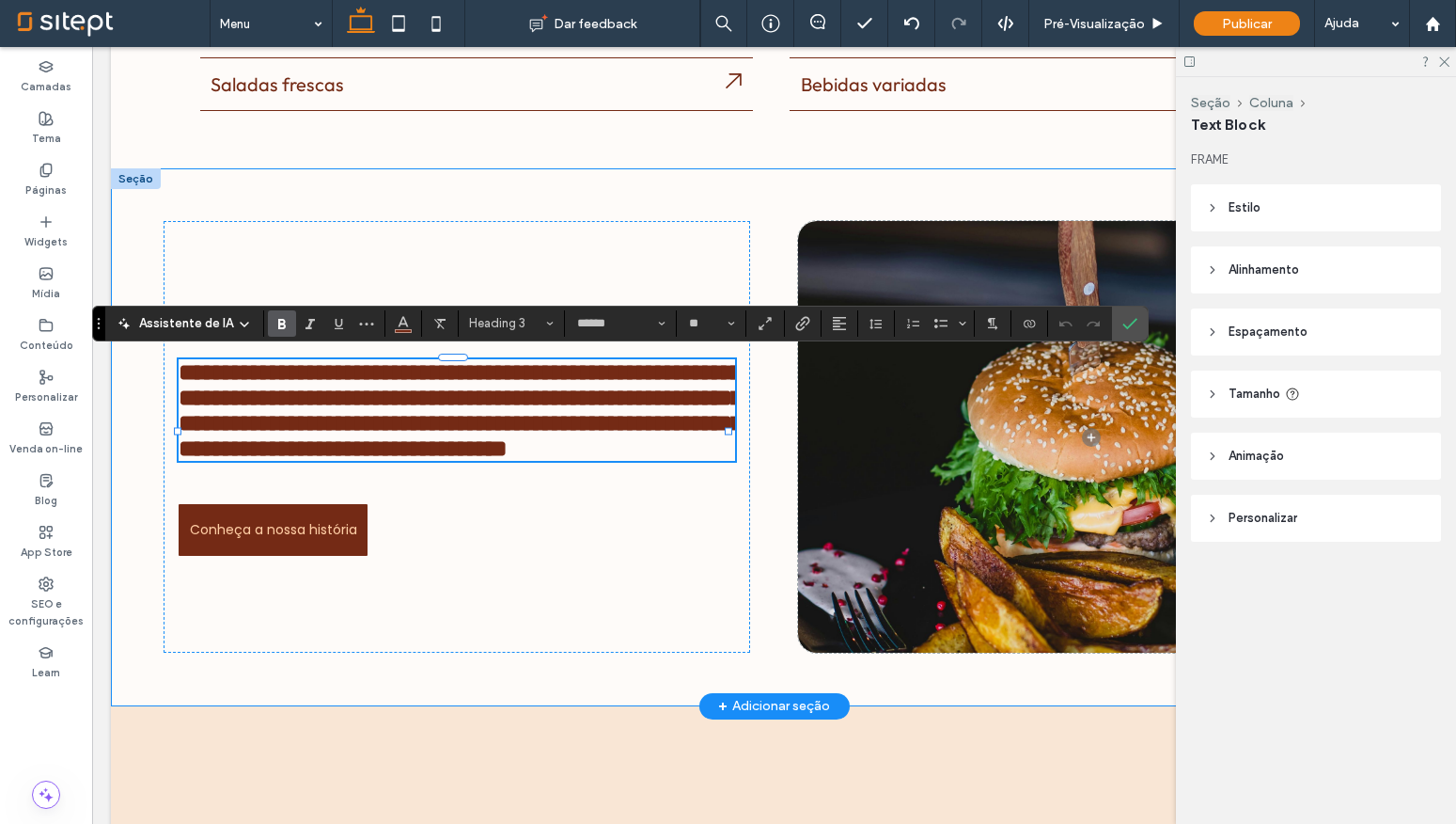
click at [142, 373] on div "**********" at bounding box center [774, 438] width 1326 height 538
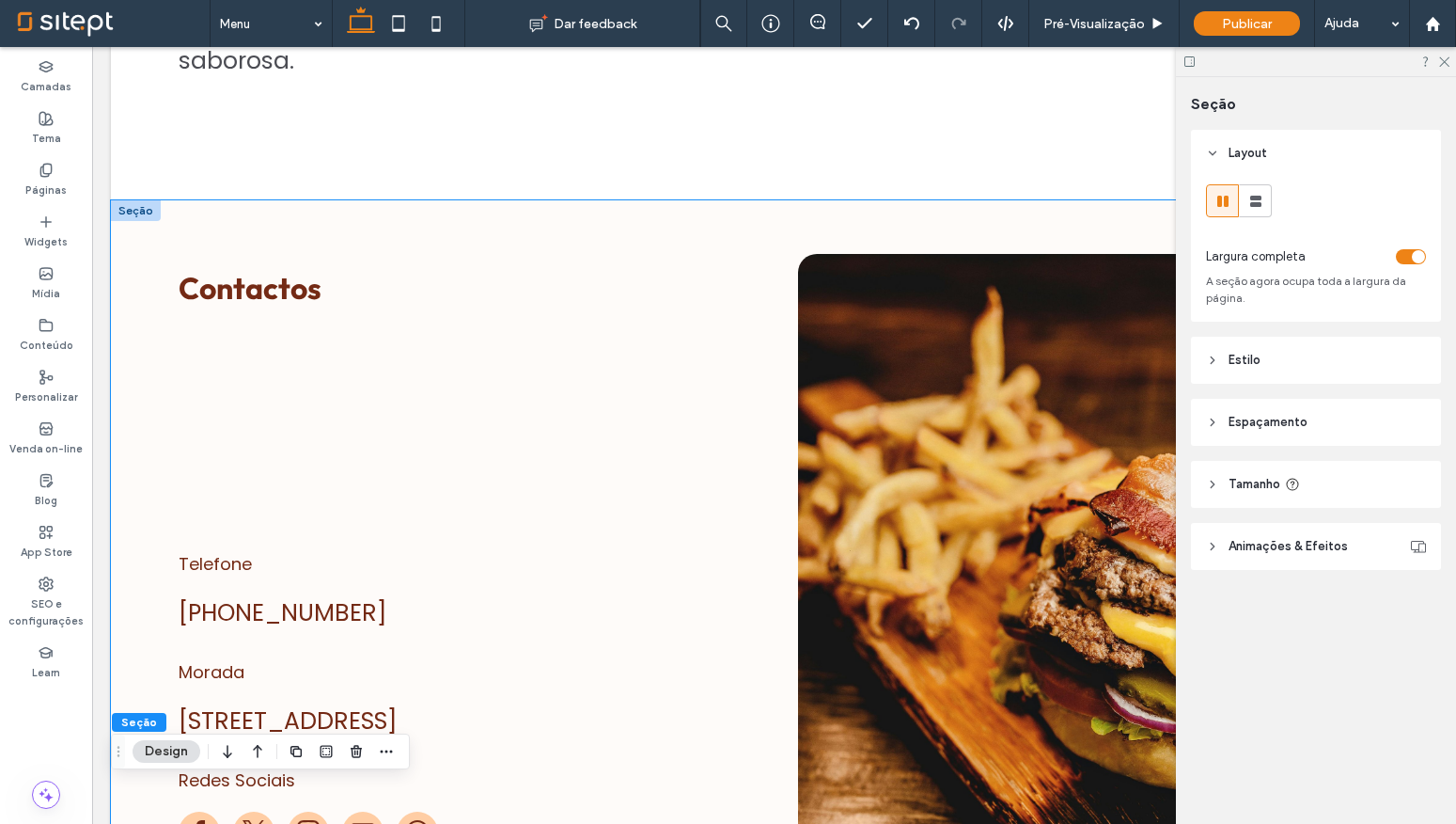
scroll to position [4014, 0]
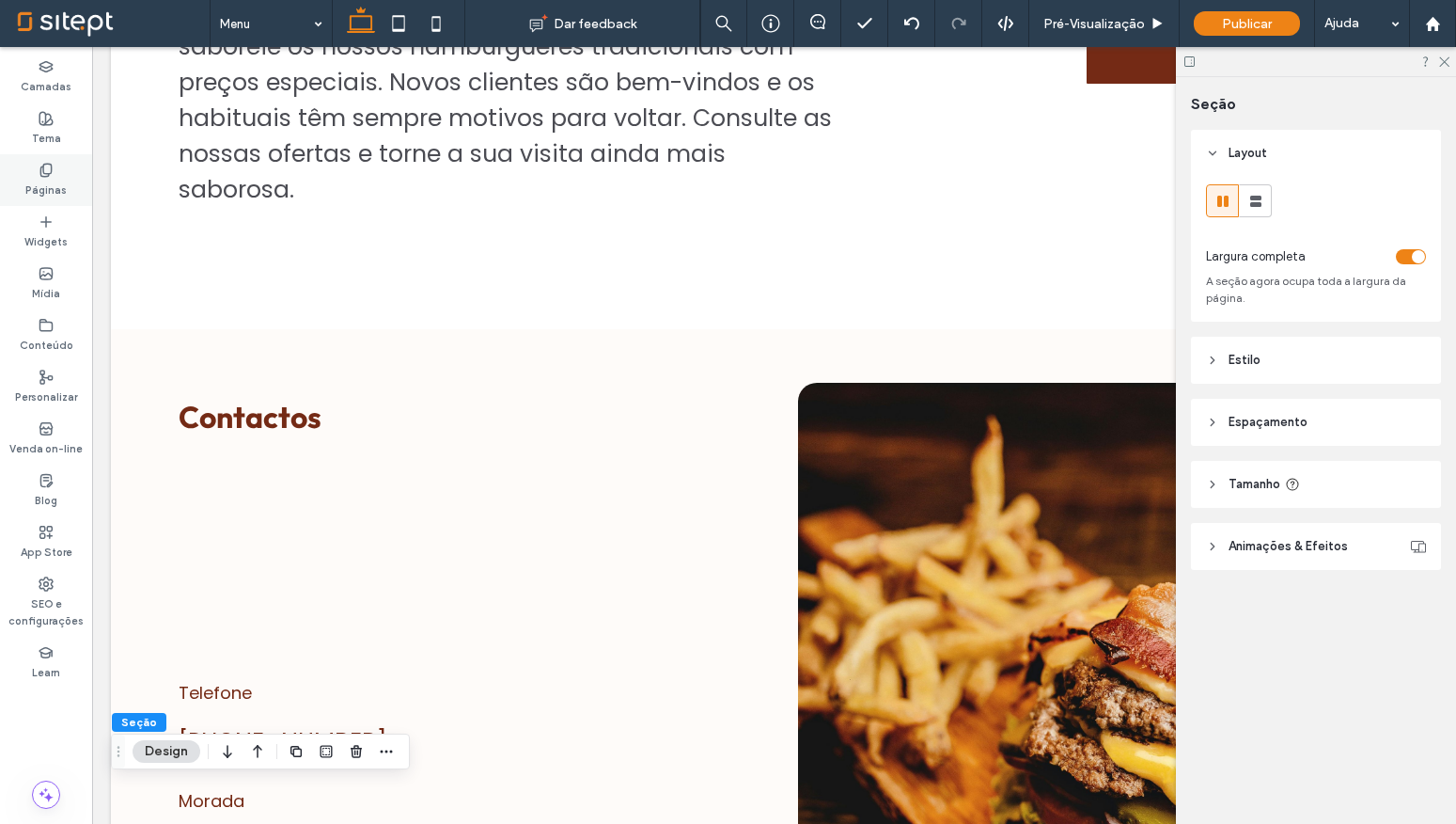
click at [60, 181] on label "Páginas" at bounding box center [46, 187] width 41 height 21
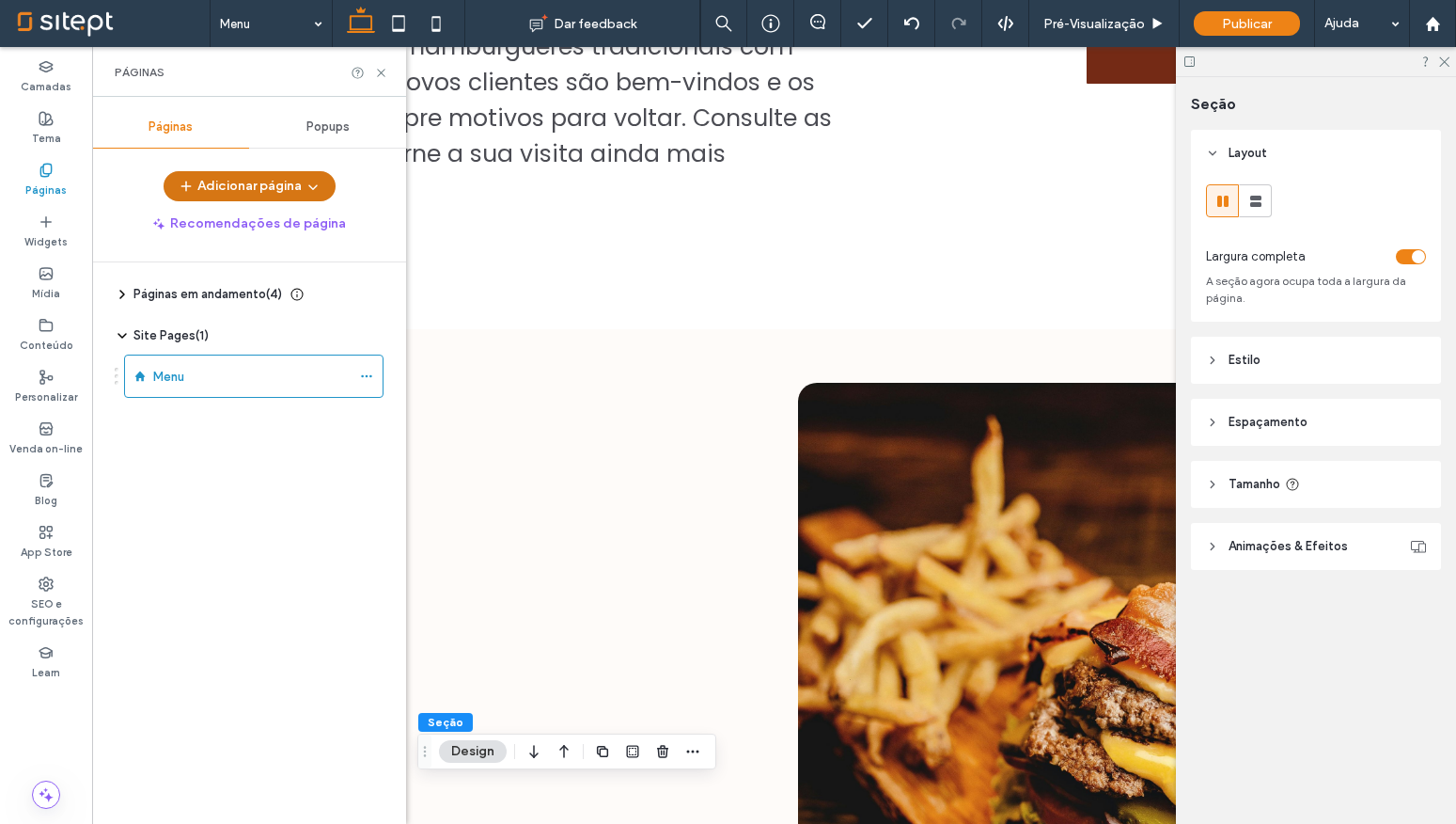
click at [312, 178] on icon "button" at bounding box center [312, 185] width 15 height 15
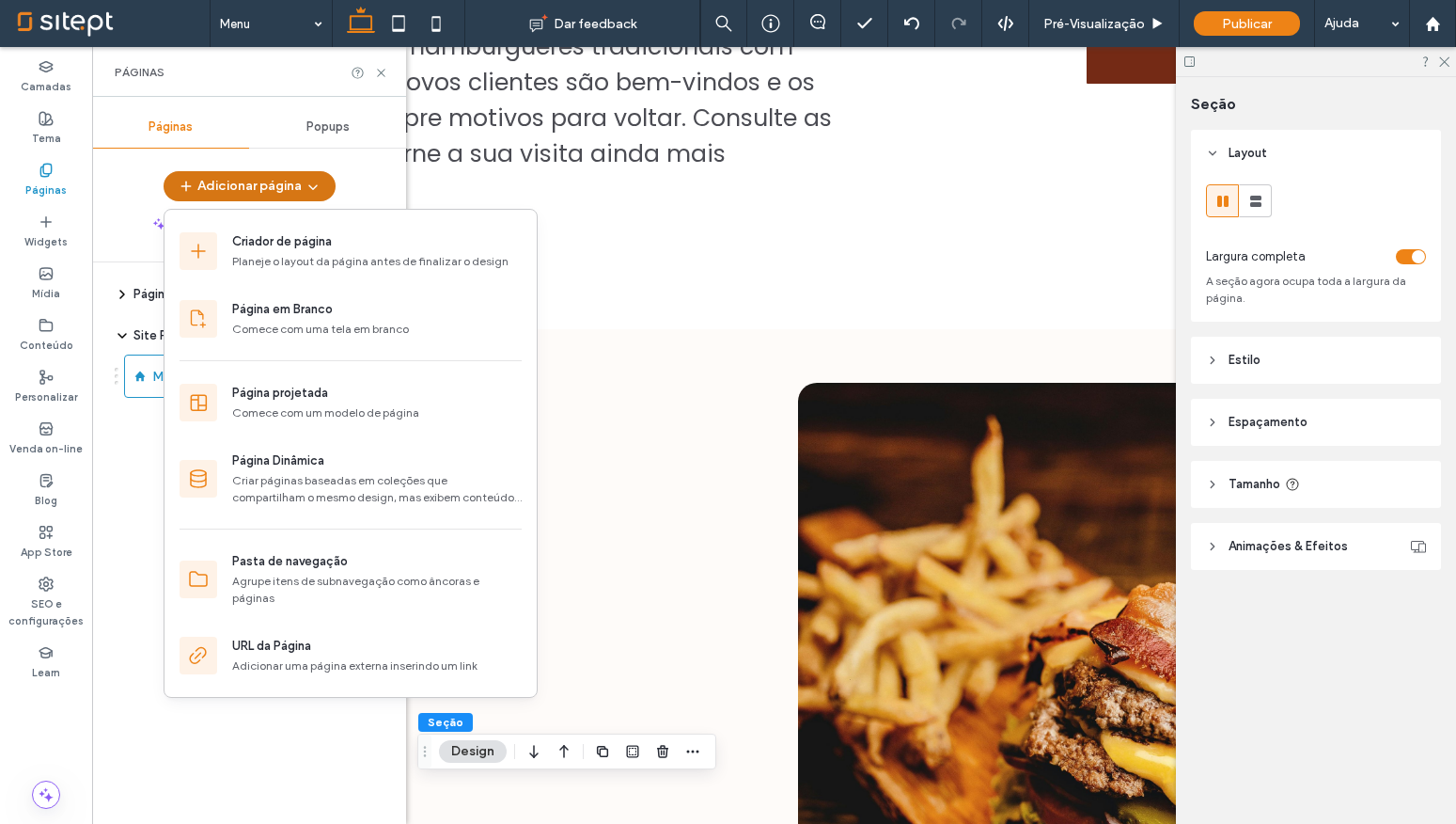
click at [314, 182] on icon "button" at bounding box center [312, 185] width 15 height 15
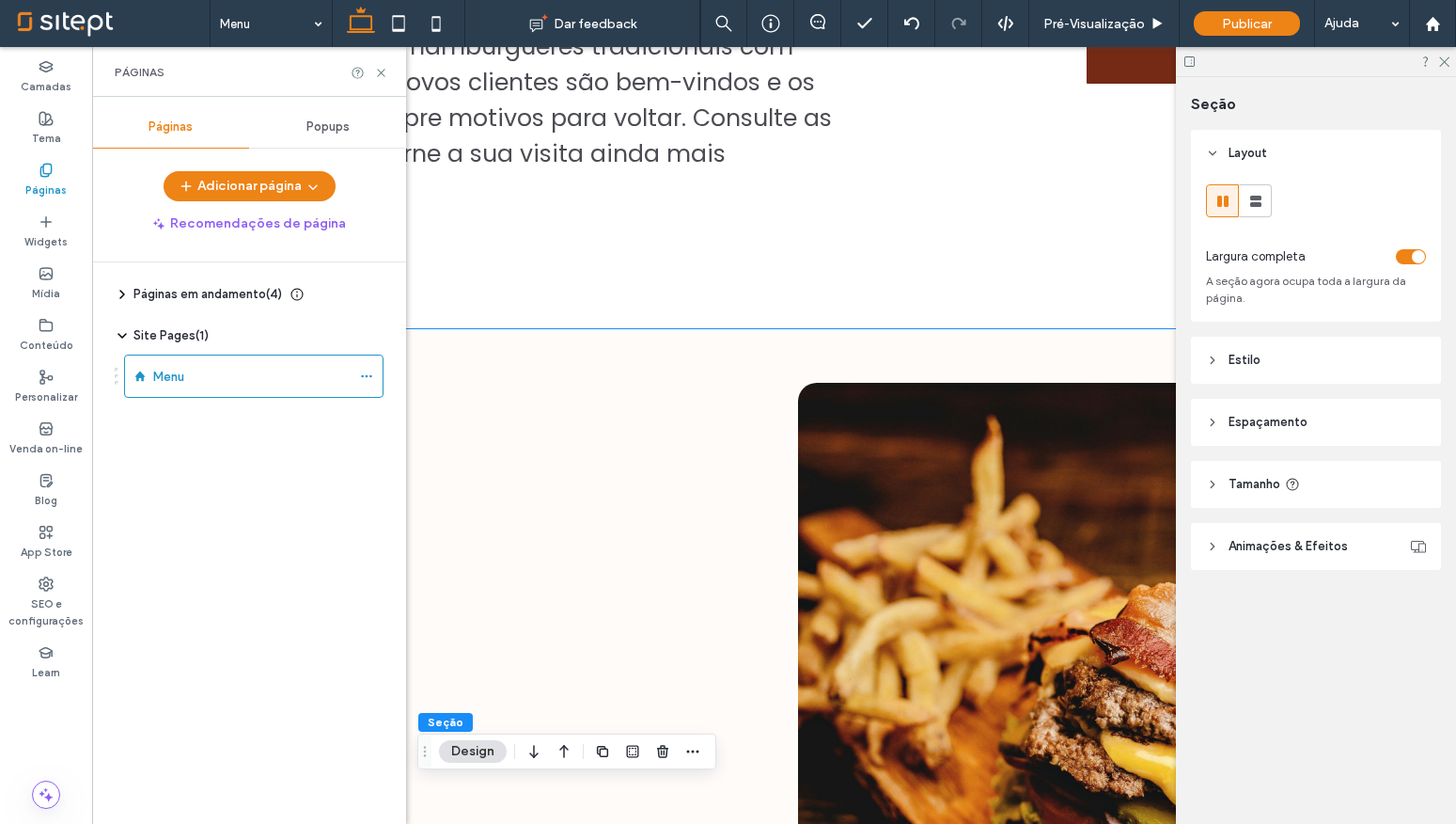
click at [622, 329] on div "Contactos Telefone +351 912 345 678 Morada Rua das Flores, 123, Lisboa, Portuga…" at bounding box center [774, 692] width 1326 height 725
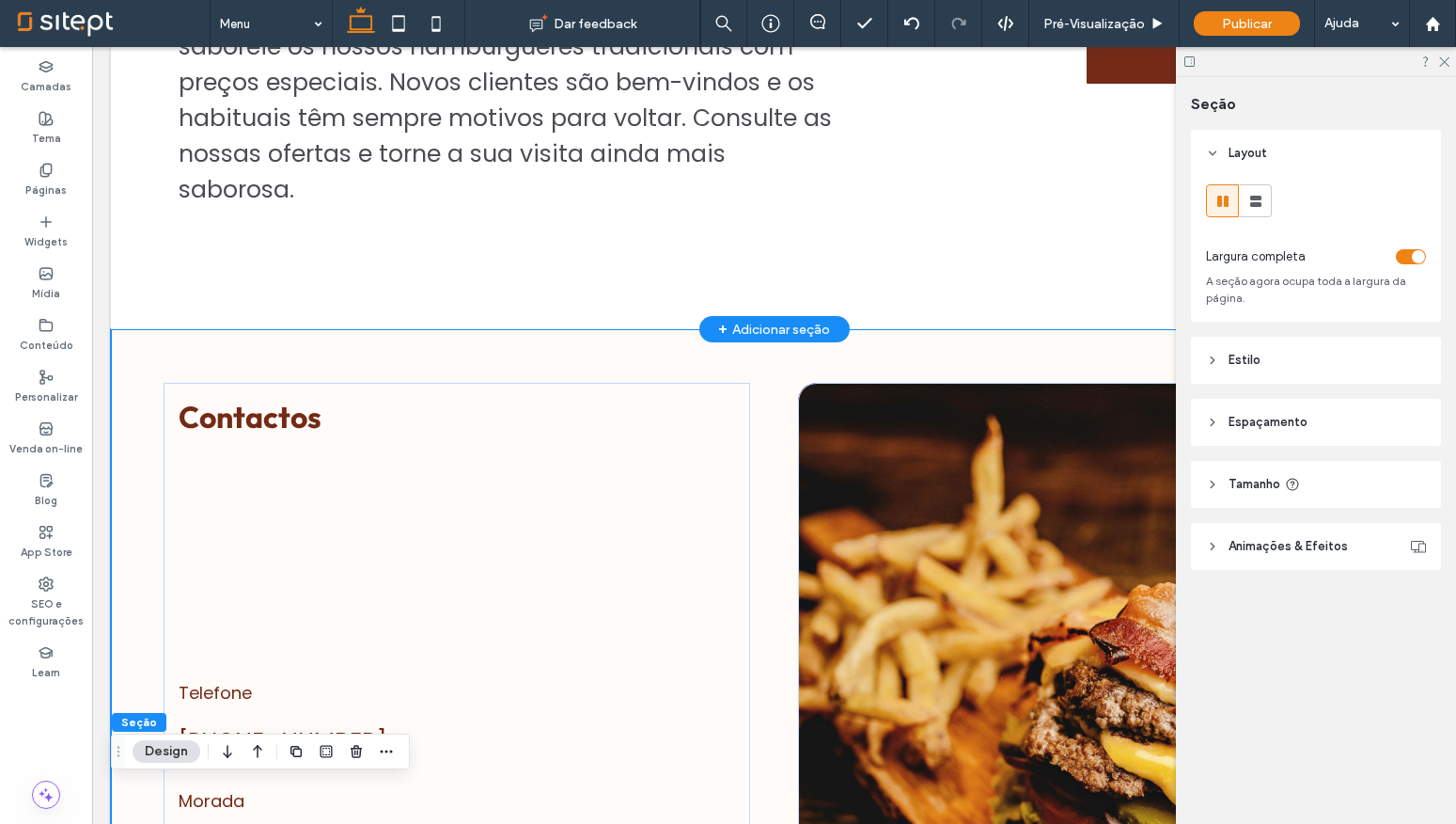
click at [763, 318] on div "+ Adicionar seção" at bounding box center [774, 328] width 112 height 21
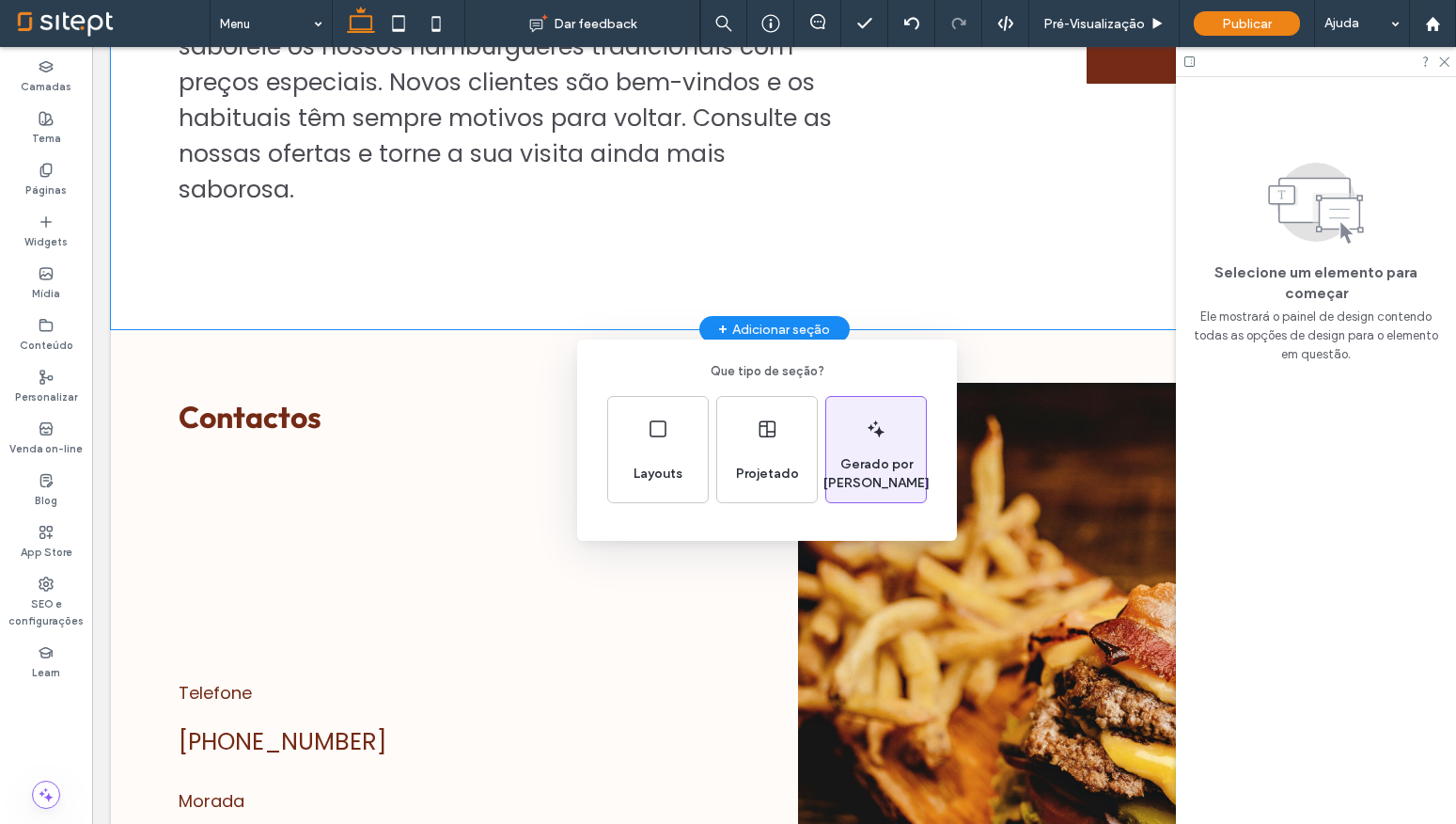
click at [865, 434] on icon at bounding box center [876, 429] width 23 height 23
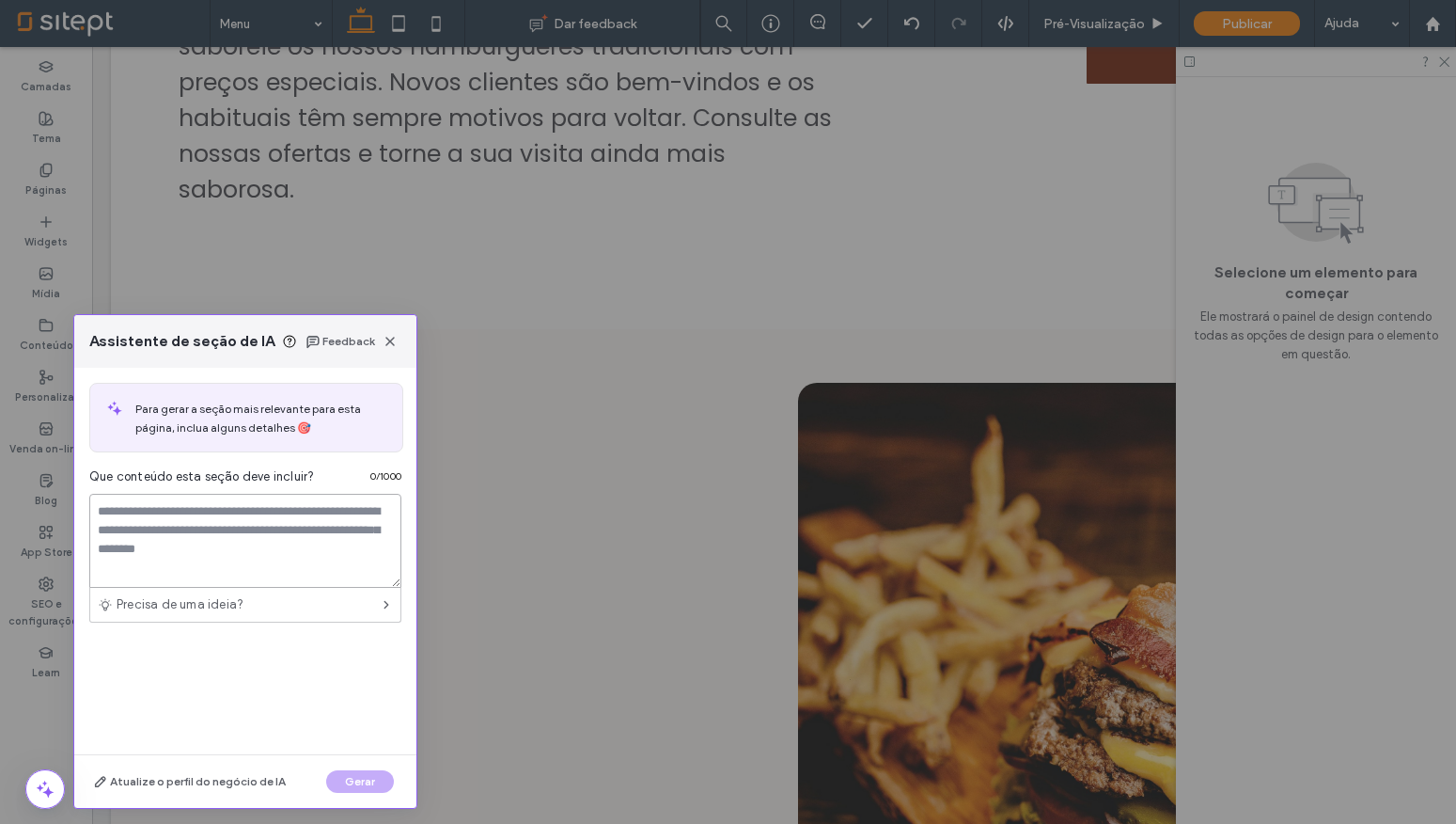
click at [197, 542] on textarea at bounding box center [245, 540] width 312 height 94
type textarea "**********"
click at [365, 780] on button "Gerar" at bounding box center [360, 781] width 68 height 23
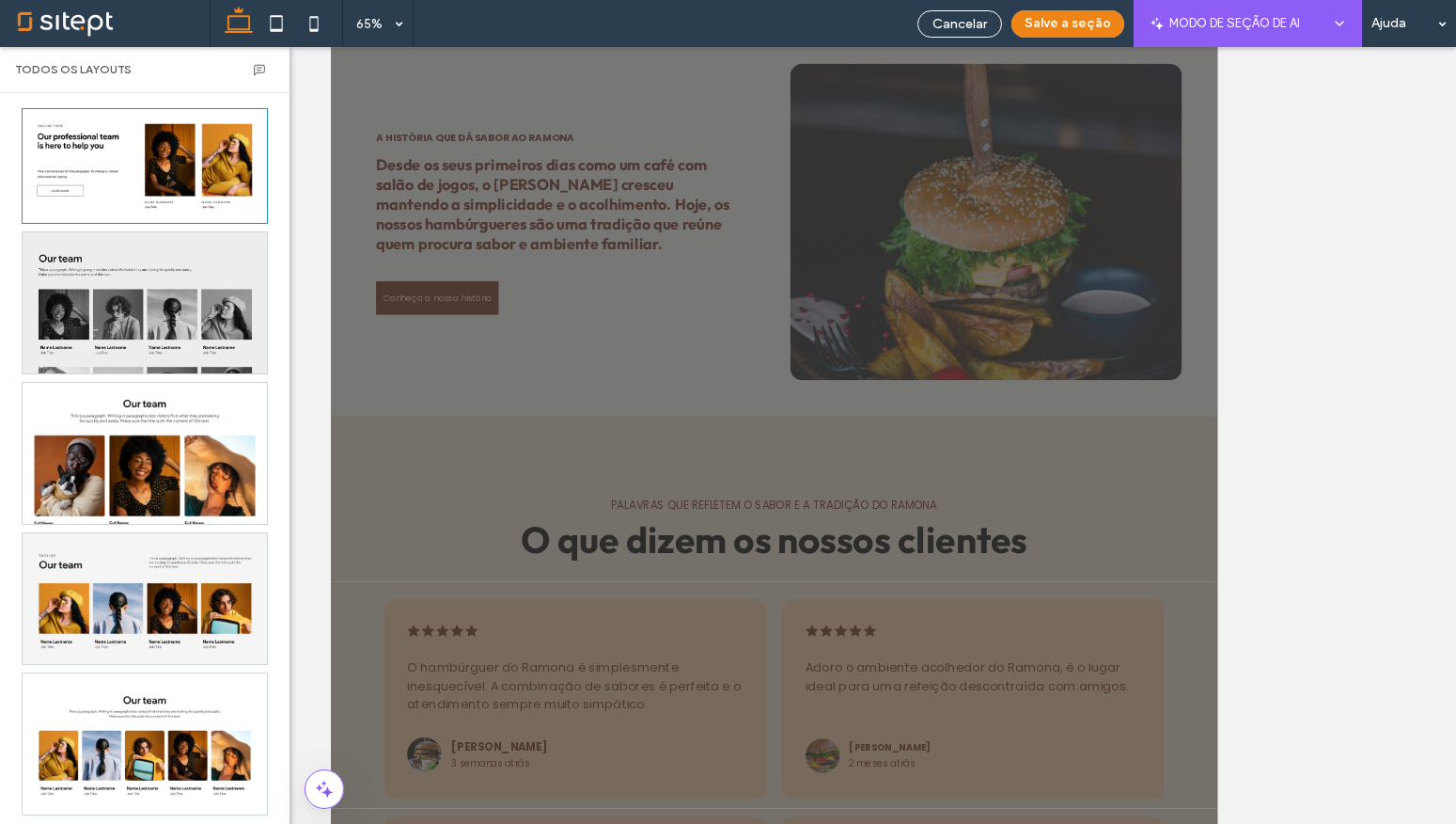
scroll to position [1238, 0]
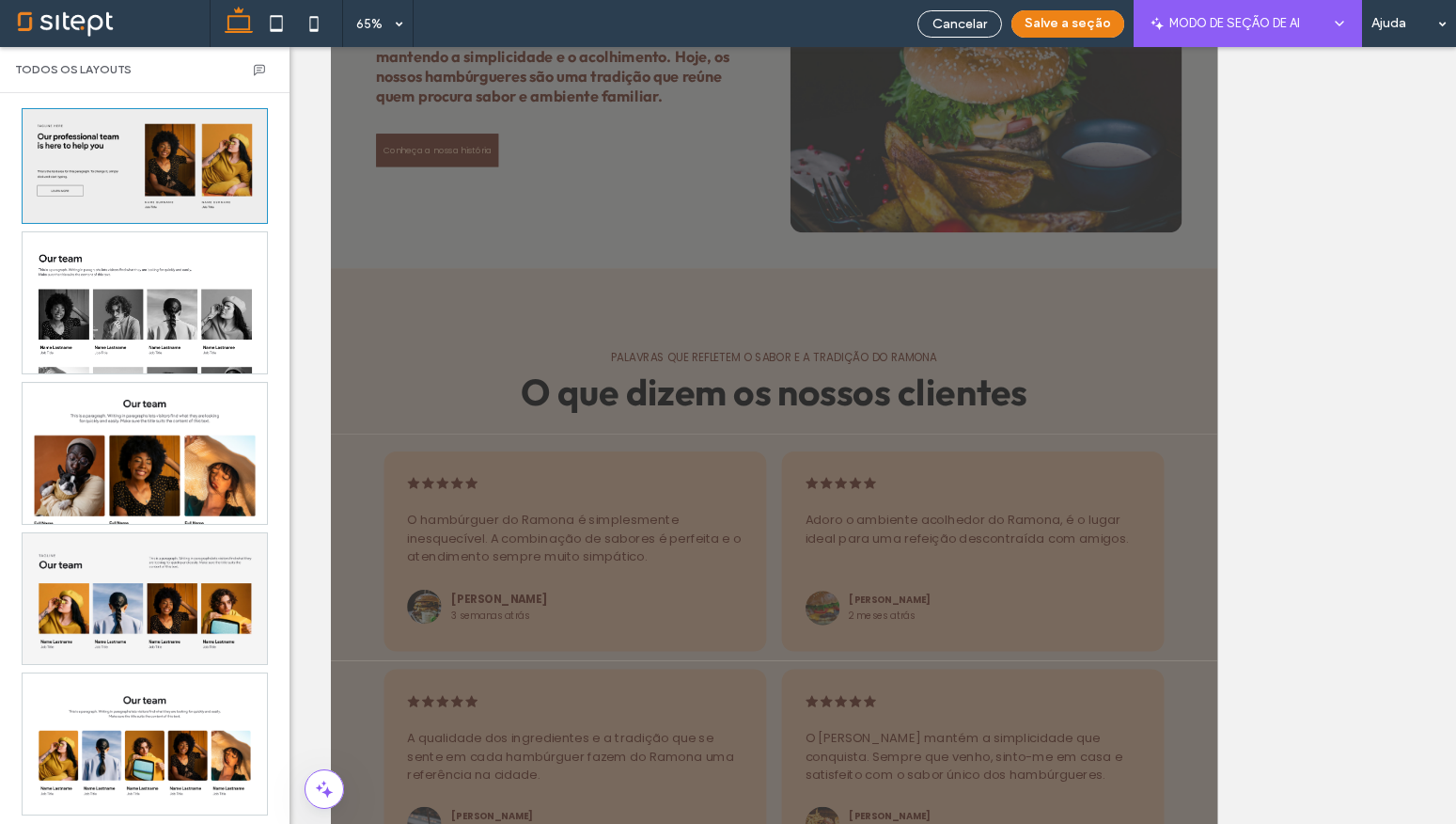
click at [153, 193] on div at bounding box center [145, 166] width 244 height 113
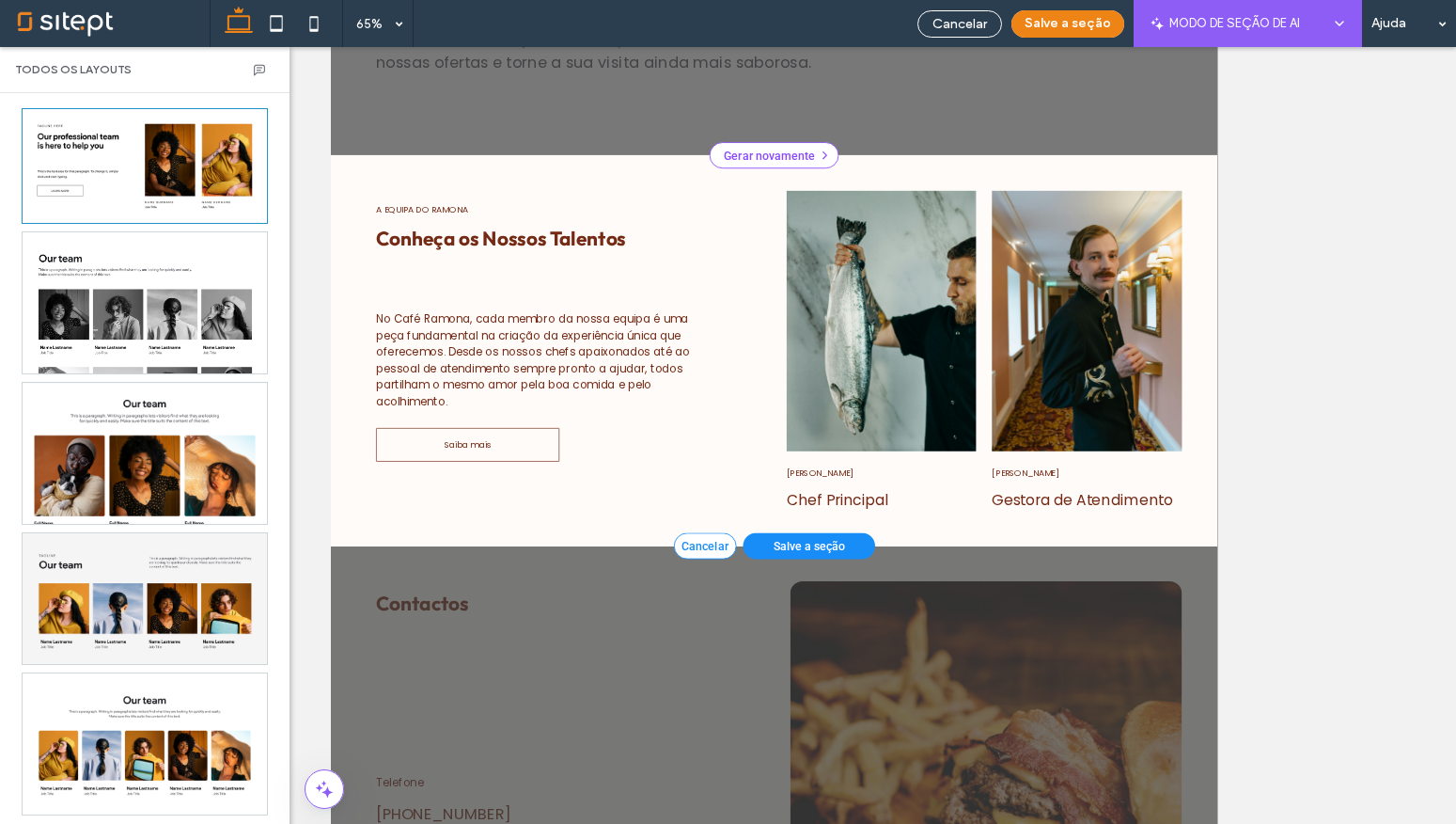
scroll to position [93, 0]
